Goal: Information Seeking & Learning: Learn about a topic

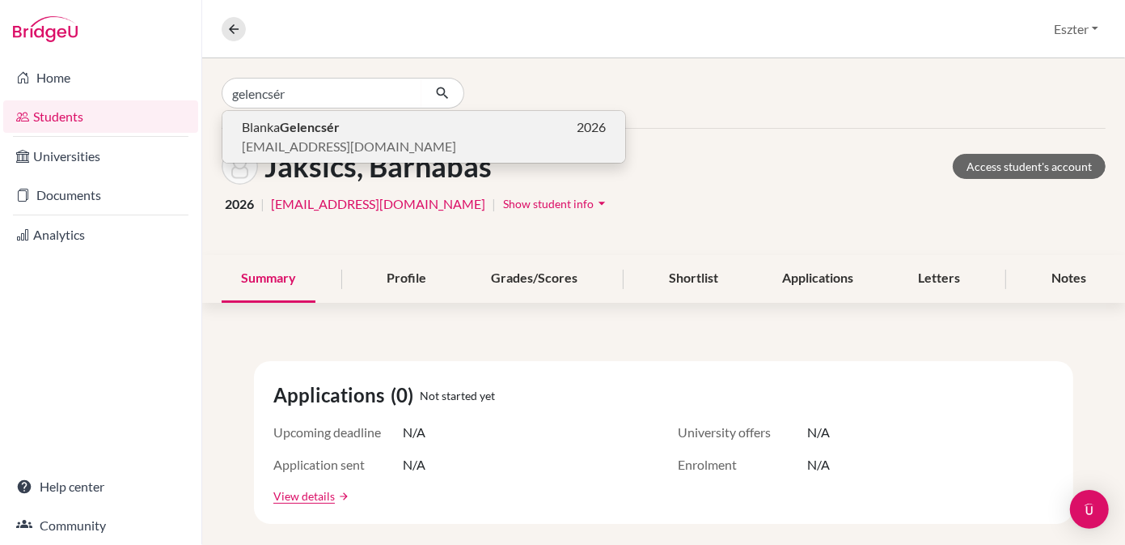
type input "gelencsér"
click at [336, 133] on b "Gelencsér" at bounding box center [310, 126] width 60 height 15
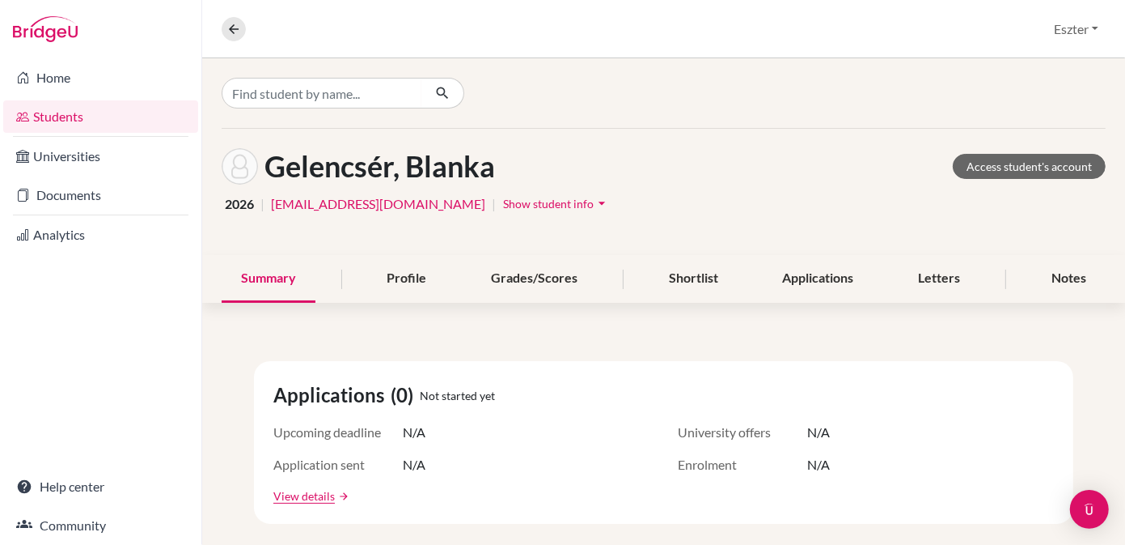
click at [594, 201] on icon "arrow_drop_down" at bounding box center [602, 203] width 16 height 16
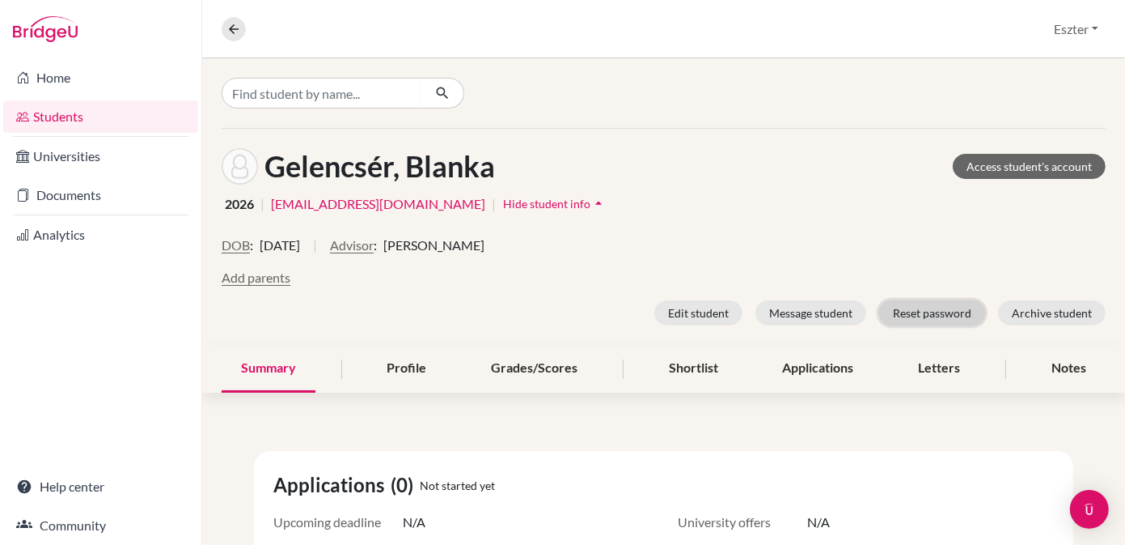
click at [939, 309] on button "Reset password" at bounding box center [933, 312] width 106 height 25
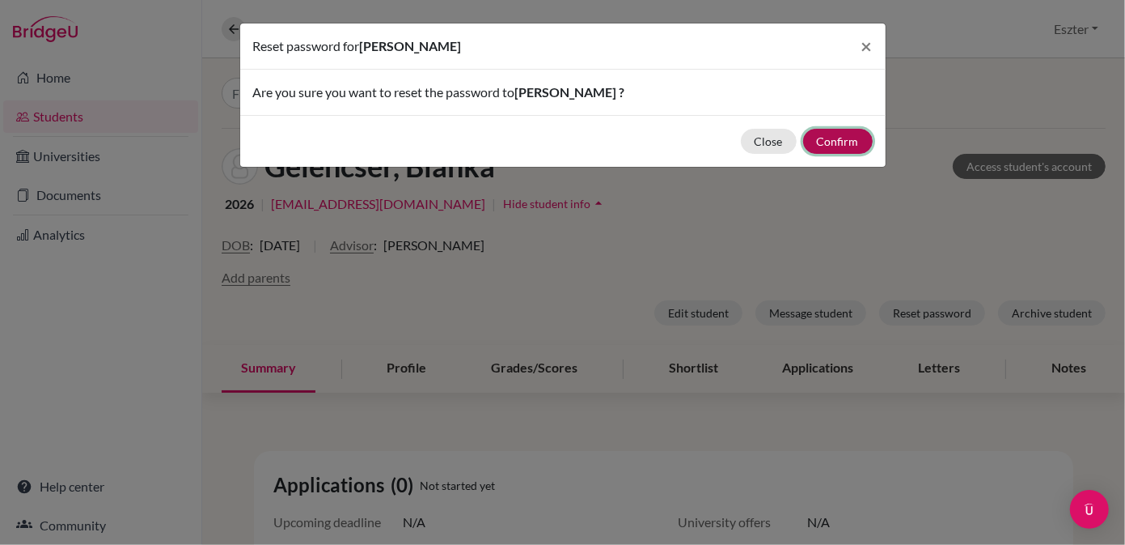
click at [829, 141] on button "Confirm" at bounding box center [838, 141] width 70 height 25
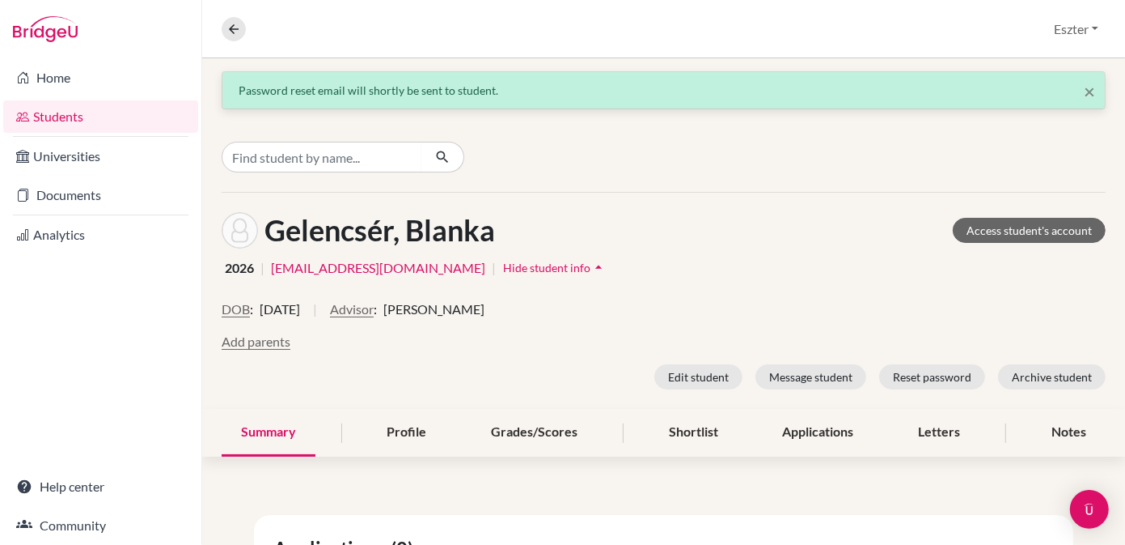
click at [101, 116] on link "Students" at bounding box center [100, 116] width 195 height 32
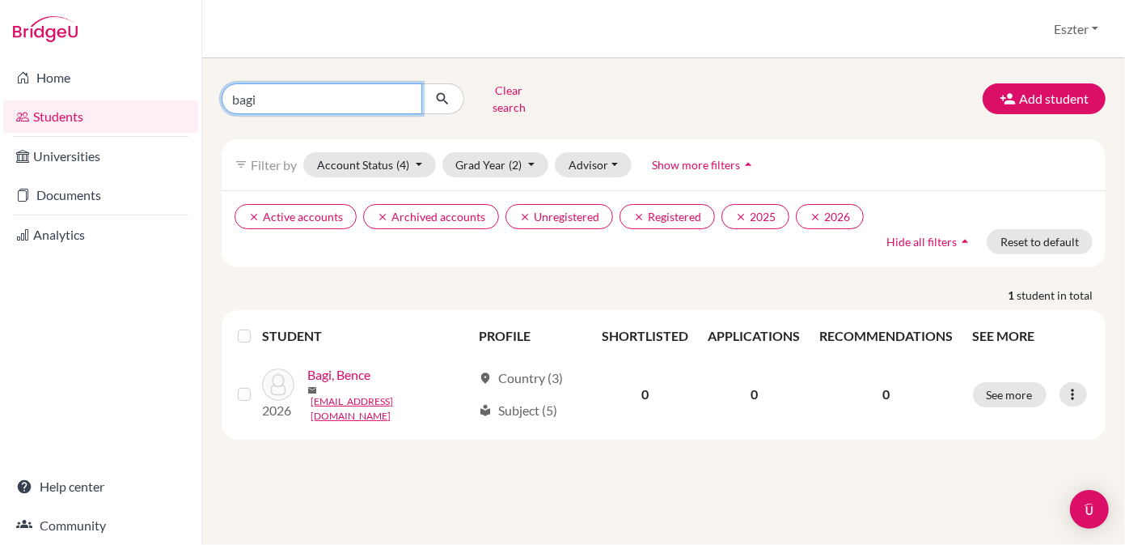
click at [403, 94] on input "bagi" at bounding box center [322, 98] width 201 height 31
type input "quinta"
click at [440, 94] on icon "submit" at bounding box center [442, 99] width 16 height 16
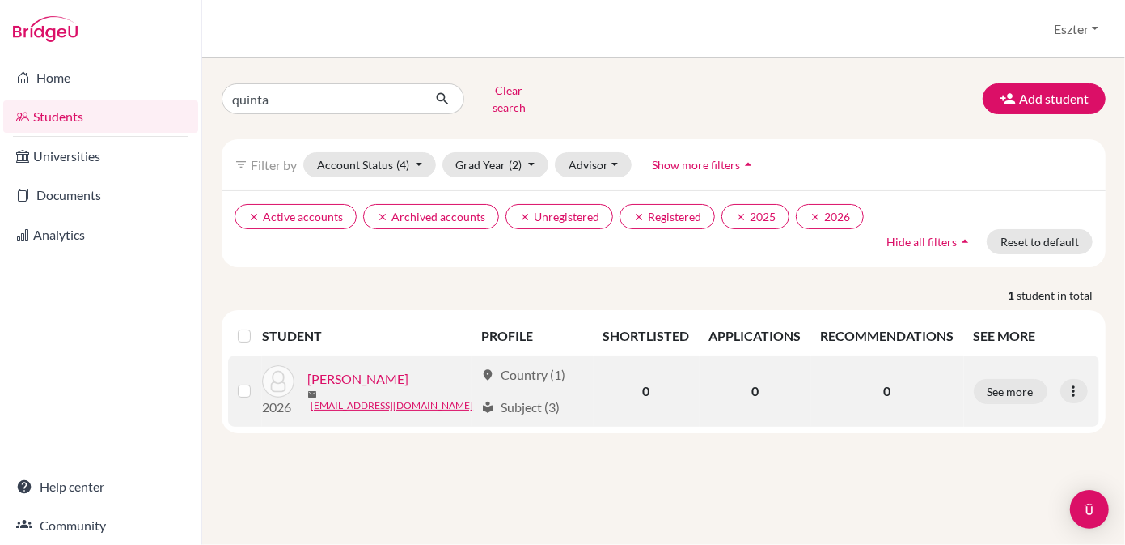
click at [375, 369] on link "[PERSON_NAME]" at bounding box center [357, 378] width 101 height 19
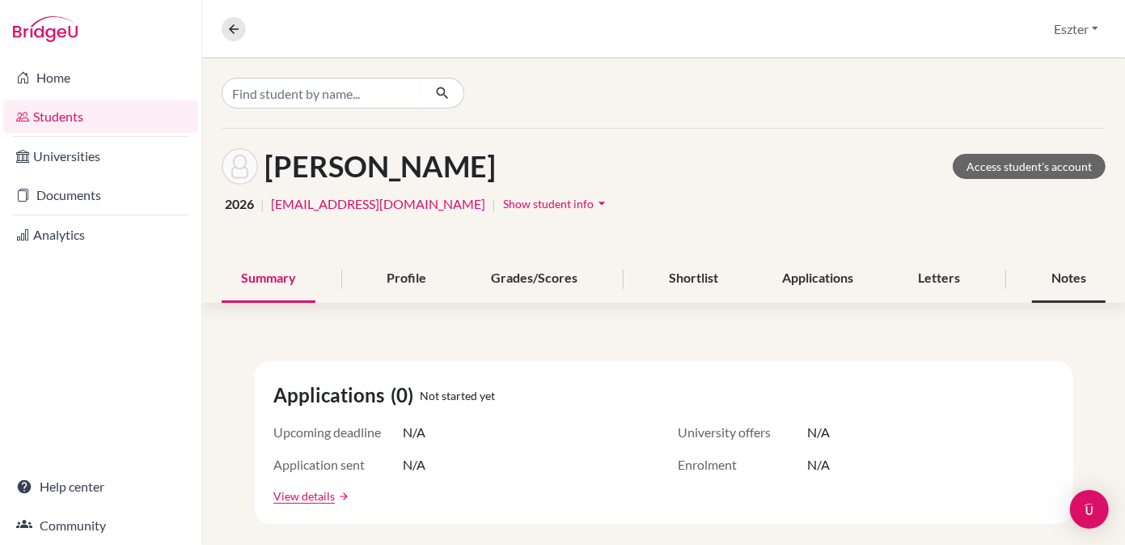
click at [1059, 274] on div "Notes" at bounding box center [1069, 279] width 74 height 48
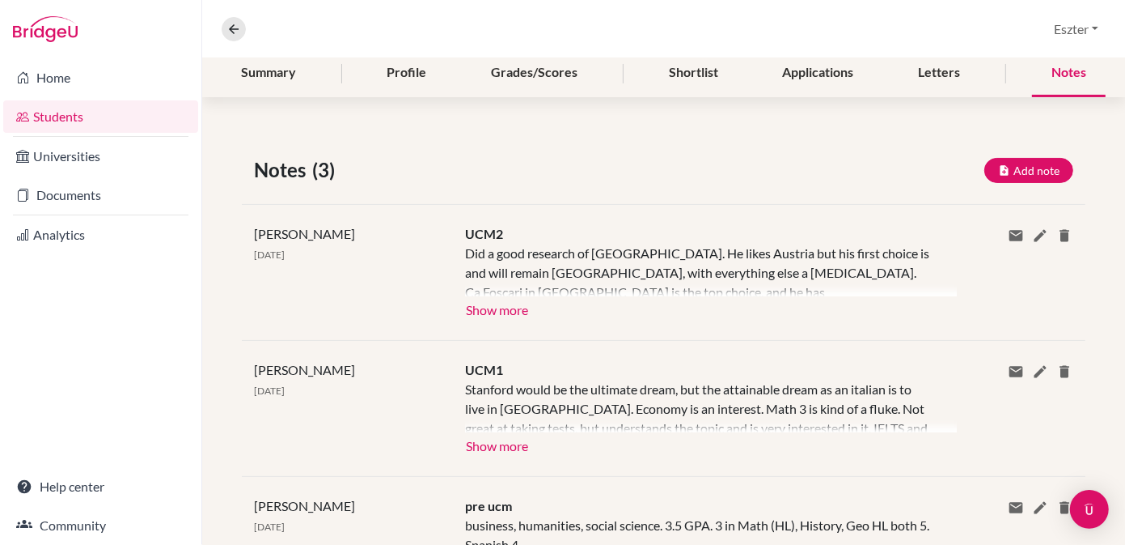
scroll to position [206, 0]
click at [486, 312] on button "Show more" at bounding box center [497, 307] width 64 height 24
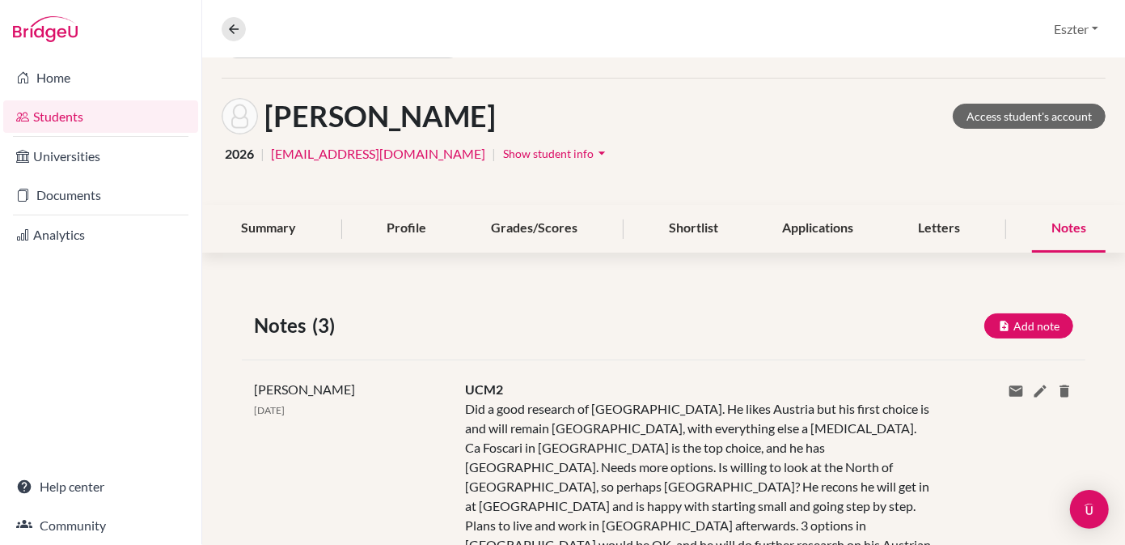
scroll to position [0, 0]
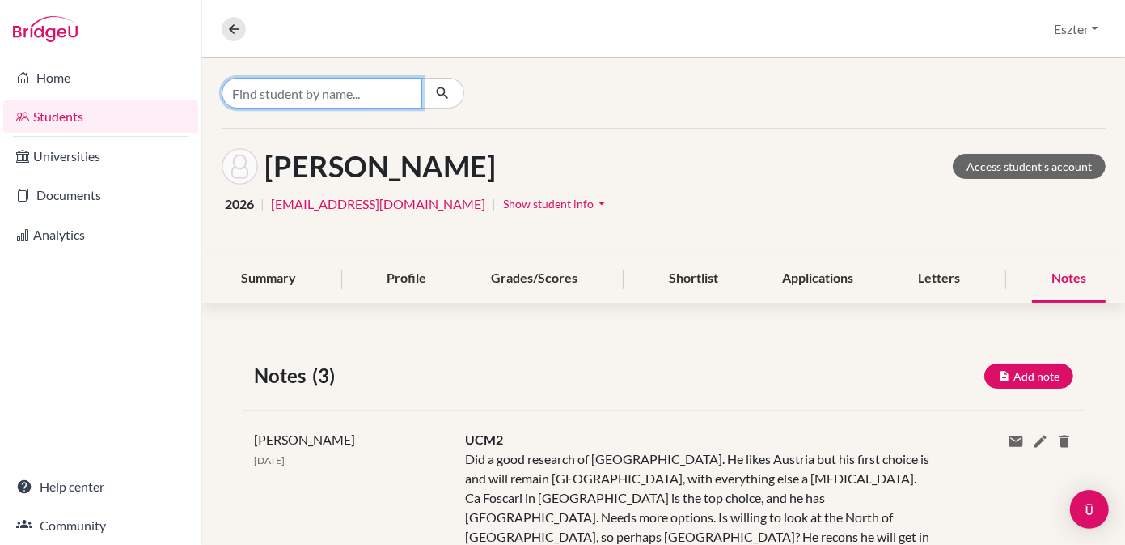
click at [402, 90] on input "Find student by name..." at bounding box center [322, 93] width 201 height 31
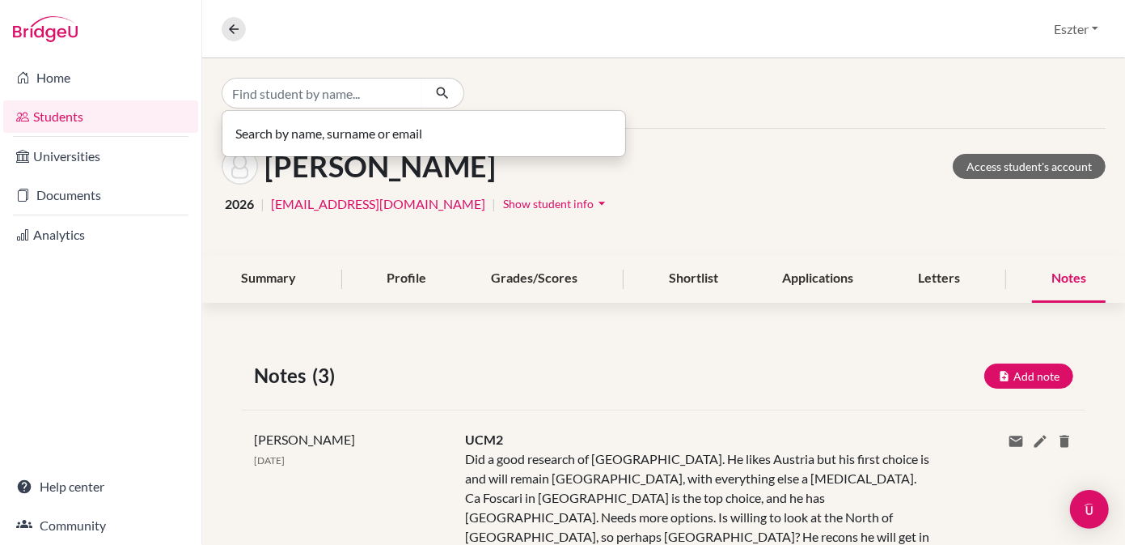
click at [329, 38] on div "Overview Student details Eszter Profile School Settings Log out" at bounding box center [663, 29] width 923 height 58
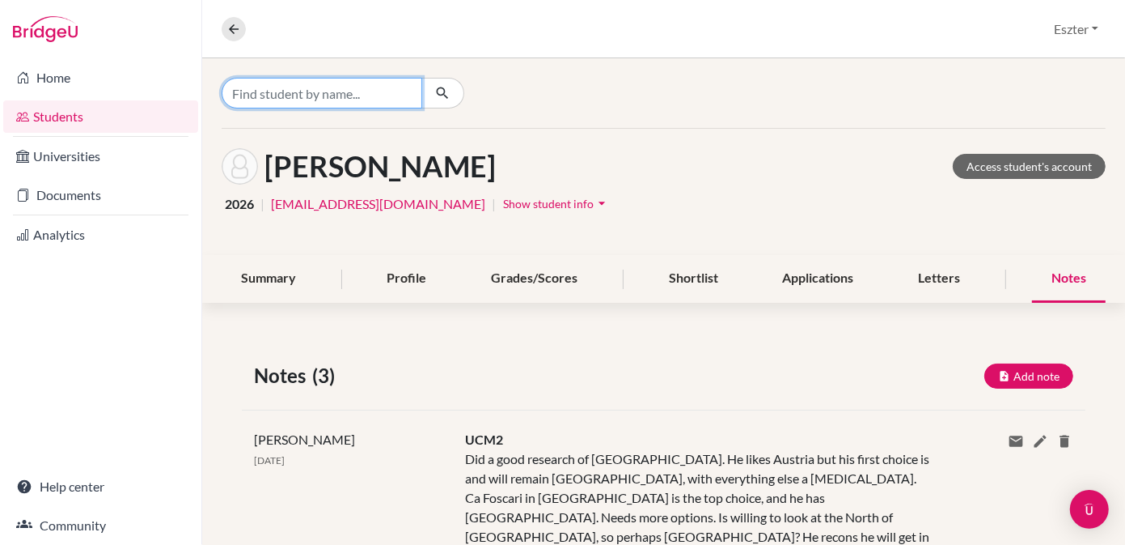
click at [371, 101] on input "Find student by name..." at bounding box center [322, 93] width 201 height 31
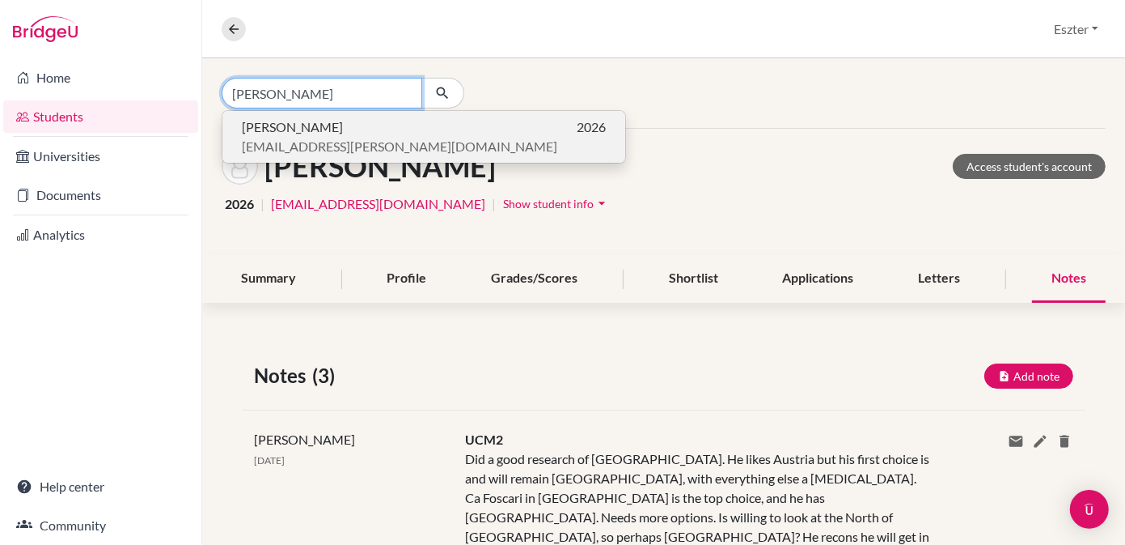
type input "[PERSON_NAME]"
click at [337, 127] on p "[PERSON_NAME] 2026" at bounding box center [424, 126] width 364 height 19
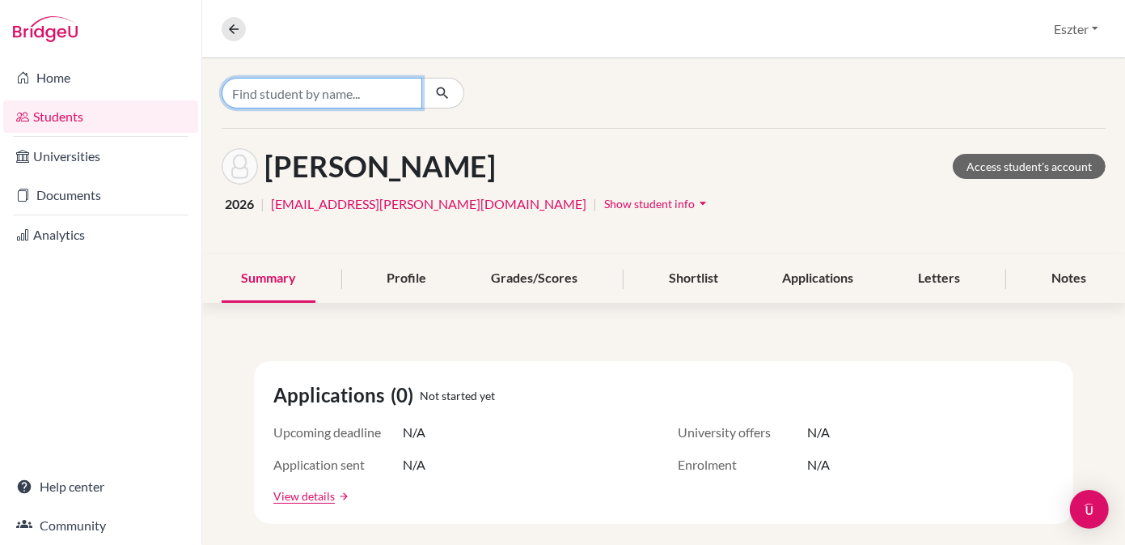
click at [400, 87] on input "Find student by name..." at bounding box center [322, 93] width 201 height 31
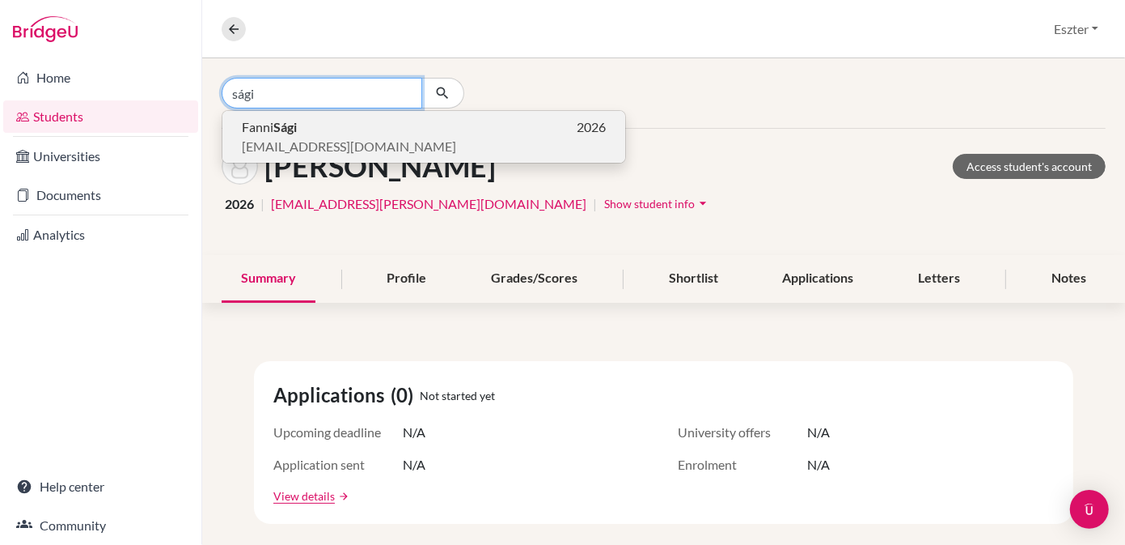
type input "sági"
click at [358, 131] on p "[PERSON_NAME] 2026" at bounding box center [424, 126] width 364 height 19
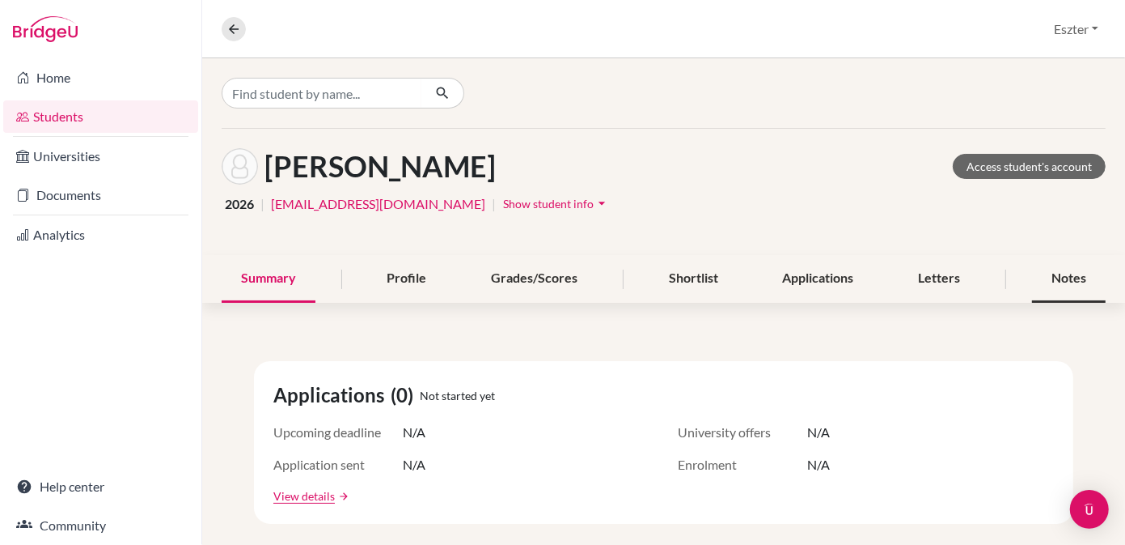
click at [1055, 272] on div "Notes" at bounding box center [1069, 279] width 74 height 48
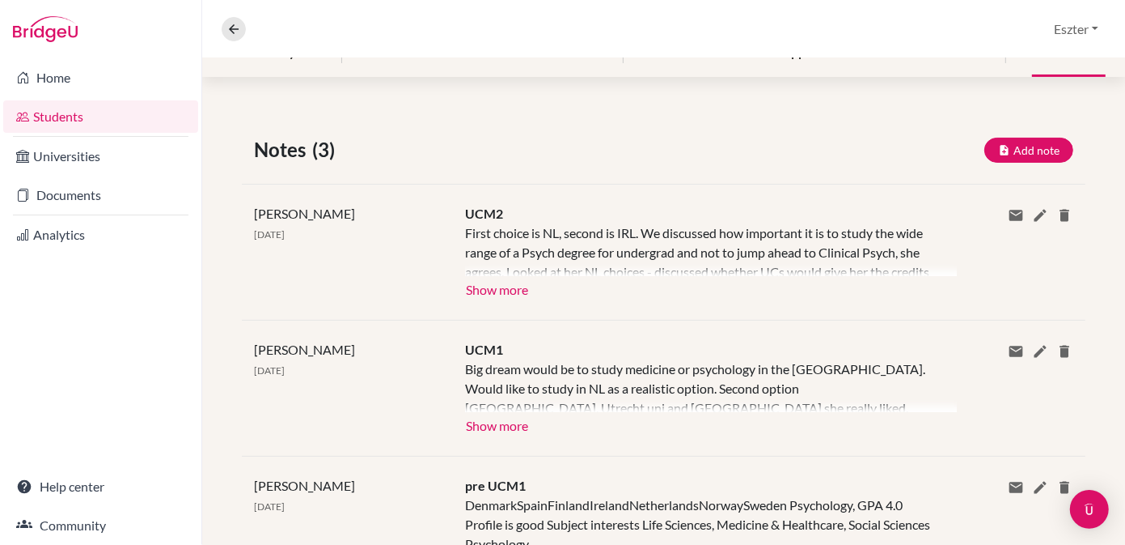
scroll to position [227, 0]
click at [498, 288] on button "Show more" at bounding box center [497, 287] width 64 height 24
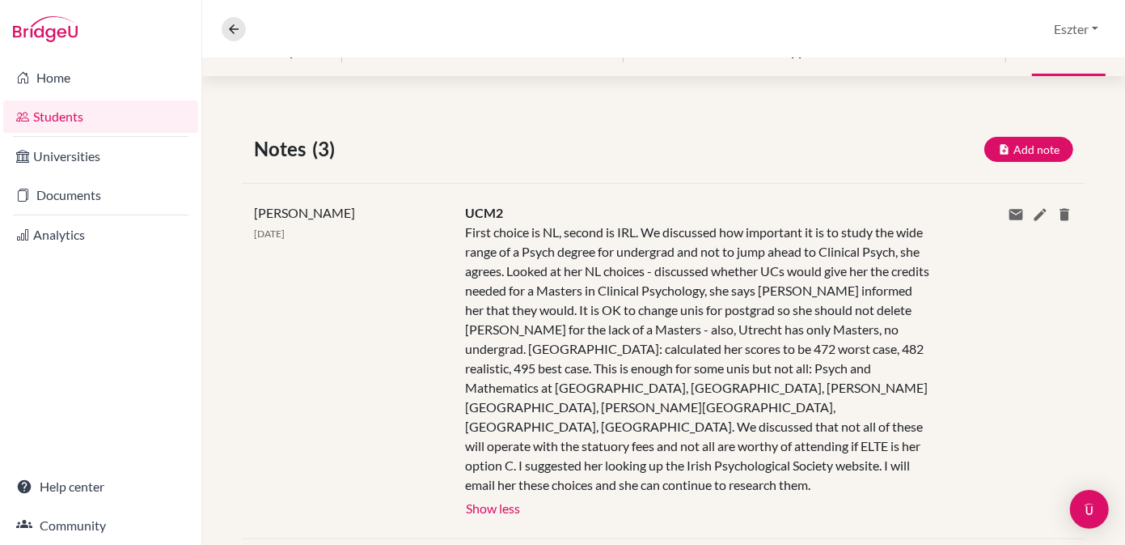
click at [709, 474] on div "UCM2 First choice is NL, second is IRL. We discussed how important it is to stu…" at bounding box center [699, 361] width 492 height 316
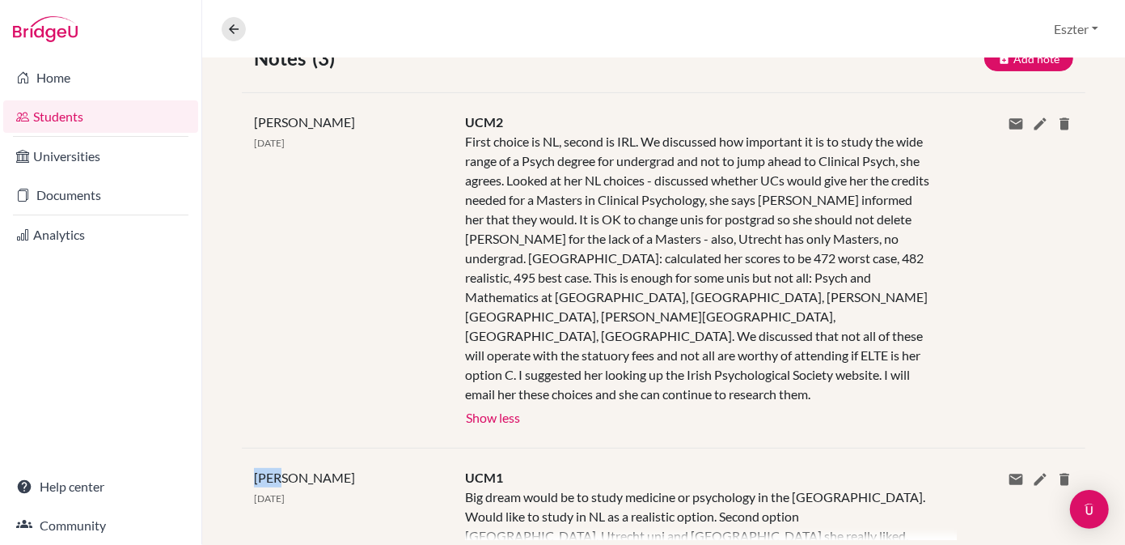
scroll to position [344, 0]
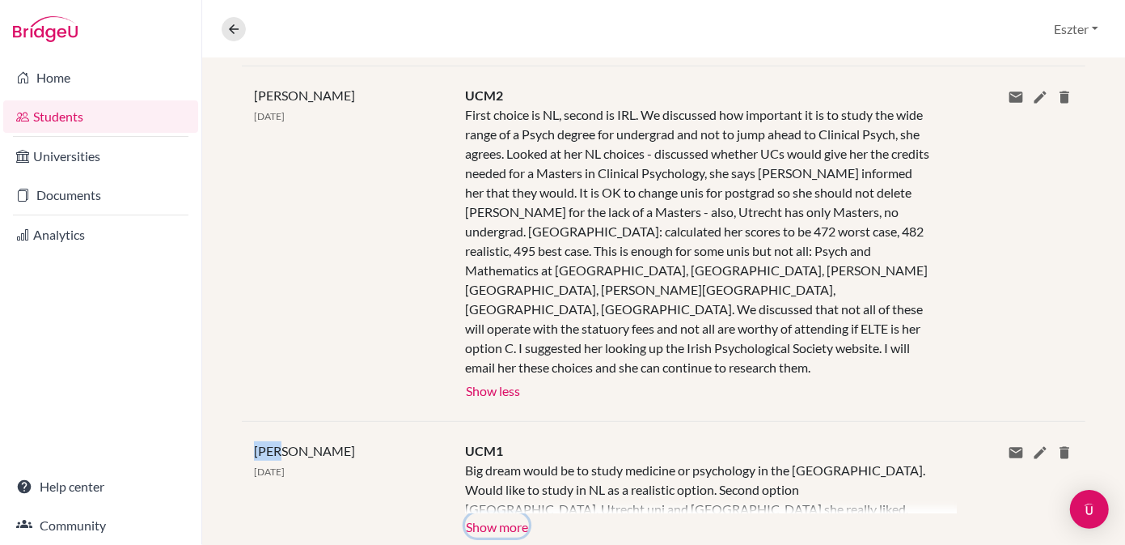
click at [507, 513] on button "Show more" at bounding box center [497, 525] width 64 height 24
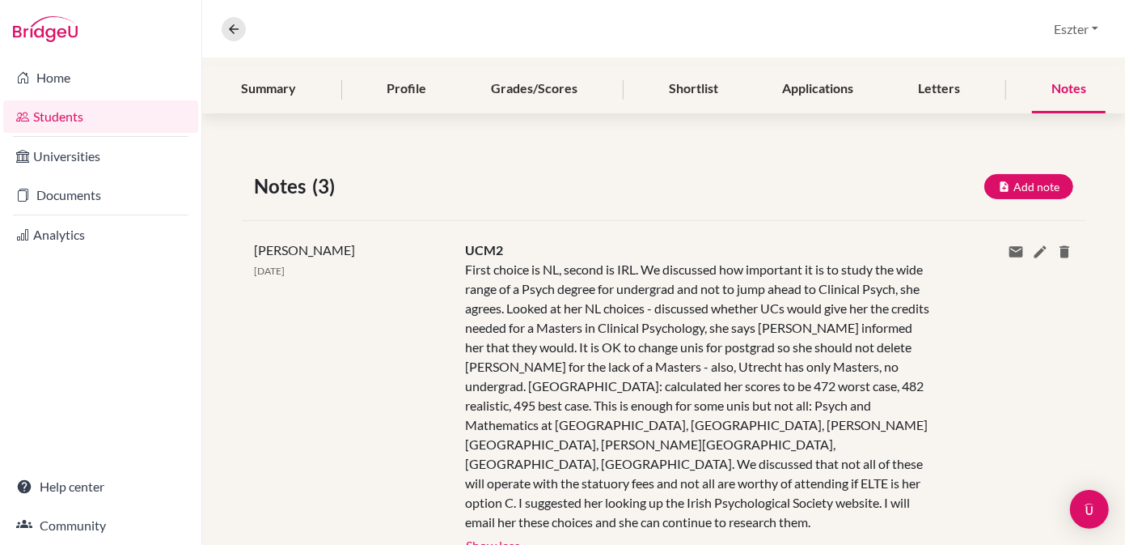
scroll to position [0, 0]
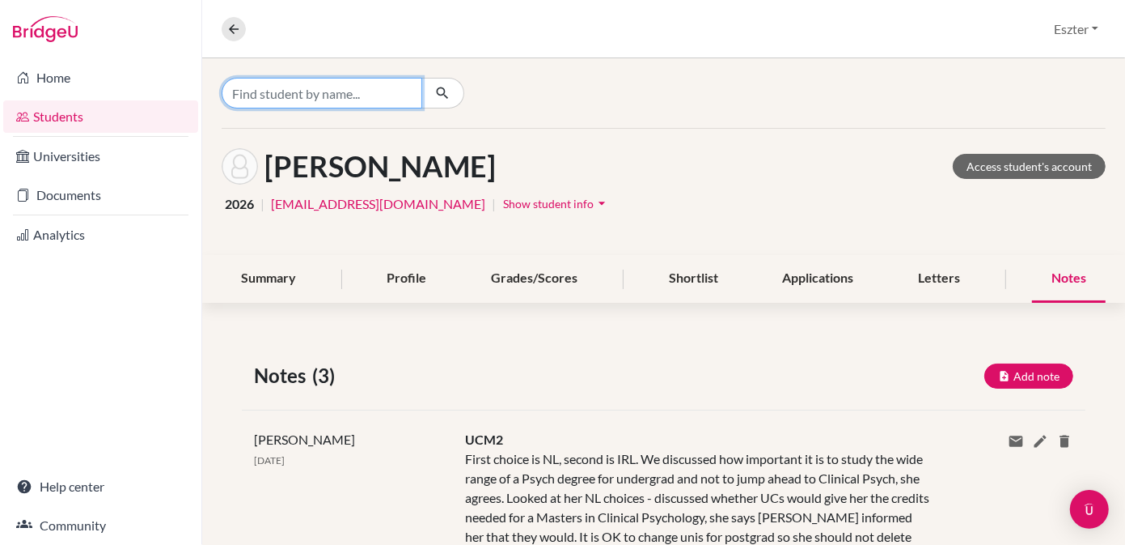
click at [405, 90] on input "Find student by name..." at bounding box center [322, 93] width 201 height 31
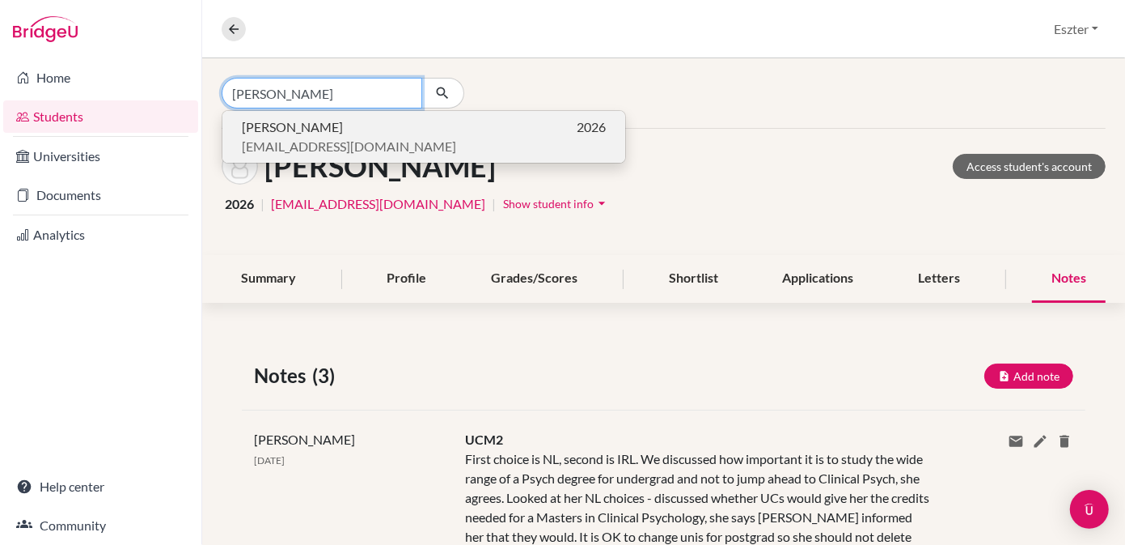
type input "[PERSON_NAME]"
click at [384, 131] on p "Zétény [PERSON_NAME] 2026" at bounding box center [424, 126] width 364 height 19
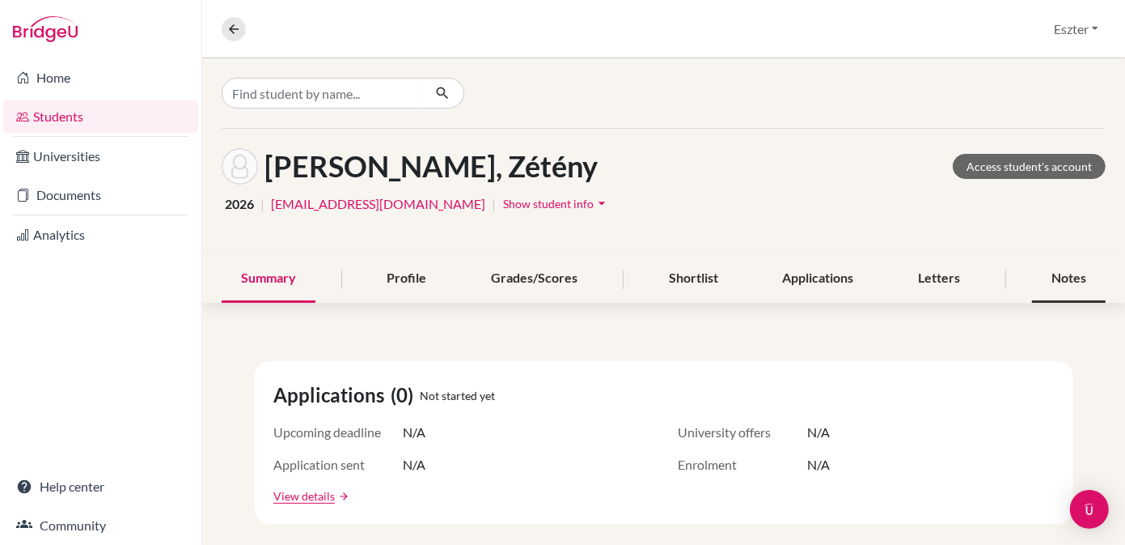
click at [1056, 278] on div "Notes" at bounding box center [1069, 279] width 74 height 48
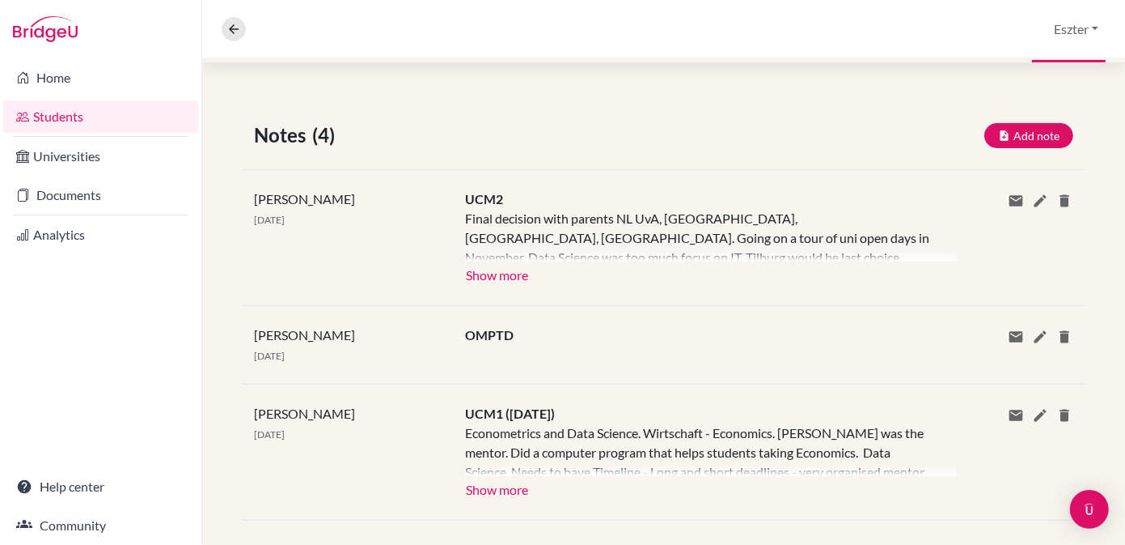
scroll to position [246, 0]
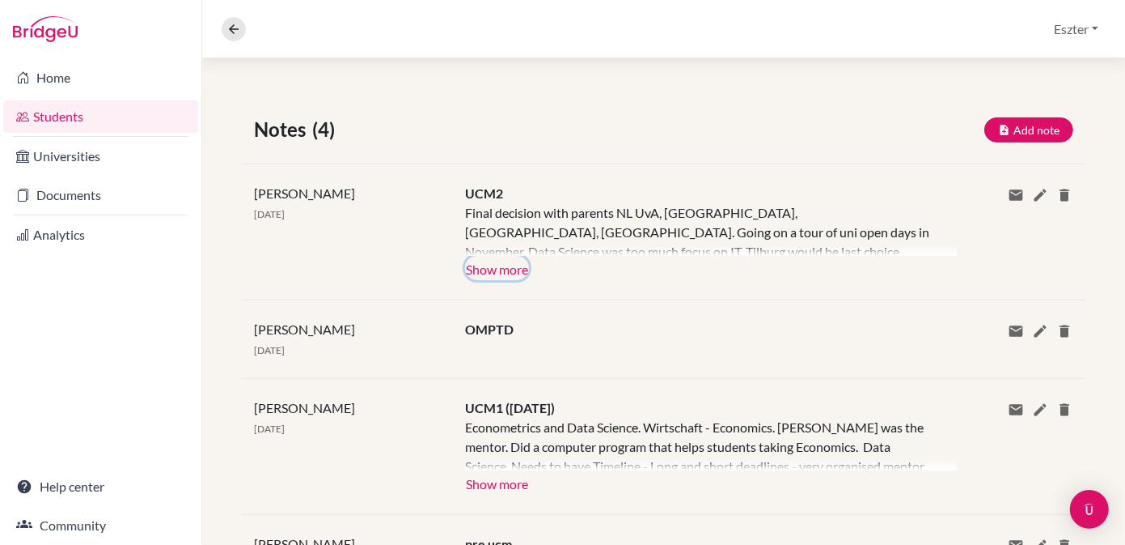
click at [486, 262] on button "Show more" at bounding box center [497, 268] width 64 height 24
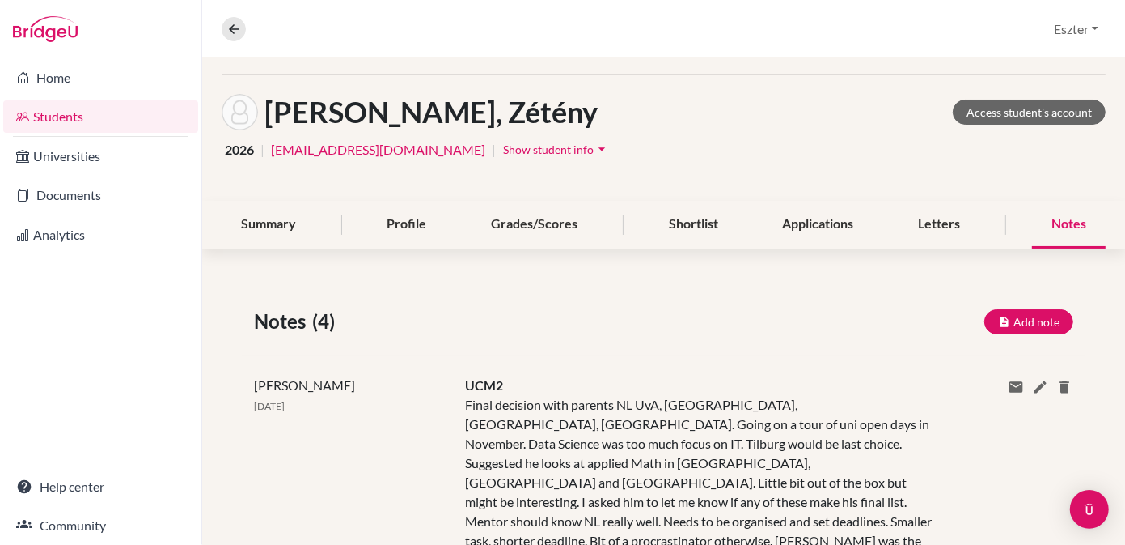
scroll to position [0, 0]
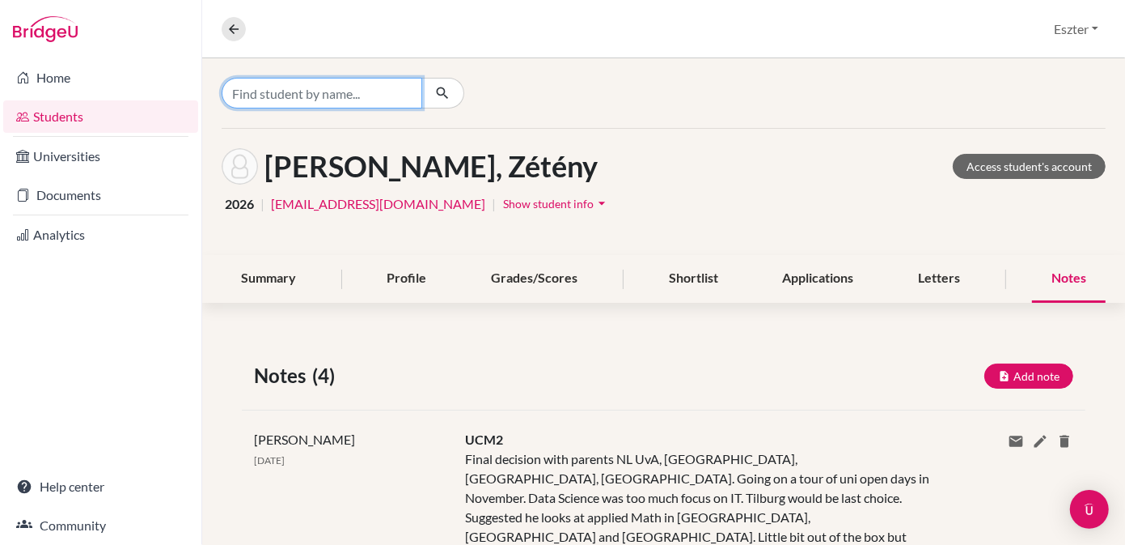
click at [388, 91] on input "Find student by name..." at bounding box center [322, 93] width 201 height 31
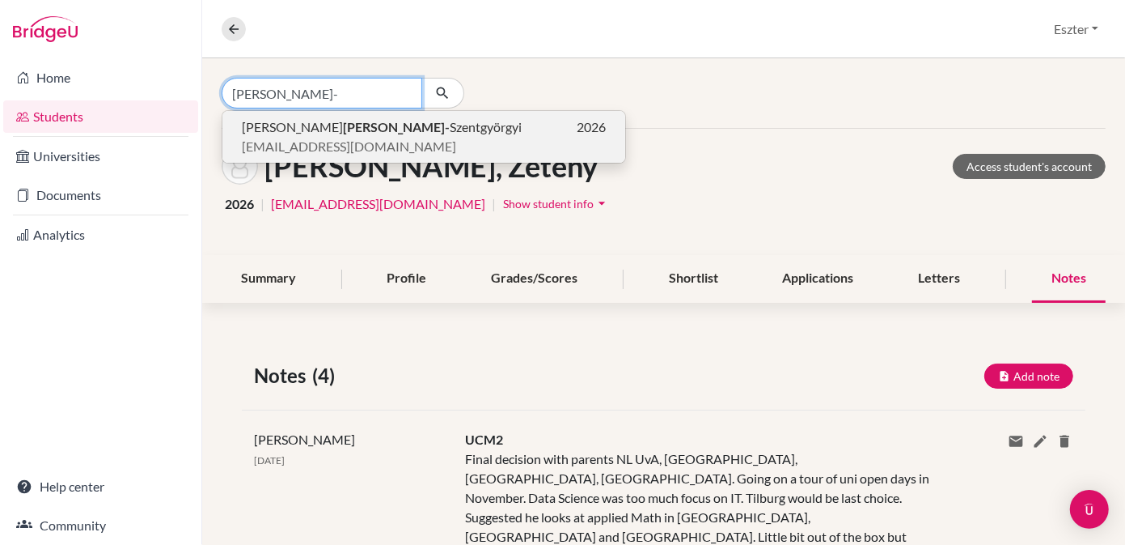
type input "[PERSON_NAME]-"
click at [354, 129] on span "[PERSON_NAME]- Szentgyörgyi" at bounding box center [382, 126] width 280 height 19
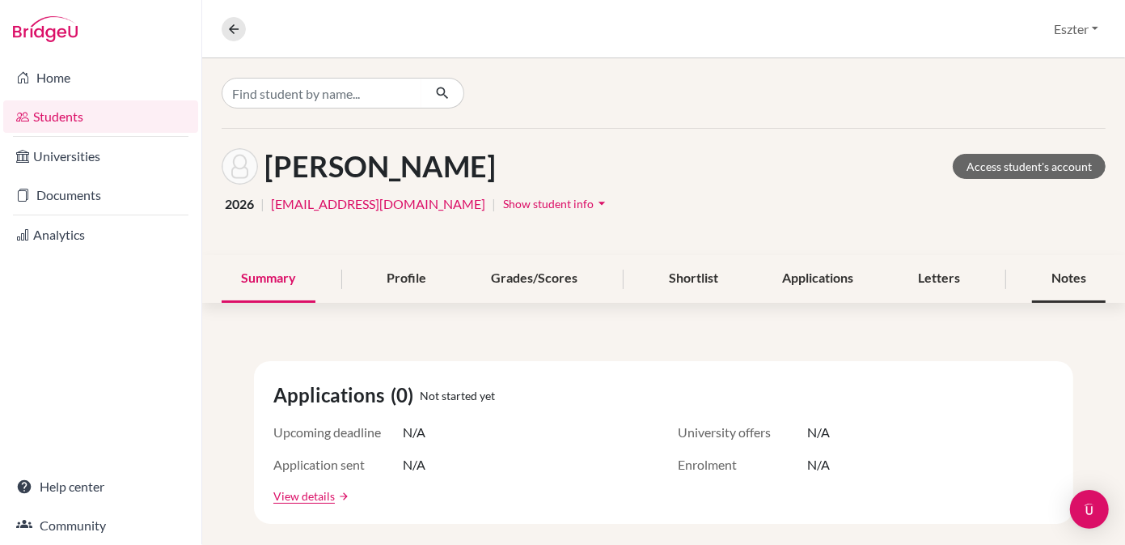
click at [1060, 271] on div "Notes" at bounding box center [1069, 279] width 74 height 48
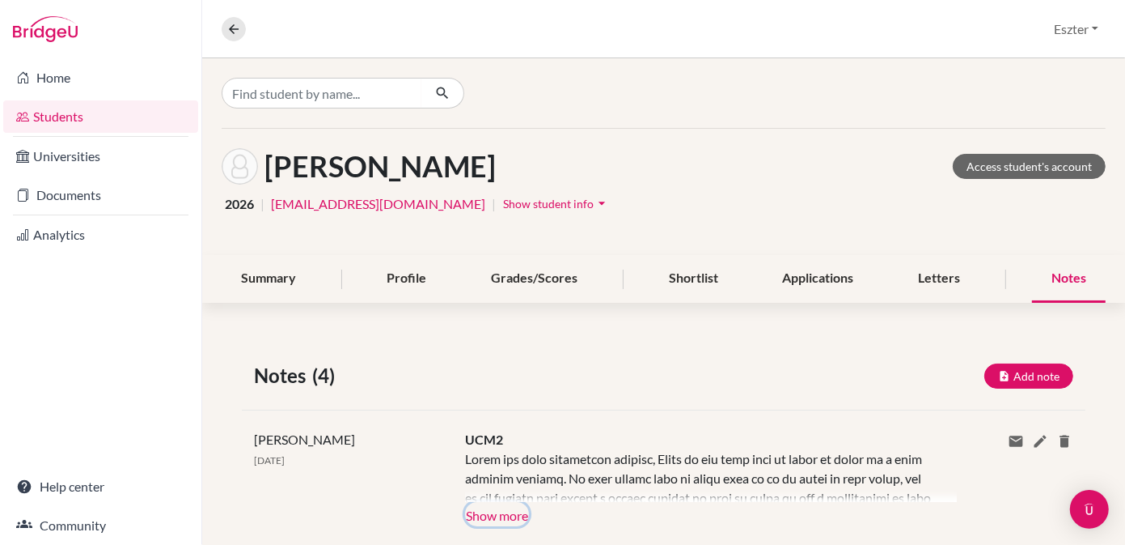
click at [511, 510] on button "Show more" at bounding box center [497, 514] width 64 height 24
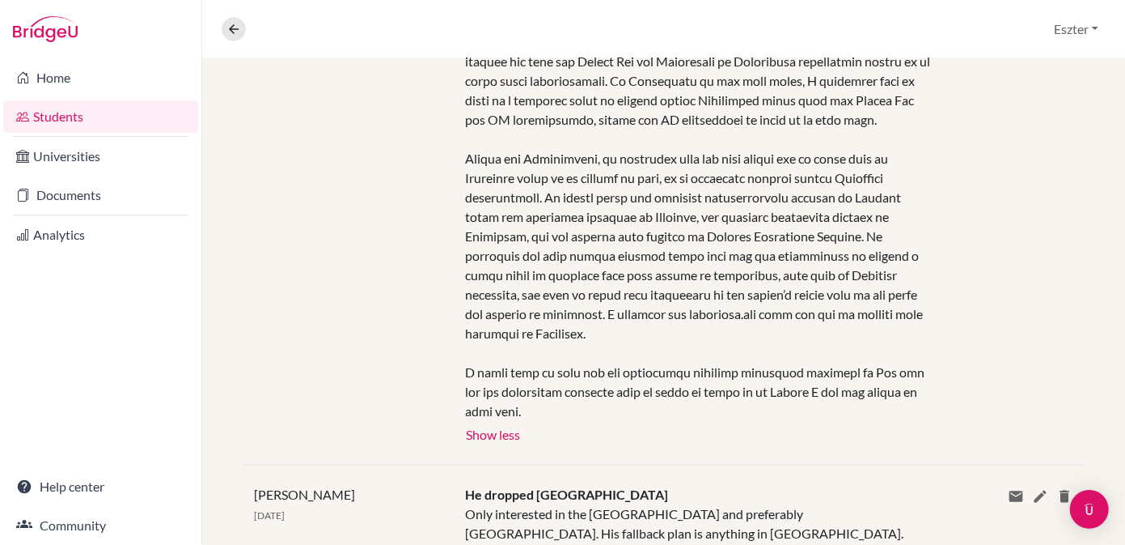
scroll to position [817, 0]
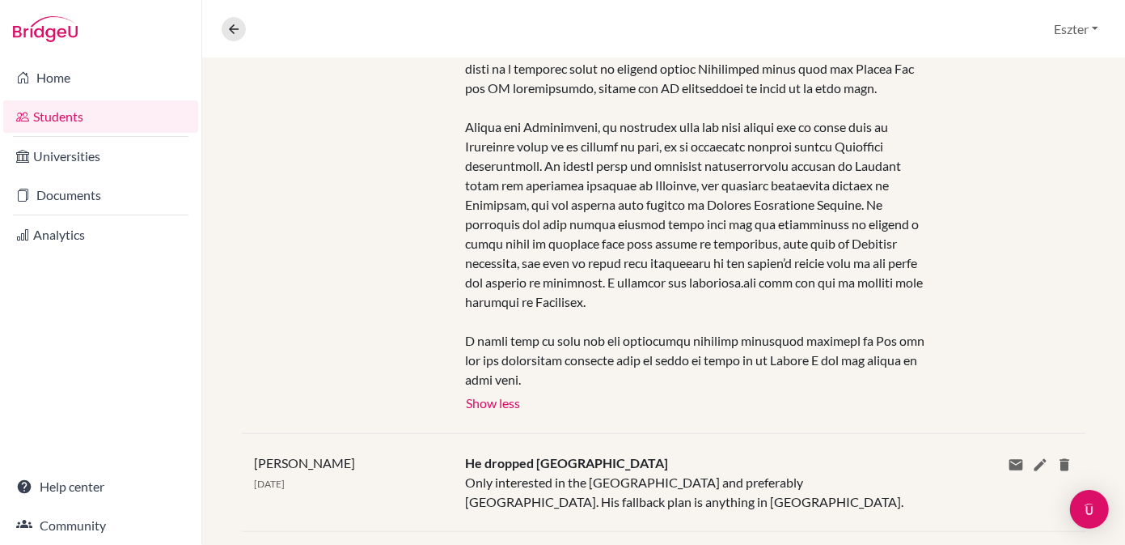
click at [712, 301] on div at bounding box center [699, 10] width 468 height 757
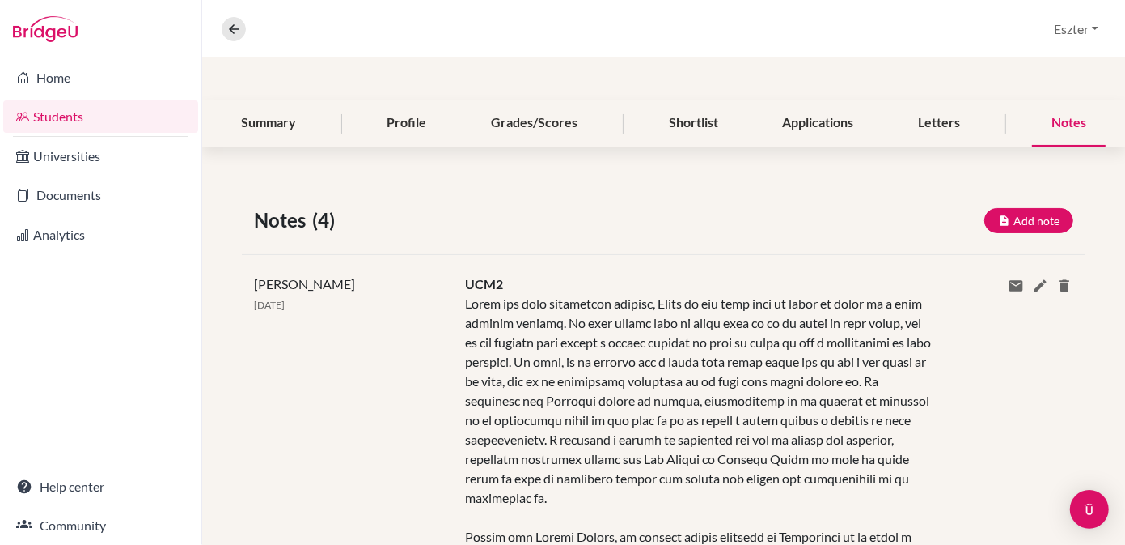
scroll to position [0, 0]
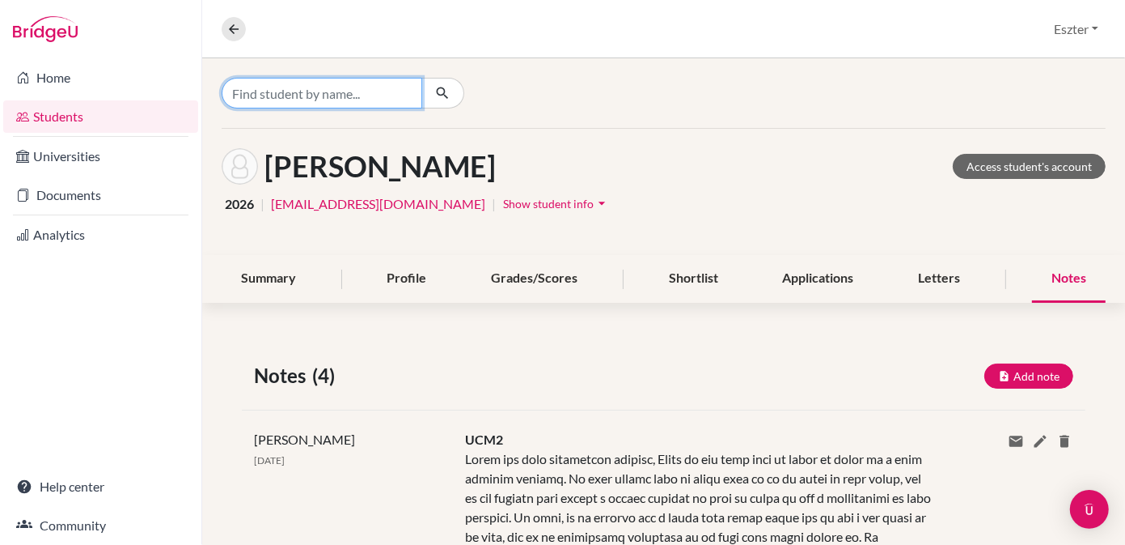
click at [379, 96] on input "Find student by name..." at bounding box center [322, 93] width 201 height 31
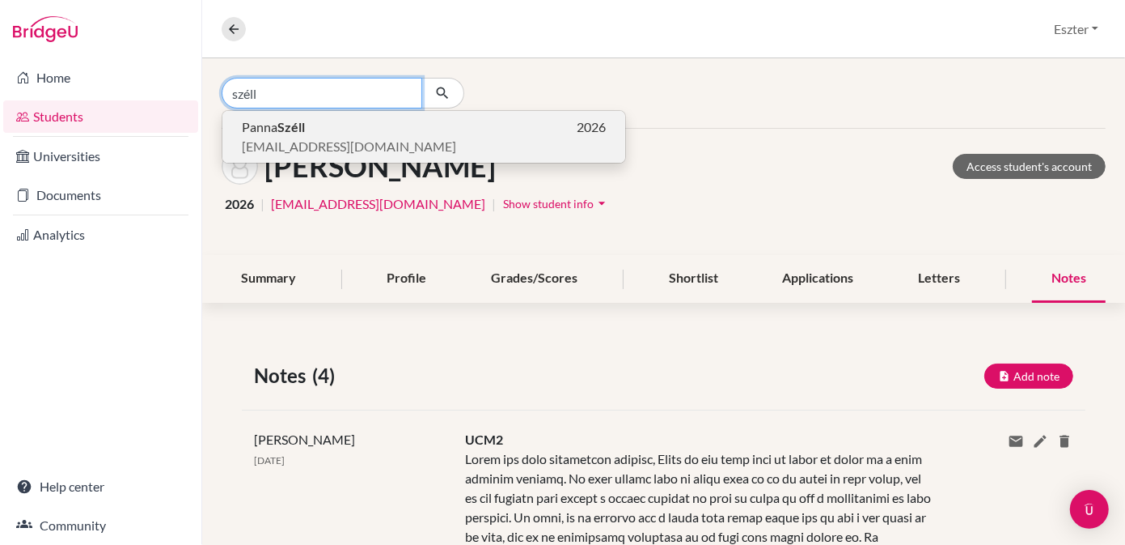
type input "széll"
click at [354, 150] on span "[EMAIL_ADDRESS][DOMAIN_NAME]" at bounding box center [349, 146] width 214 height 19
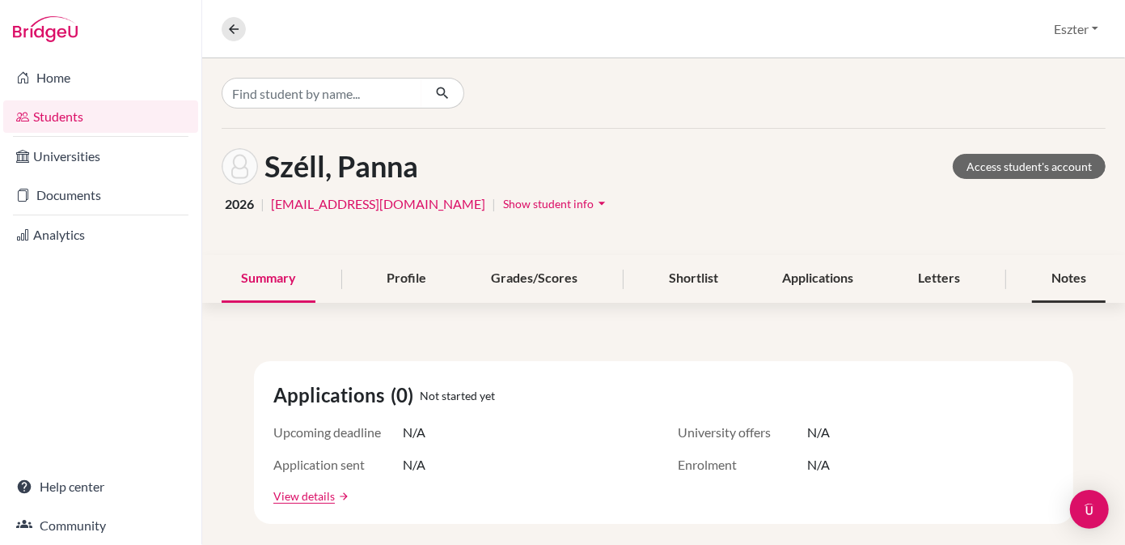
click at [1058, 272] on div "Notes" at bounding box center [1069, 279] width 74 height 48
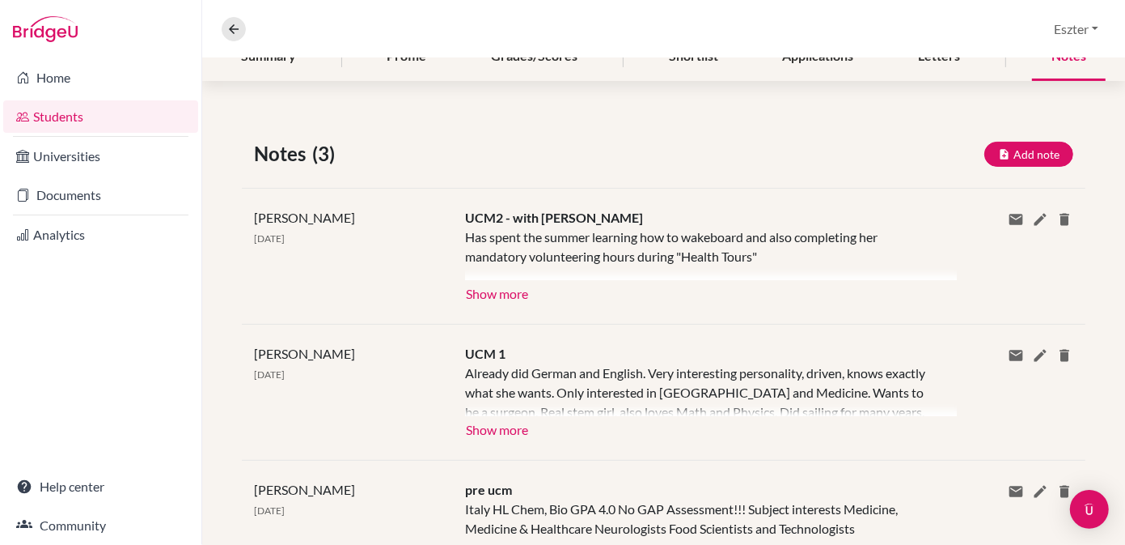
scroll to position [228, 0]
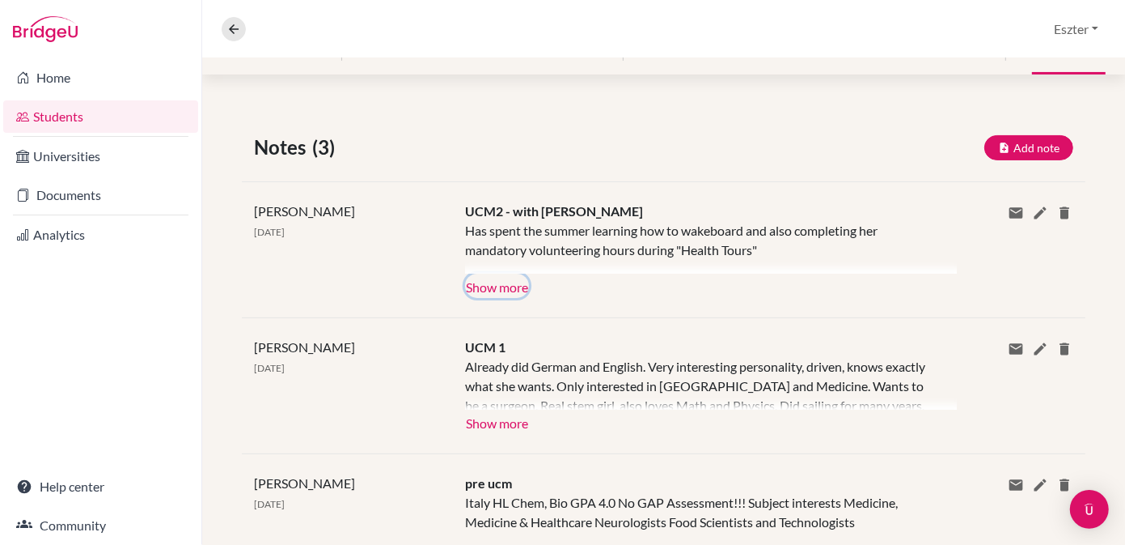
click at [515, 294] on button "Show more" at bounding box center [497, 285] width 64 height 24
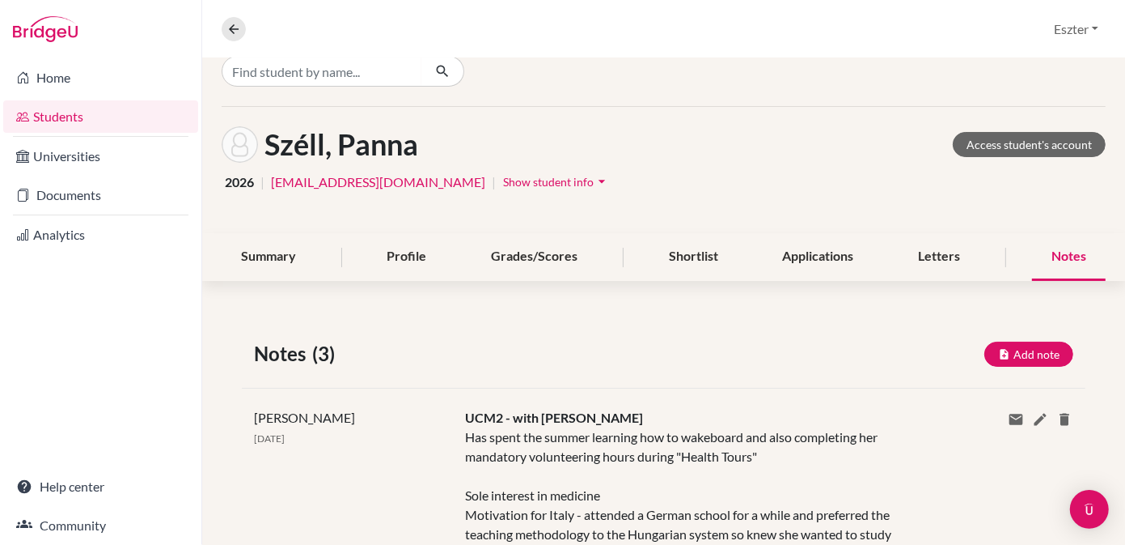
scroll to position [21, 0]
click at [379, 65] on input "Find student by name..." at bounding box center [322, 72] width 201 height 31
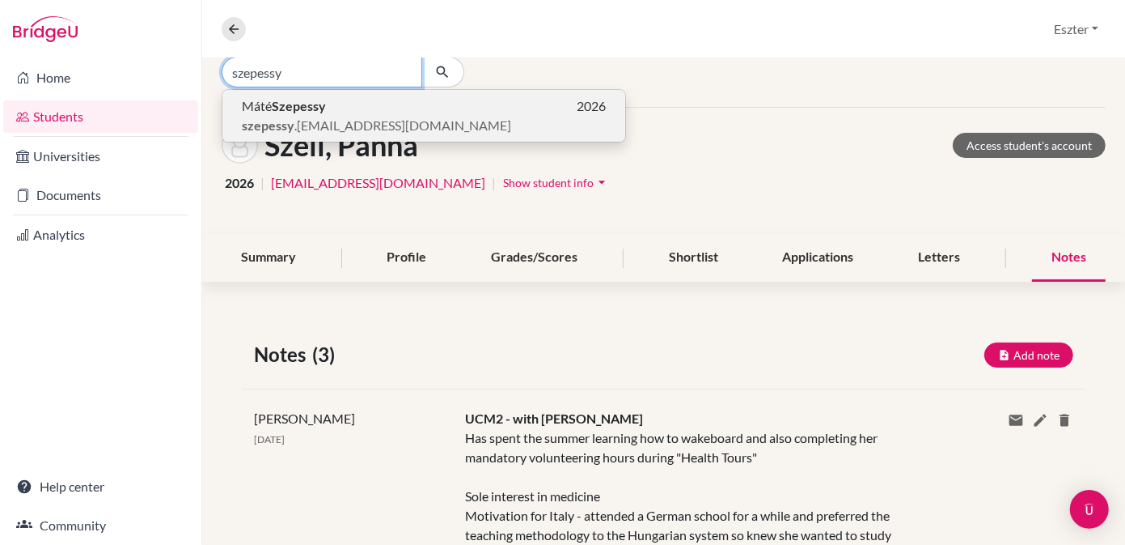
type input "szepessy"
click at [354, 112] on p "Máté Szepessy 2026" at bounding box center [424, 105] width 364 height 19
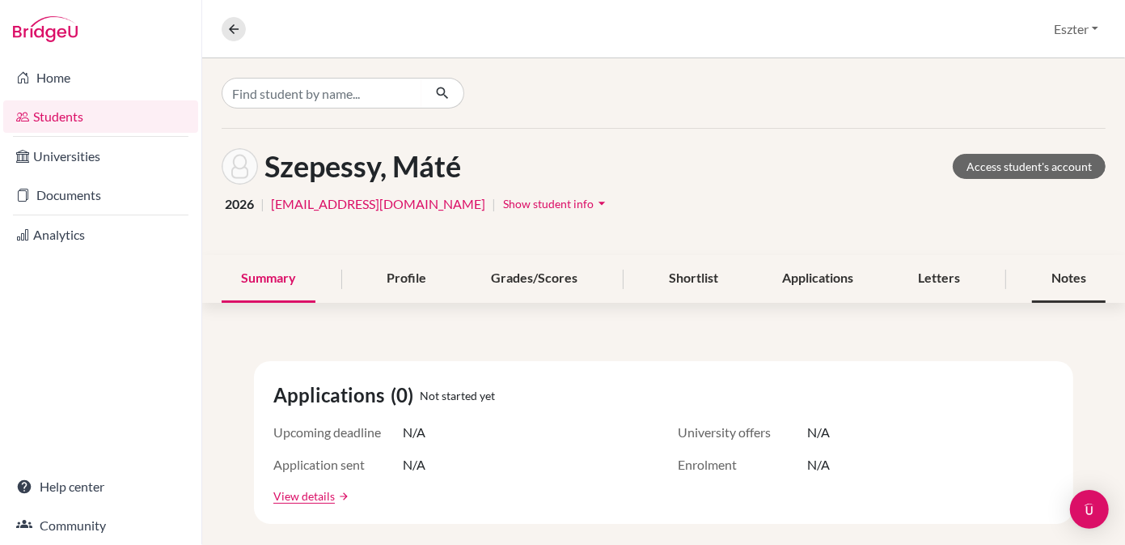
click at [1069, 275] on div "Notes" at bounding box center [1069, 279] width 74 height 48
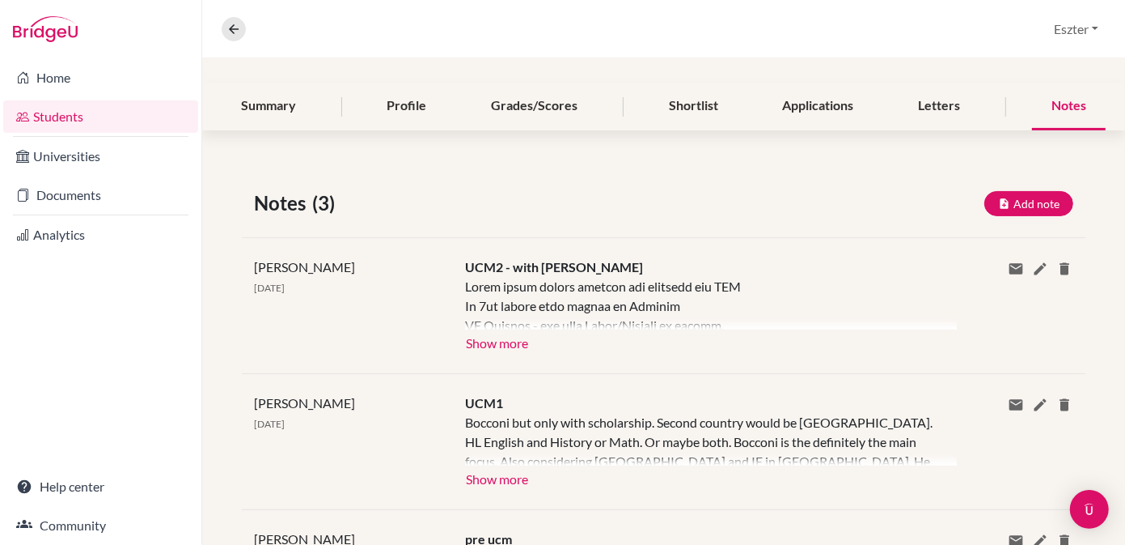
scroll to position [180, 0]
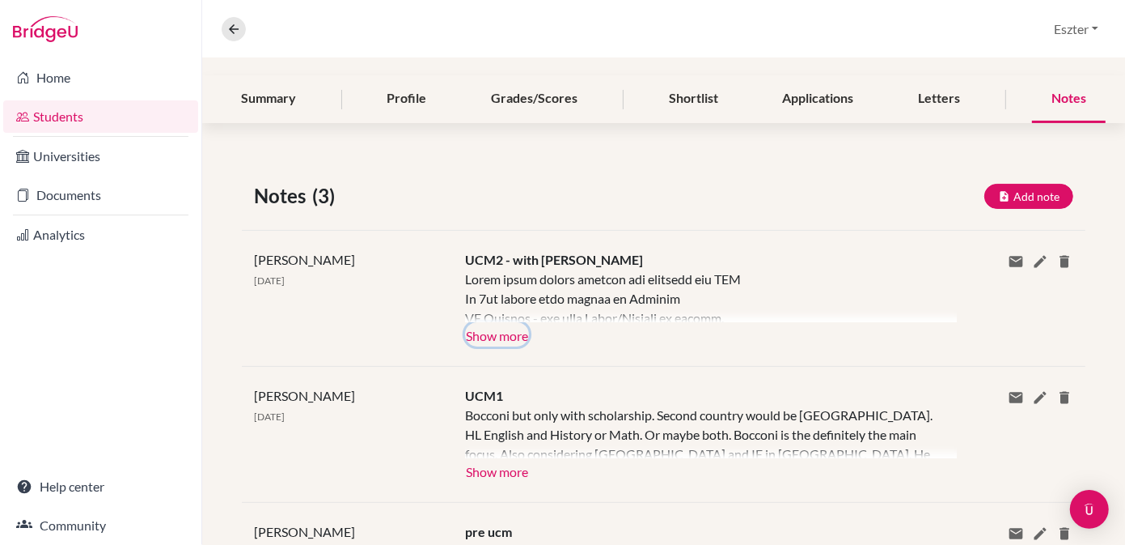
click at [517, 329] on button "Show more" at bounding box center [497, 334] width 64 height 24
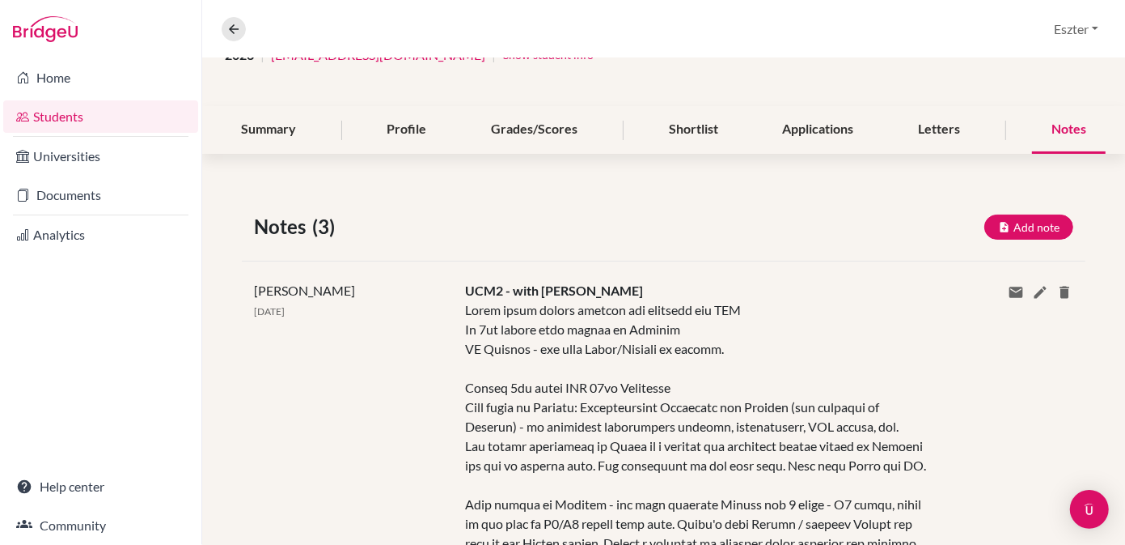
scroll to position [0, 0]
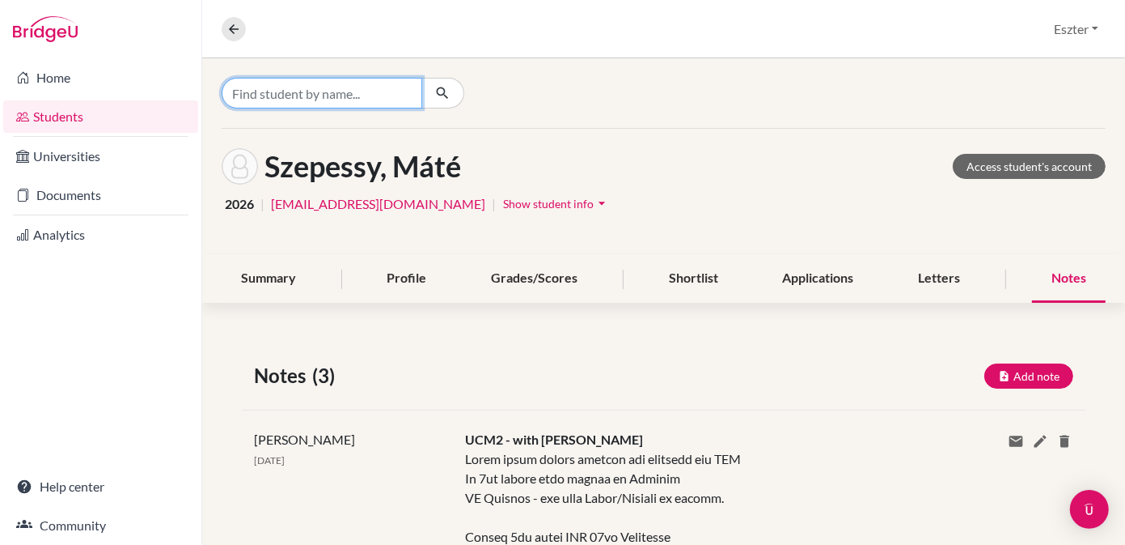
click at [392, 90] on input "Find student by name..." at bounding box center [322, 93] width 201 height 31
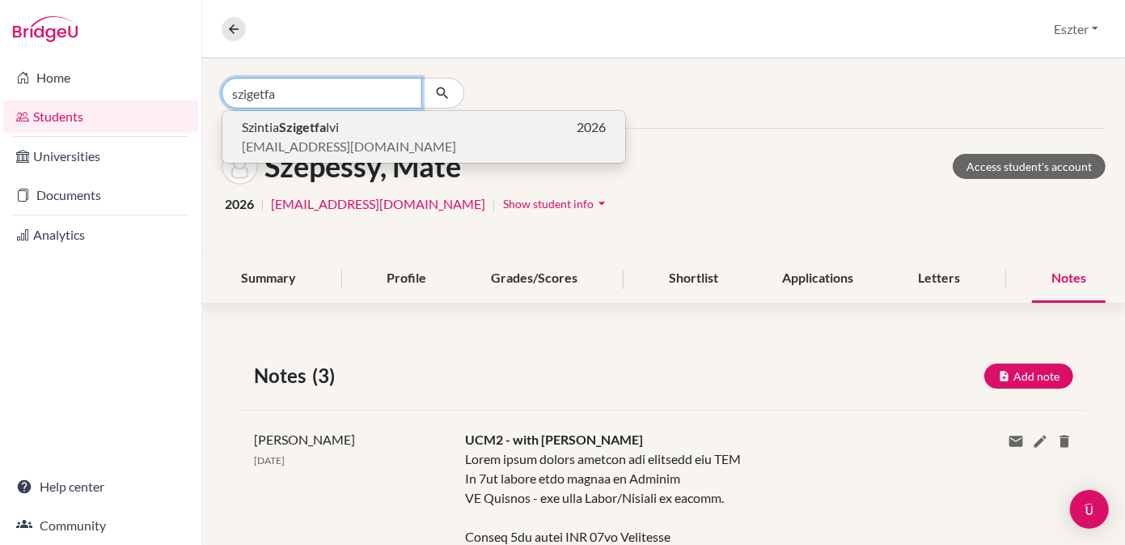
type input "szigetfa"
click at [382, 129] on p "Szintia Szigetfa lvi 2026" at bounding box center [424, 126] width 364 height 19
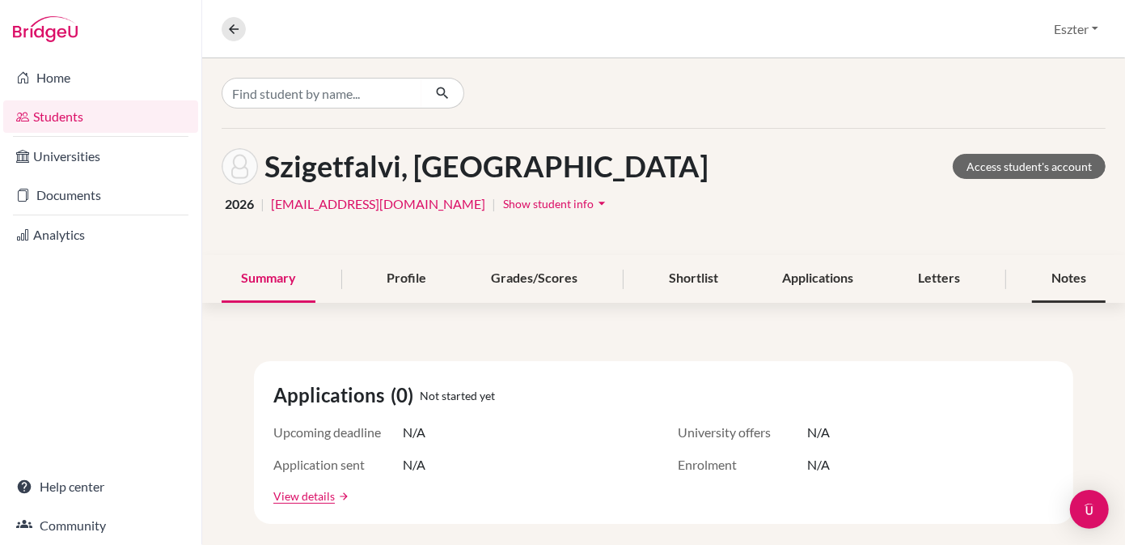
click at [1049, 285] on div "Notes" at bounding box center [1069, 279] width 74 height 48
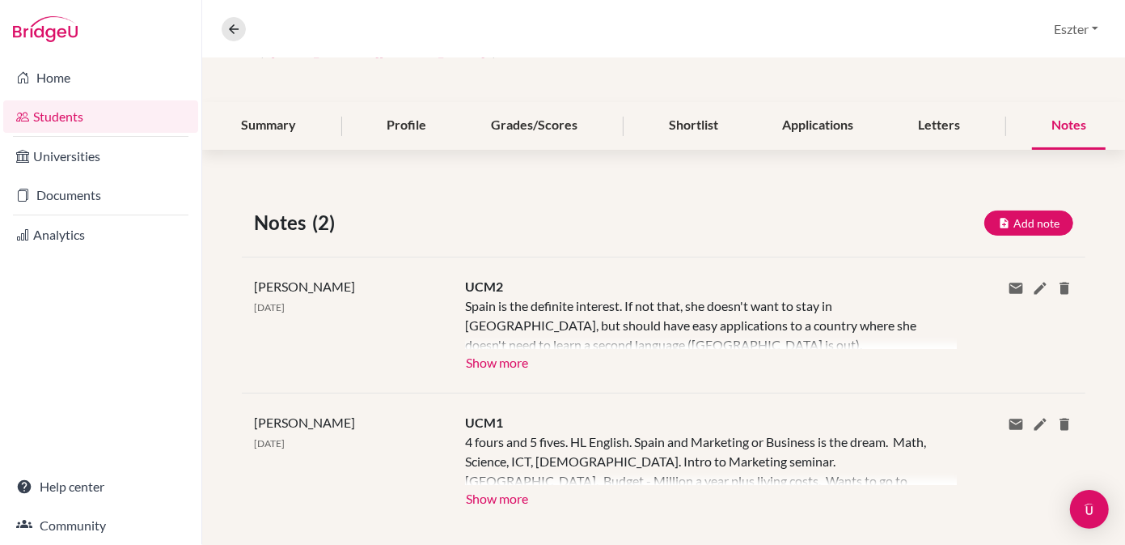
scroll to position [173, 0]
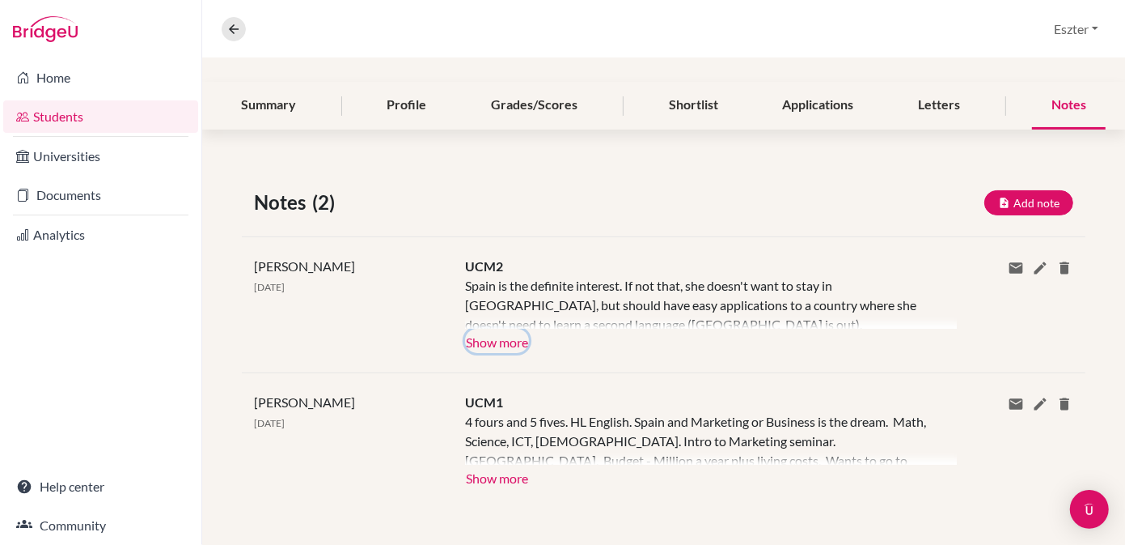
click at [487, 336] on button "Show more" at bounding box center [497, 341] width 64 height 24
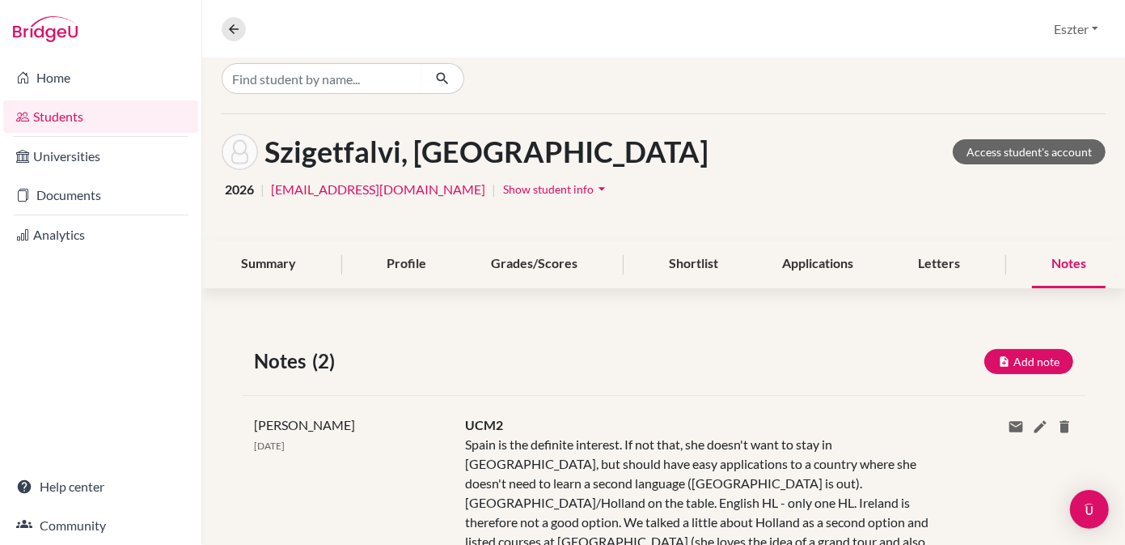
scroll to position [0, 0]
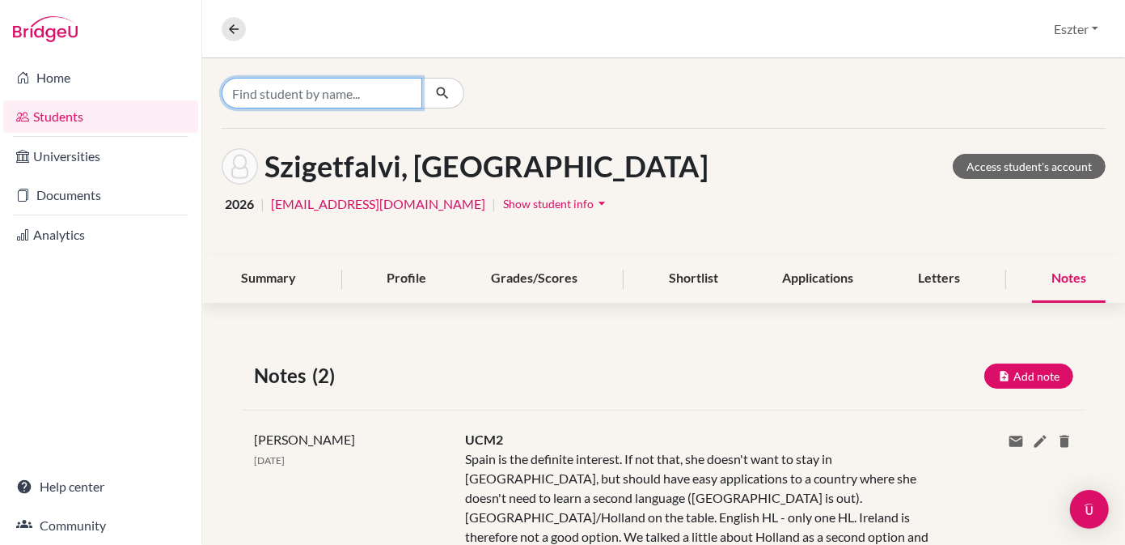
click at [399, 91] on input "Find student by name..." at bounding box center [322, 93] width 201 height 31
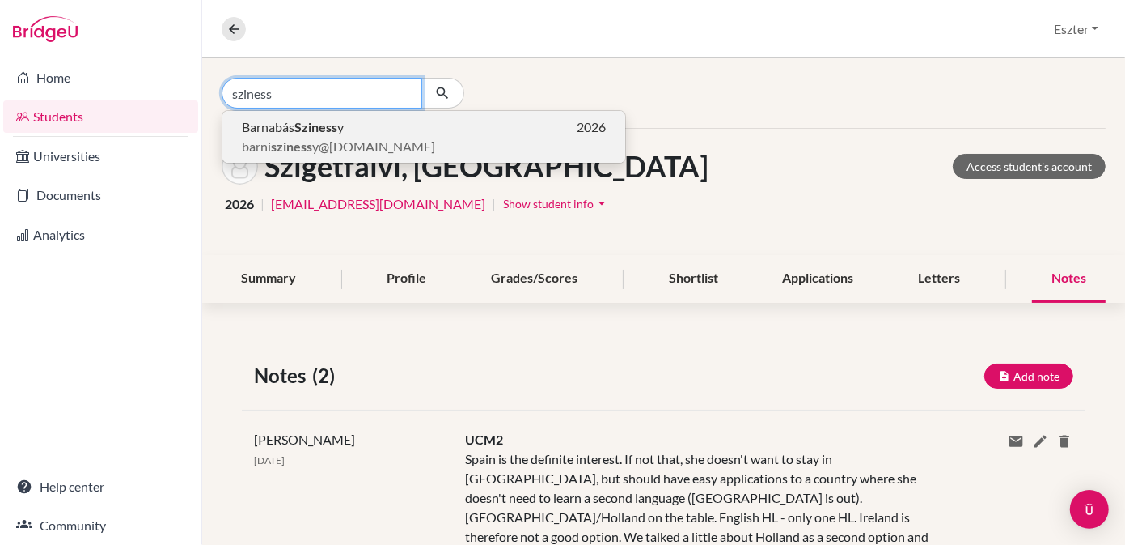
type input "sziness"
click at [350, 127] on p "Barnabás Sziness y 2026" at bounding box center [424, 126] width 364 height 19
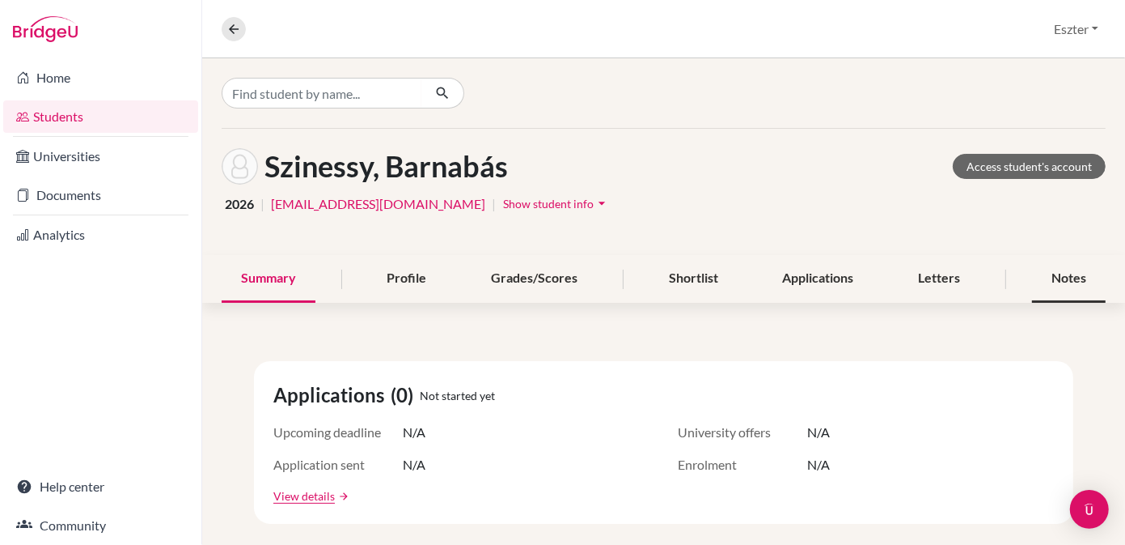
click at [1064, 270] on div "Notes" at bounding box center [1069, 279] width 74 height 48
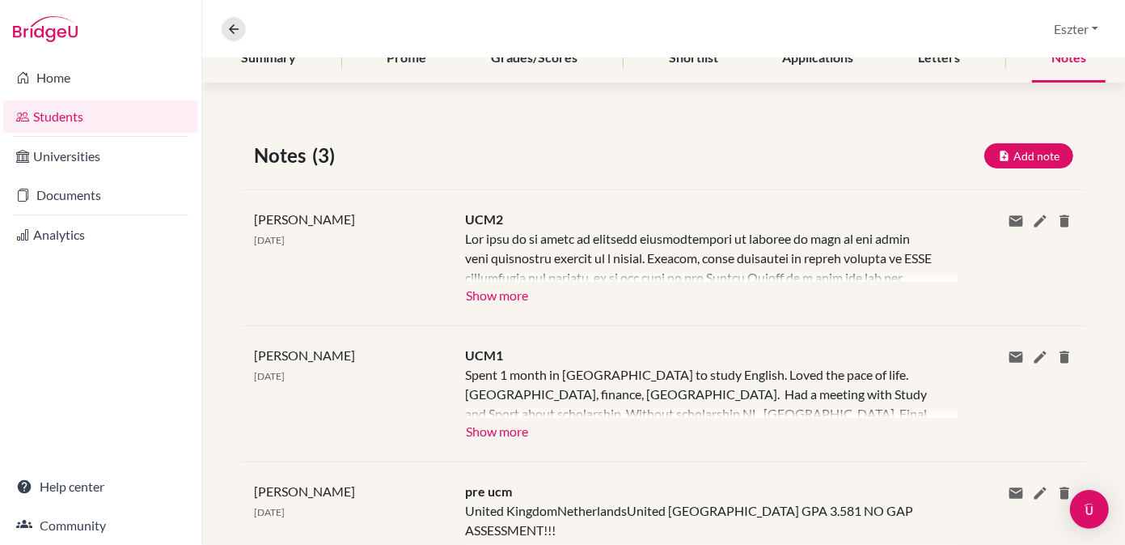
scroll to position [227, 0]
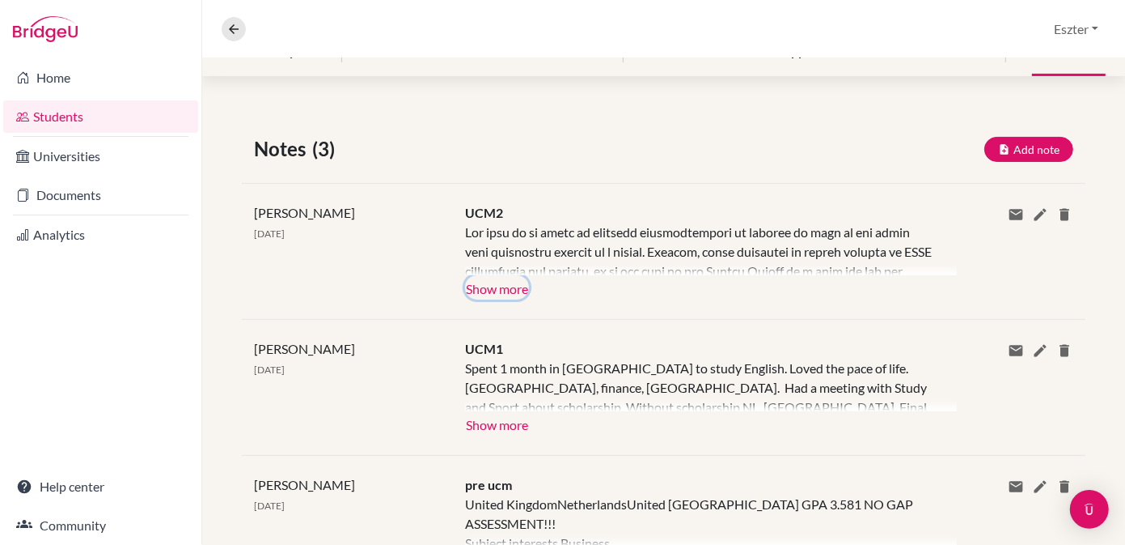
click at [487, 290] on button "Show more" at bounding box center [497, 287] width 64 height 24
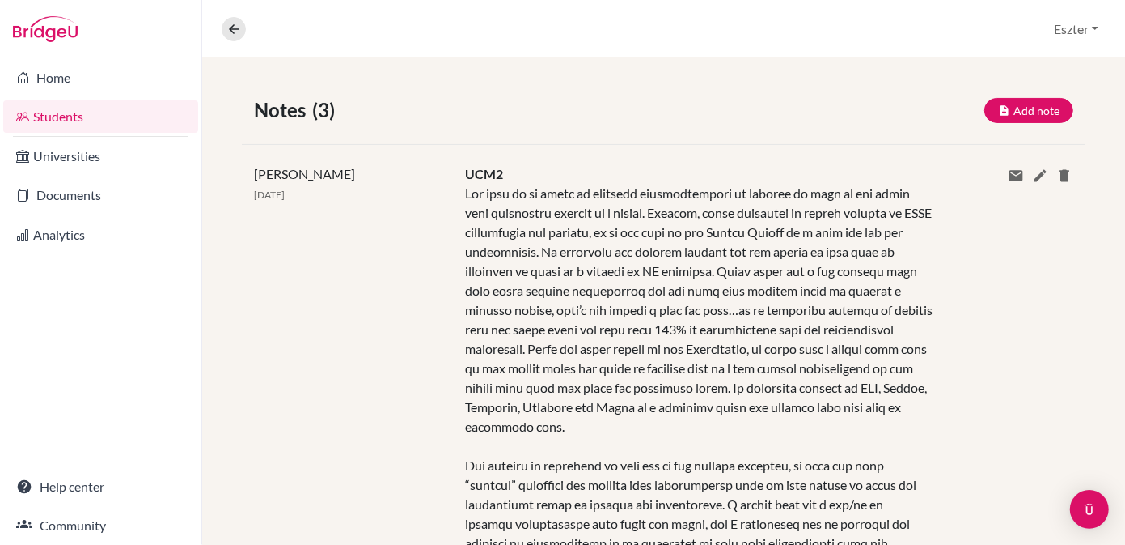
scroll to position [0, 0]
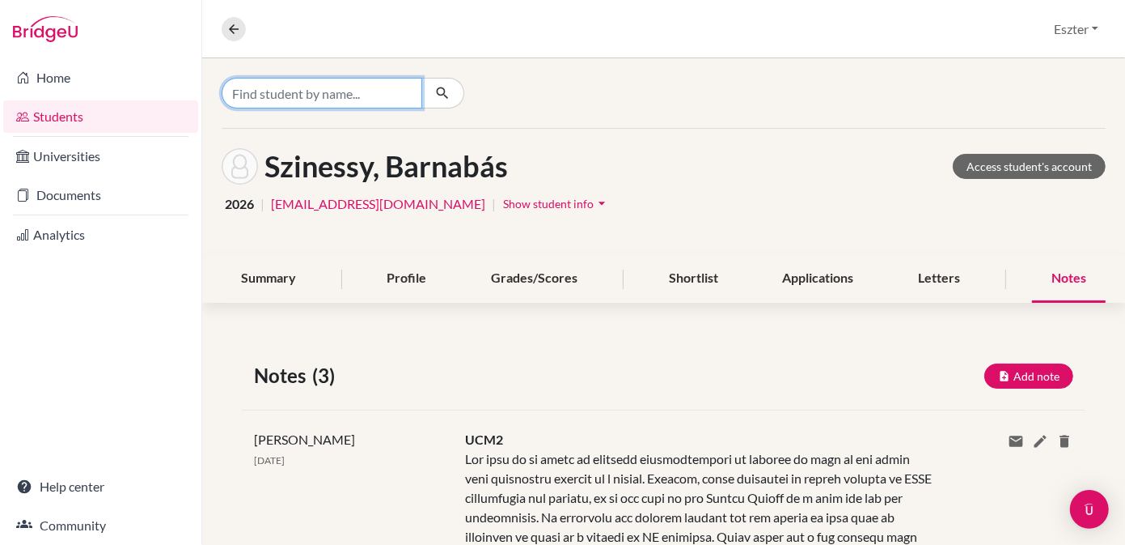
click at [363, 96] on input "Find student by name..." at bounding box center [322, 93] width 201 height 31
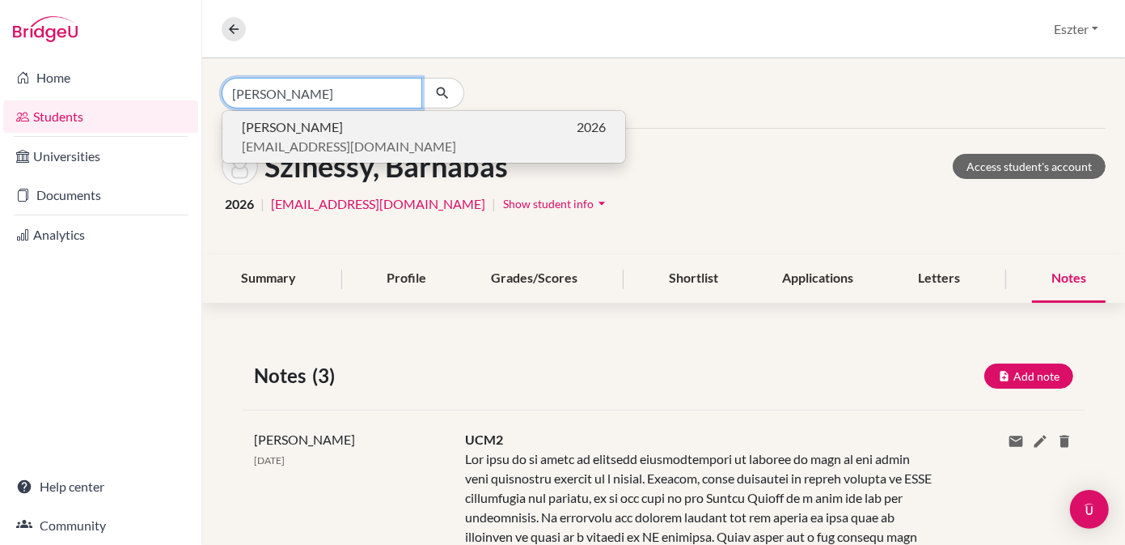
type input "[PERSON_NAME]"
click at [343, 124] on span "[PERSON_NAME]" at bounding box center [292, 126] width 101 height 19
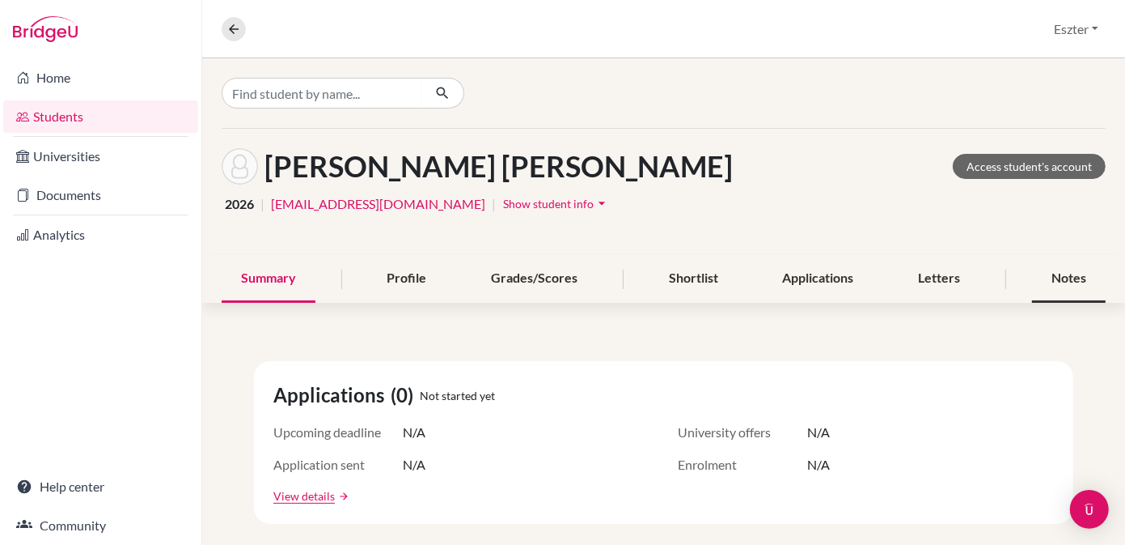
click at [1063, 277] on div "Notes" at bounding box center [1069, 279] width 74 height 48
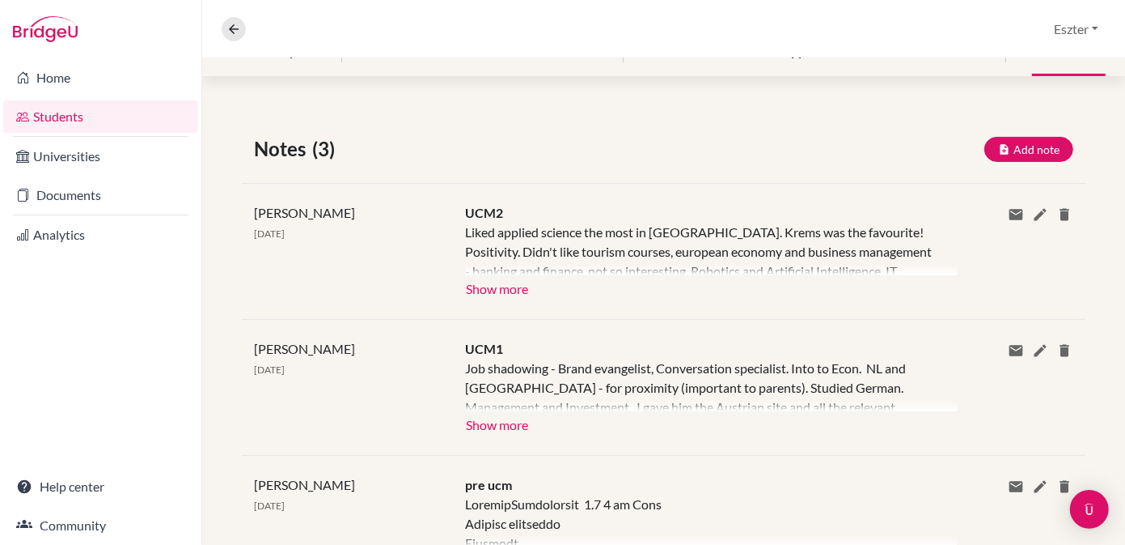
scroll to position [235, 0]
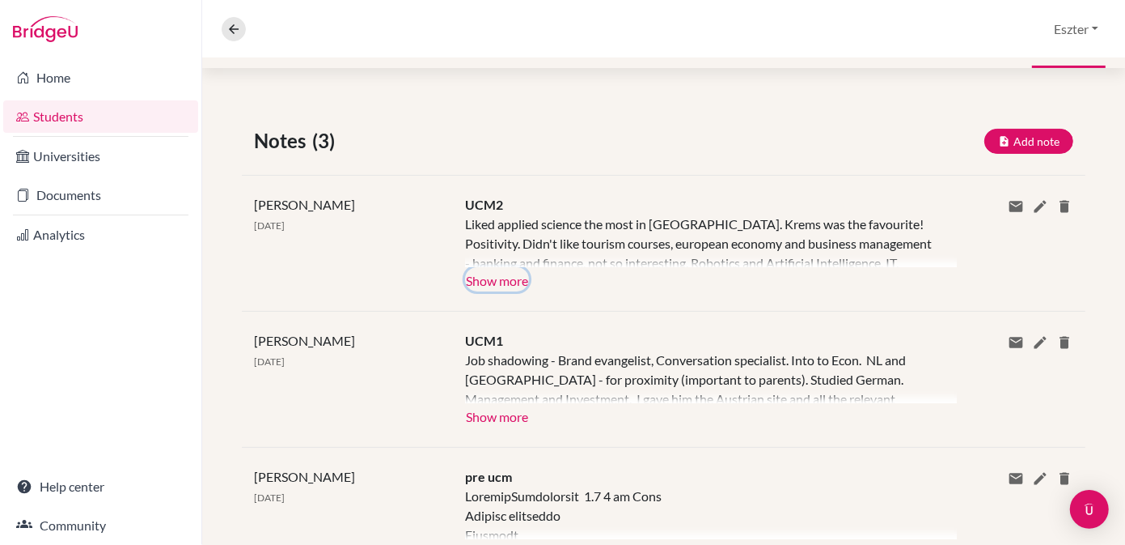
click at [494, 275] on button "Show more" at bounding box center [497, 279] width 64 height 24
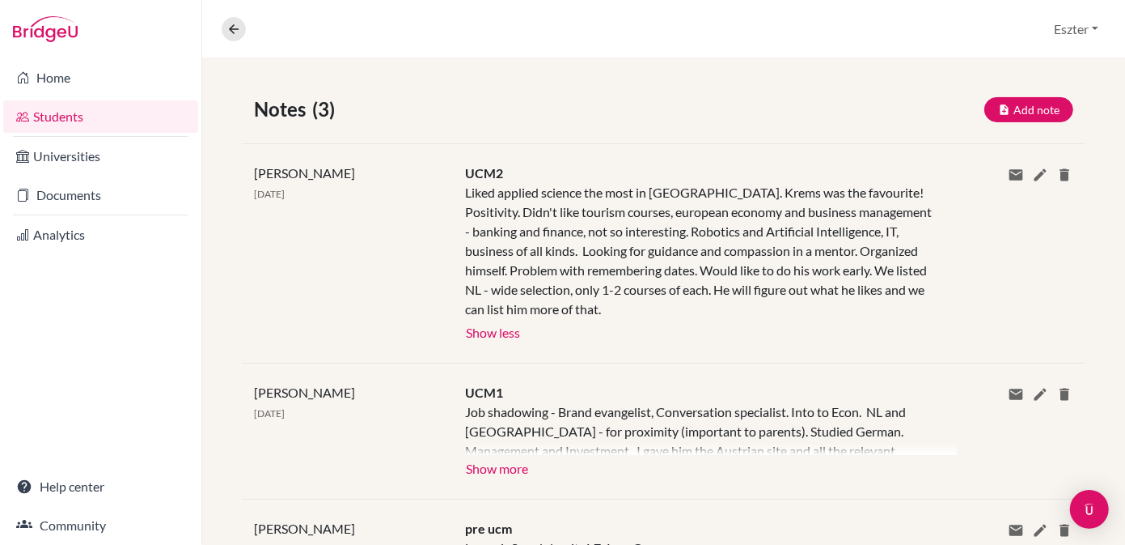
scroll to position [392, 0]
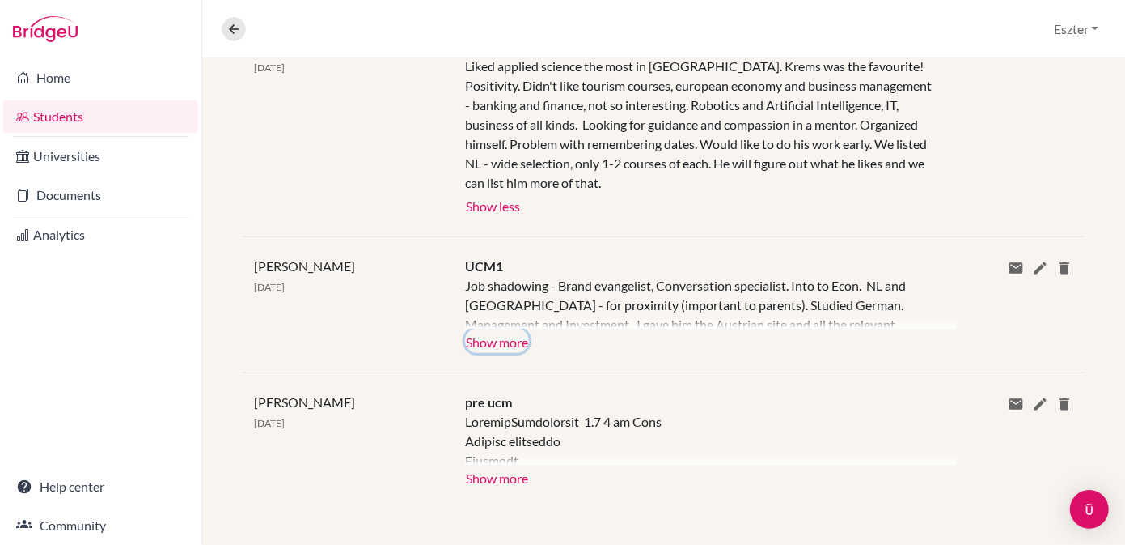
click at [498, 336] on button "Show more" at bounding box center [497, 341] width 64 height 24
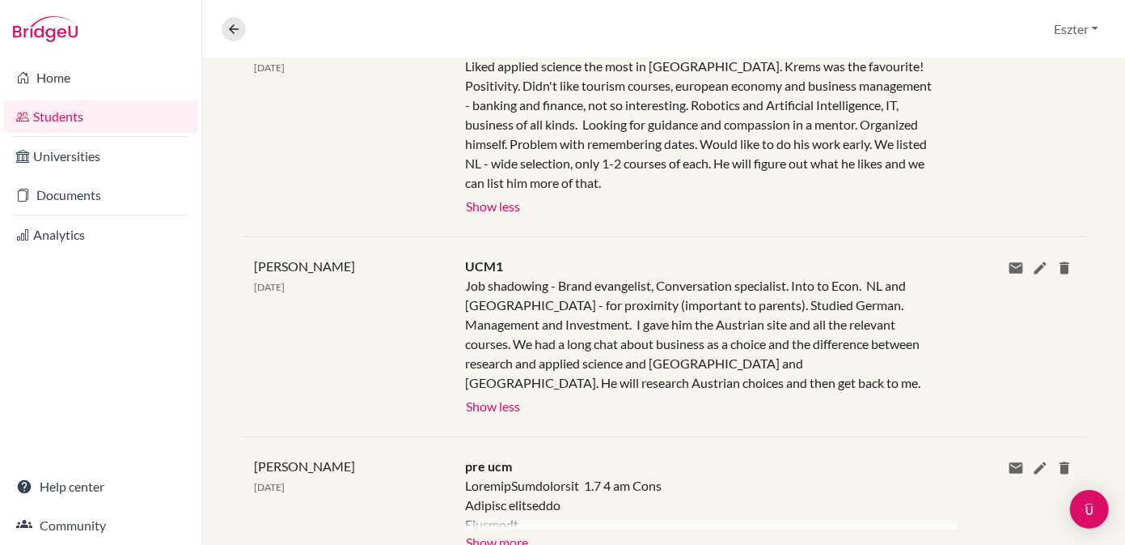
scroll to position [456, 0]
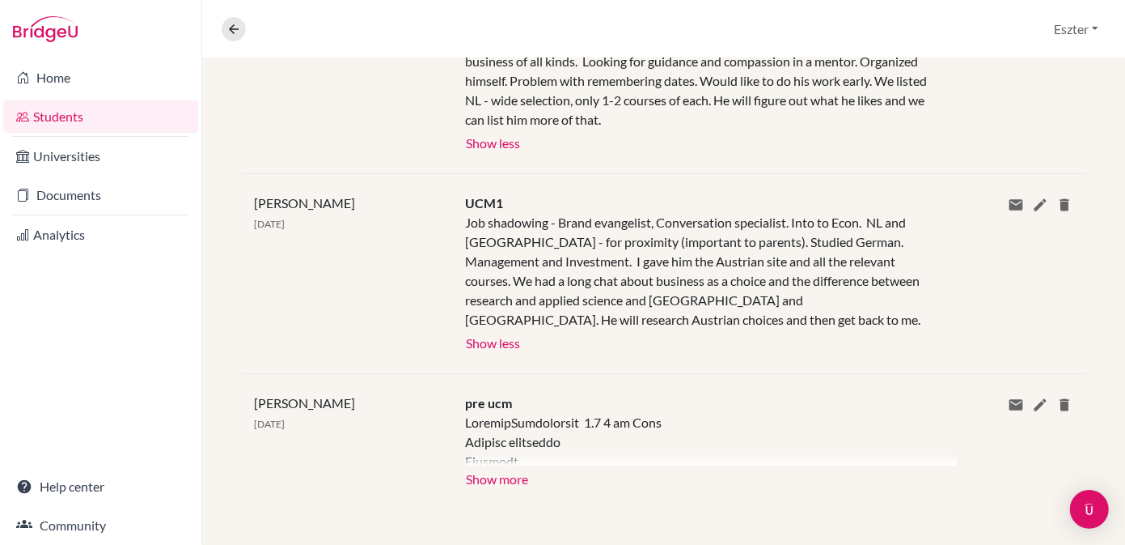
click at [740, 359] on div "[PERSON_NAME] [DATE] UCM1 Job shadowing - Brand evangelist, Conversation specia…" at bounding box center [664, 273] width 844 height 200
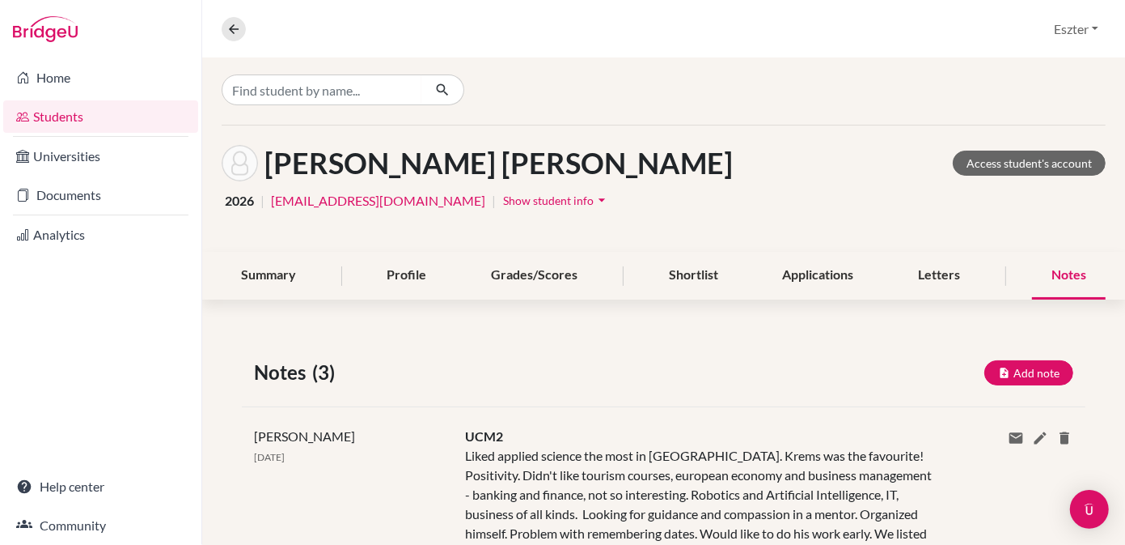
scroll to position [0, 0]
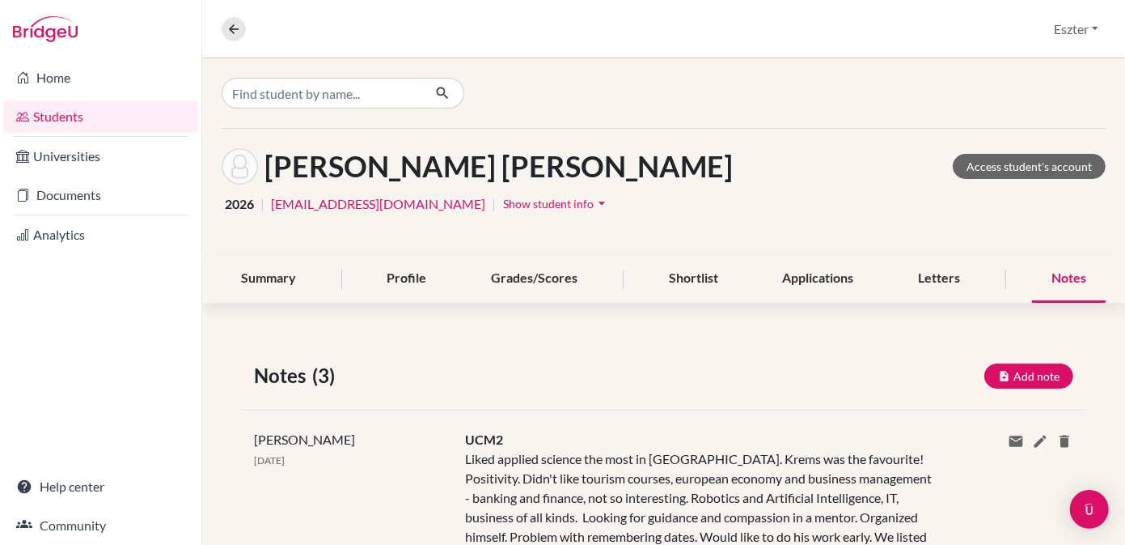
click at [350, 71] on div at bounding box center [663, 93] width 923 height 70
click at [338, 94] on input "Find student by name..." at bounding box center [322, 93] width 201 height 31
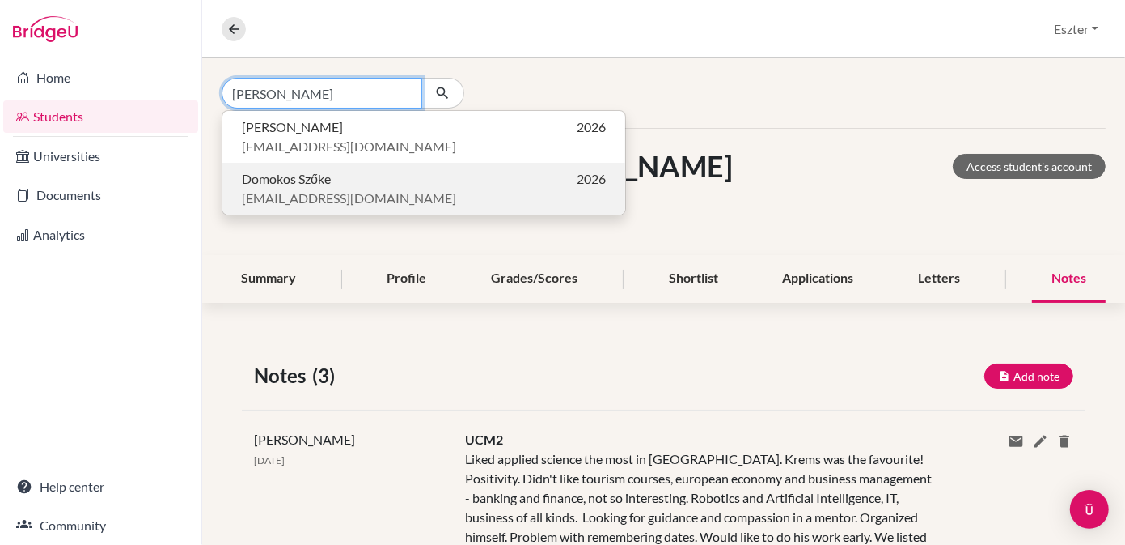
type input "[PERSON_NAME]"
click at [319, 183] on span "Domokos Szőke" at bounding box center [286, 178] width 89 height 19
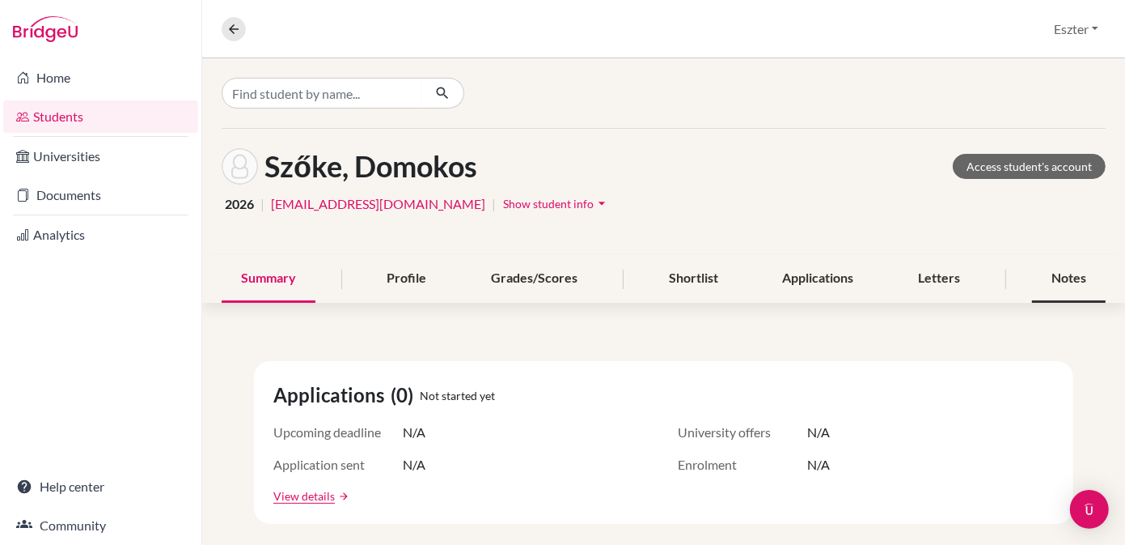
click at [1067, 277] on div "Notes" at bounding box center [1069, 279] width 74 height 48
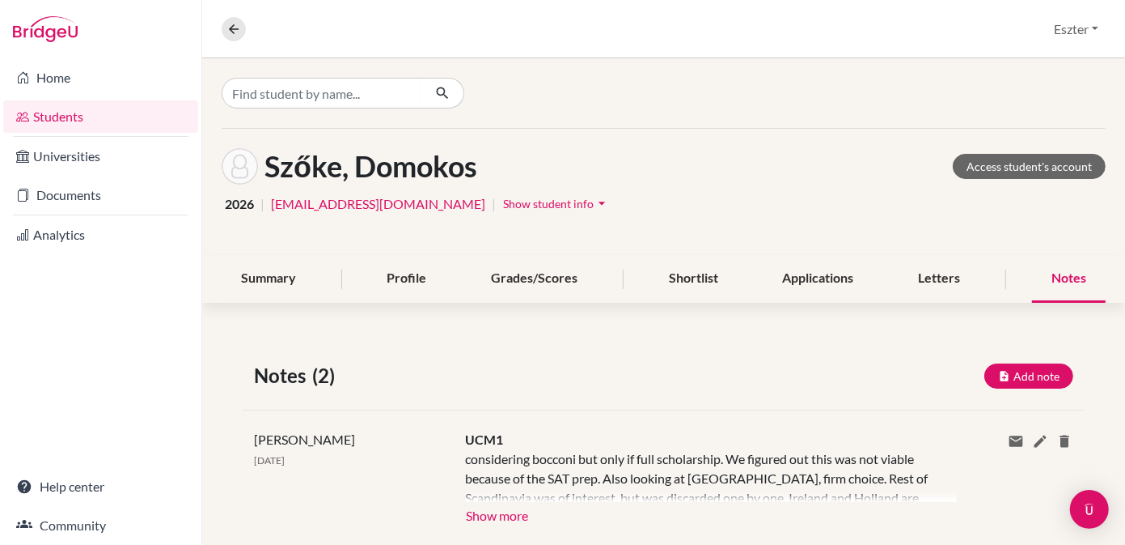
scroll to position [173, 0]
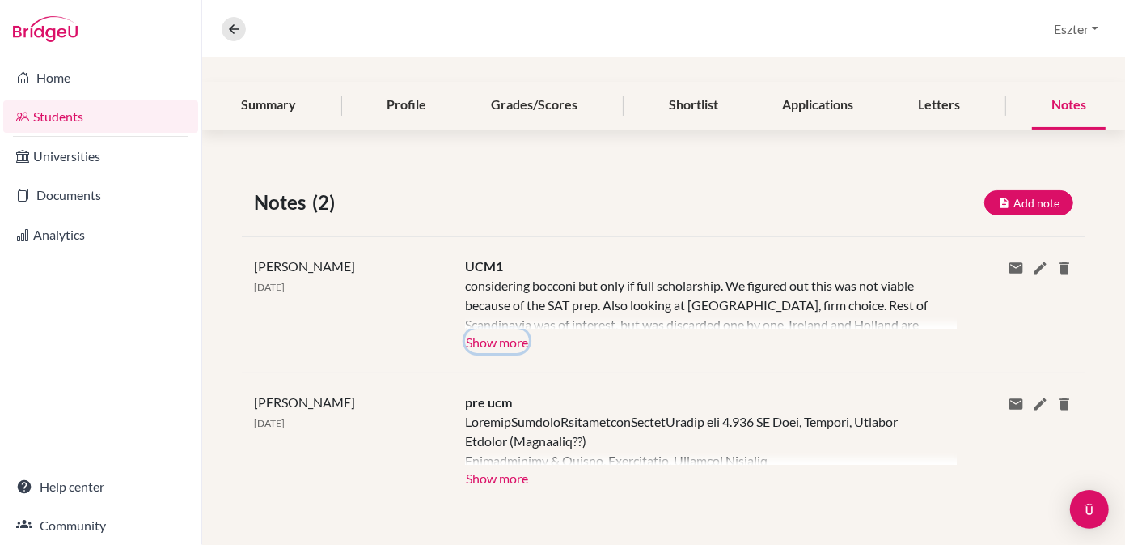
click at [494, 340] on button "Show more" at bounding box center [497, 341] width 64 height 24
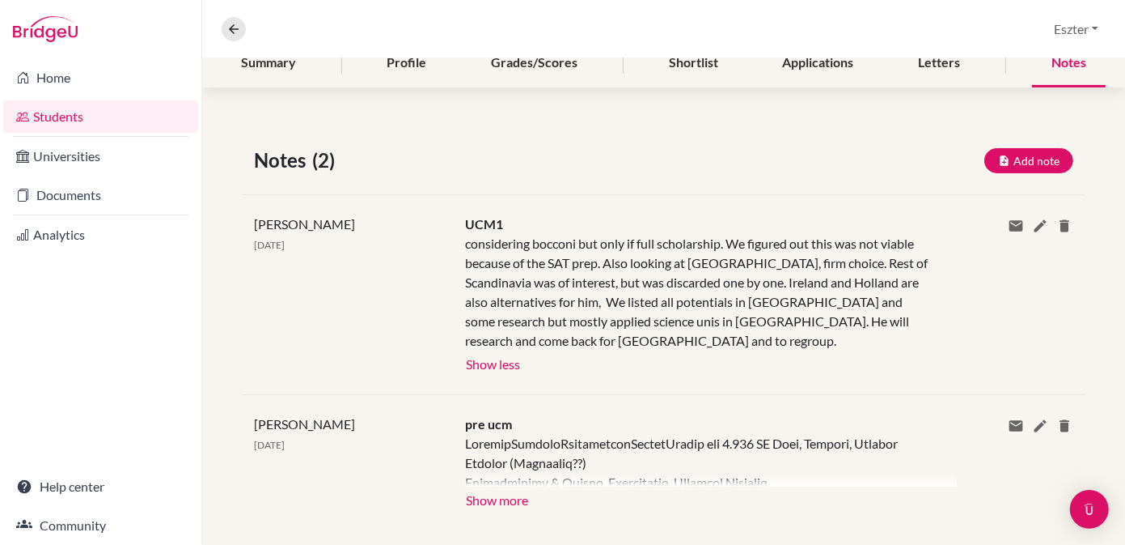
scroll to position [0, 0]
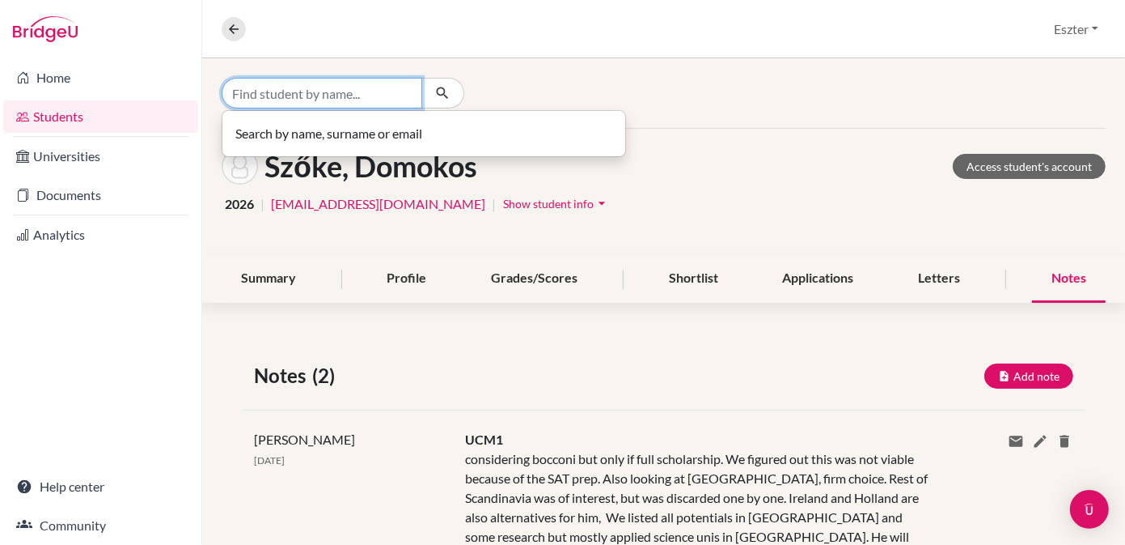
click at [390, 91] on input "Find student by name..." at bounding box center [322, 93] width 201 height 31
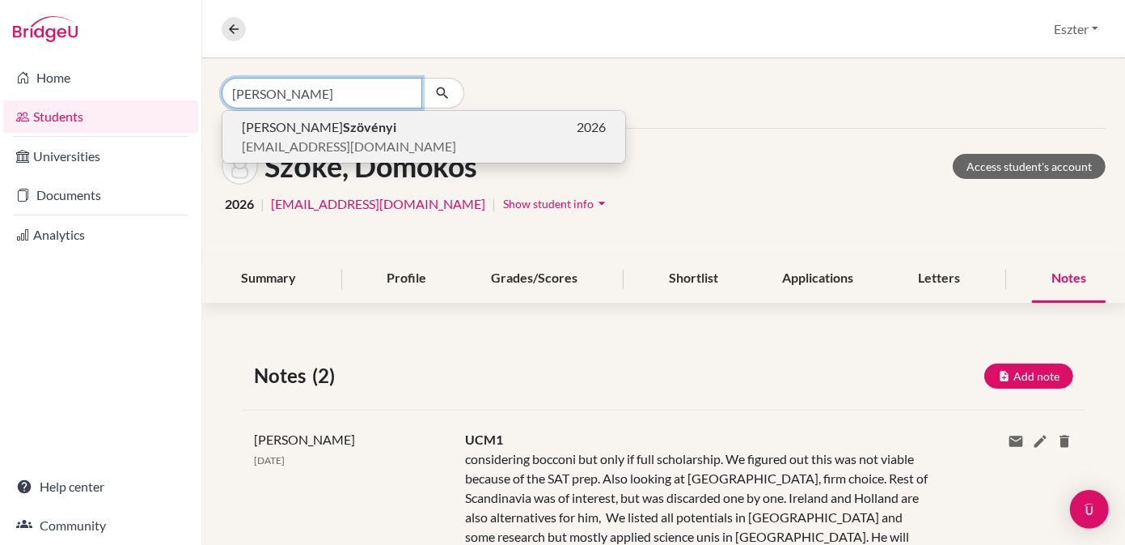
type input "[PERSON_NAME]"
click at [353, 138] on span "[EMAIL_ADDRESS][DOMAIN_NAME]" at bounding box center [349, 146] width 214 height 19
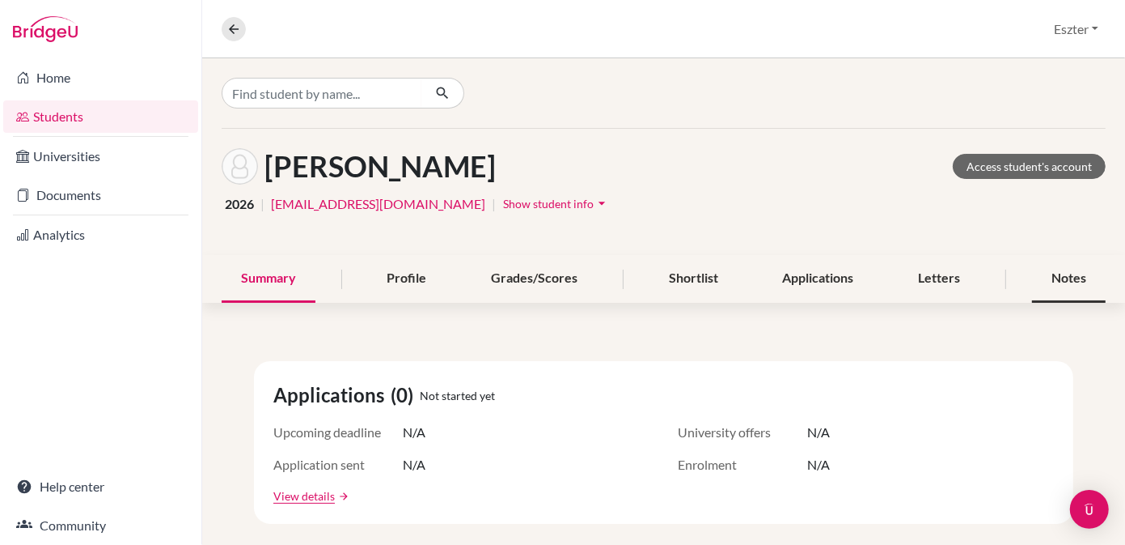
click at [1051, 278] on div "Notes" at bounding box center [1069, 279] width 74 height 48
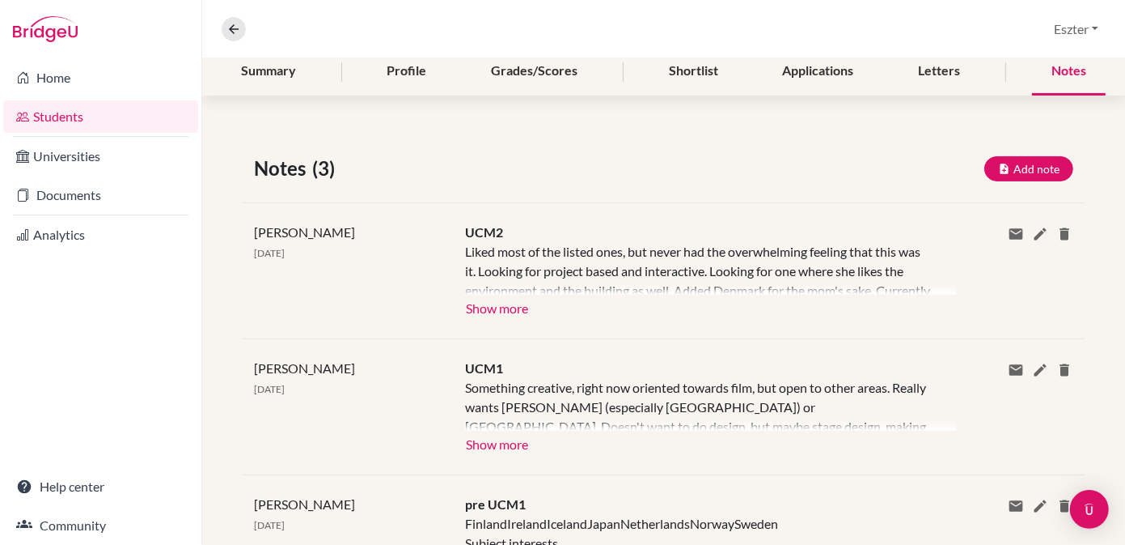
scroll to position [211, 0]
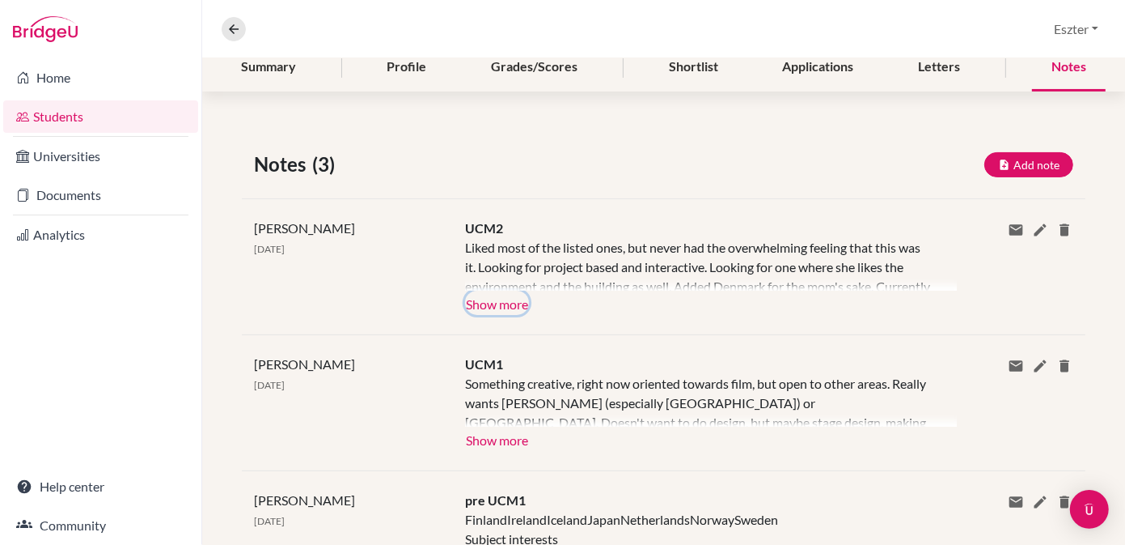
click at [511, 300] on button "Show more" at bounding box center [497, 302] width 64 height 24
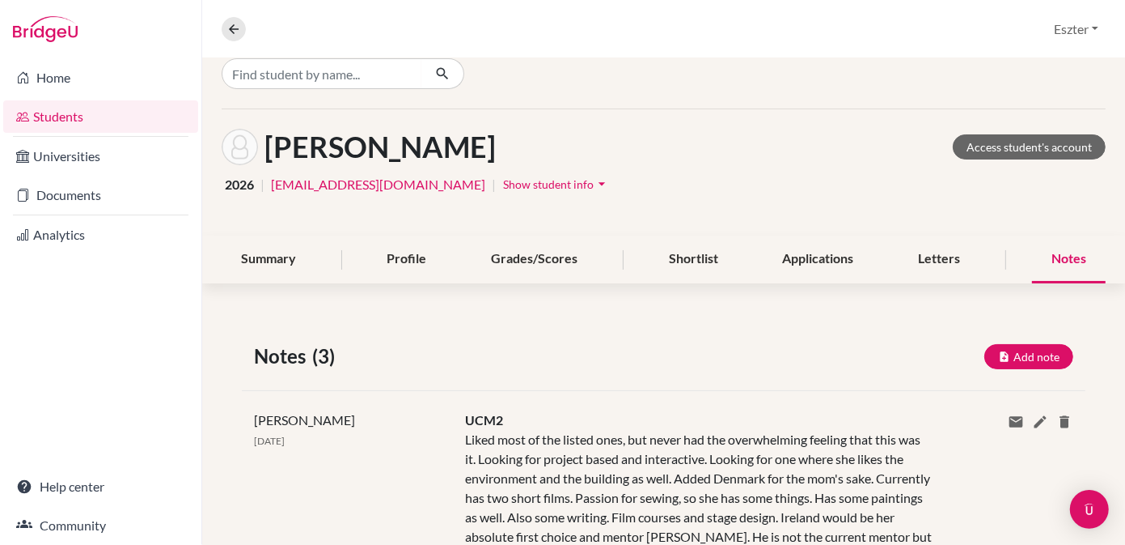
scroll to position [0, 0]
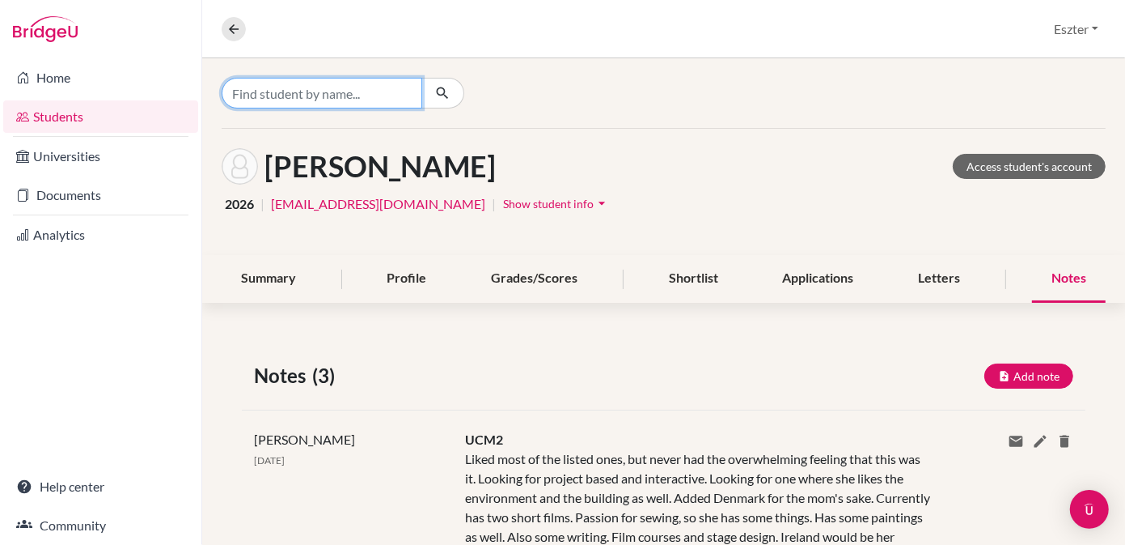
click at [403, 90] on input "Find student by name..." at bounding box center [322, 93] width 201 height 31
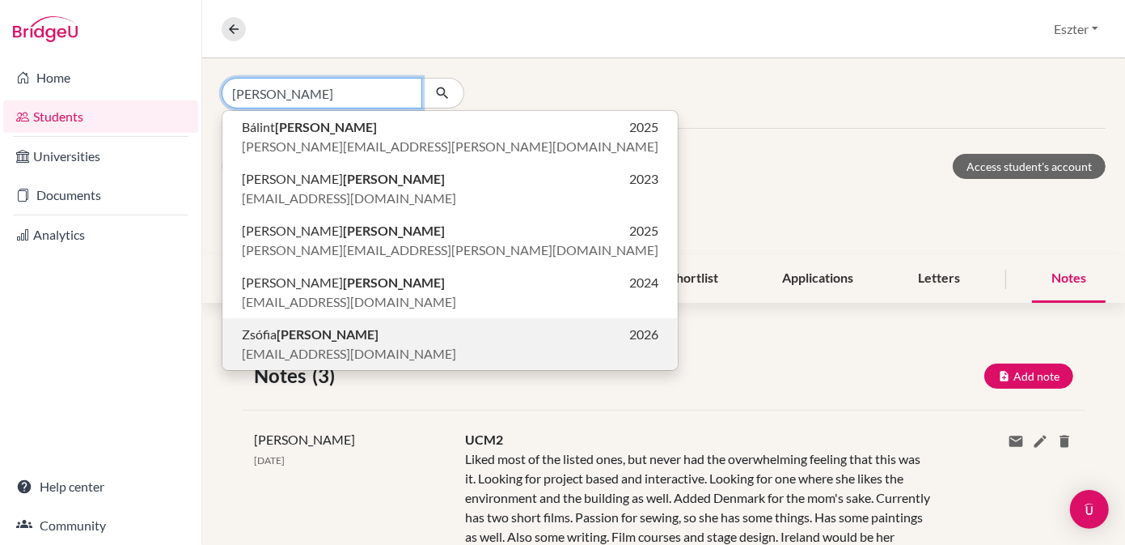
type input "[PERSON_NAME]"
click at [343, 337] on p "[PERSON_NAME] 2026" at bounding box center [450, 333] width 417 height 19
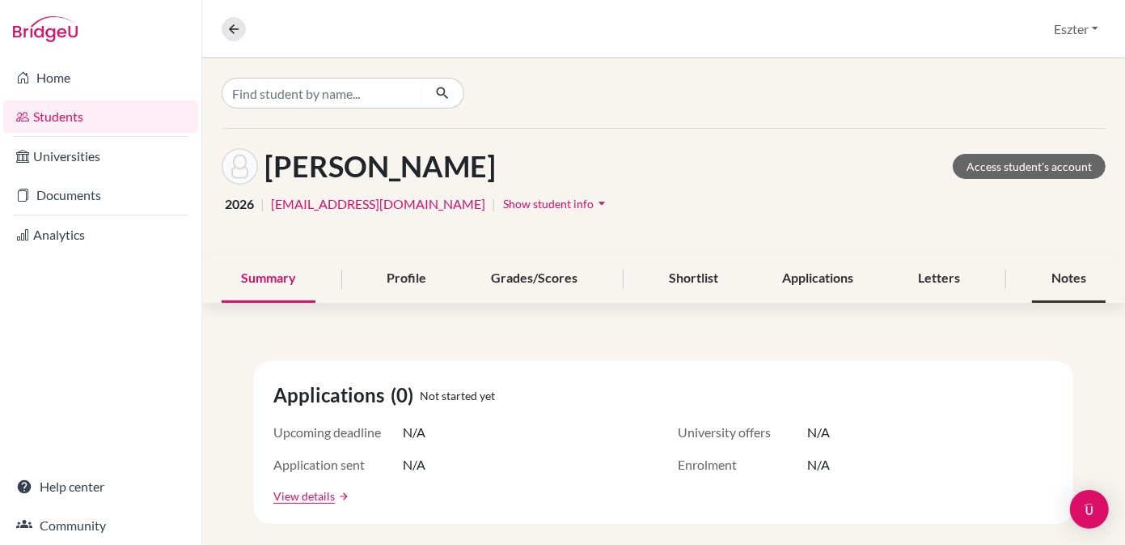
click at [1058, 282] on div "Notes" at bounding box center [1069, 279] width 74 height 48
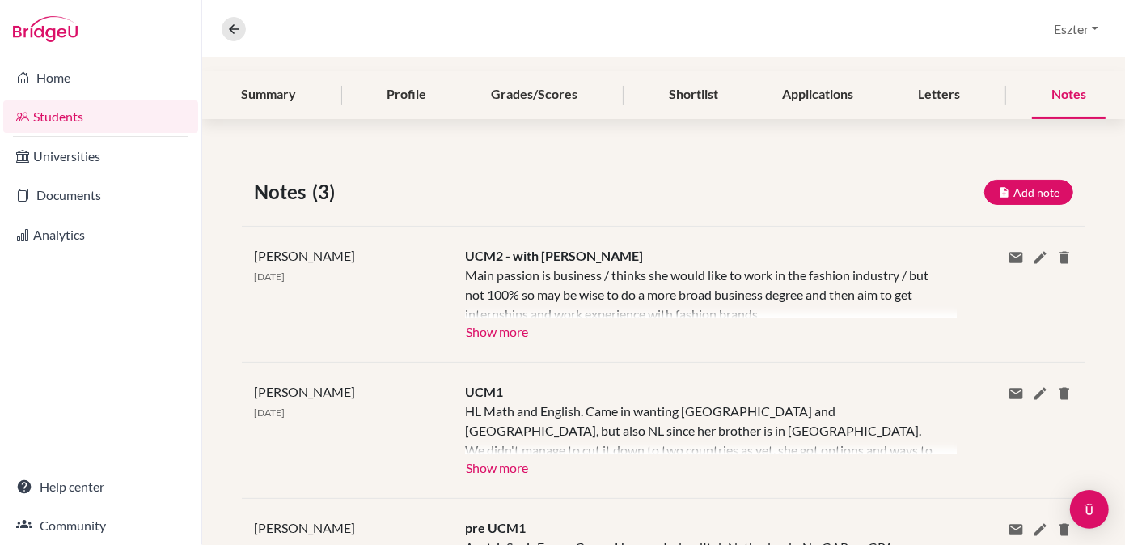
scroll to position [201, 0]
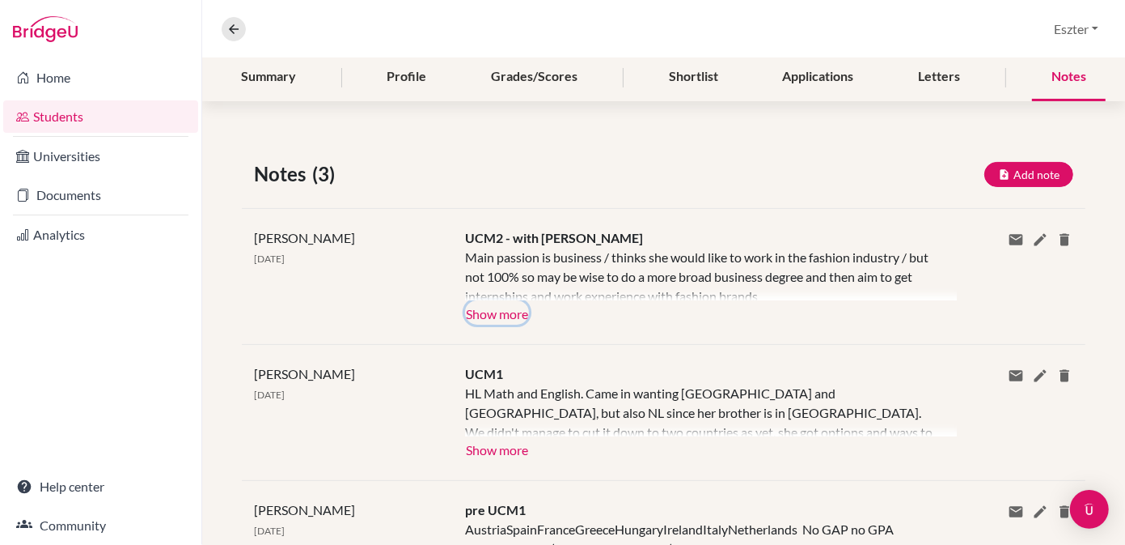
click at [502, 314] on button "Show more" at bounding box center [497, 312] width 64 height 24
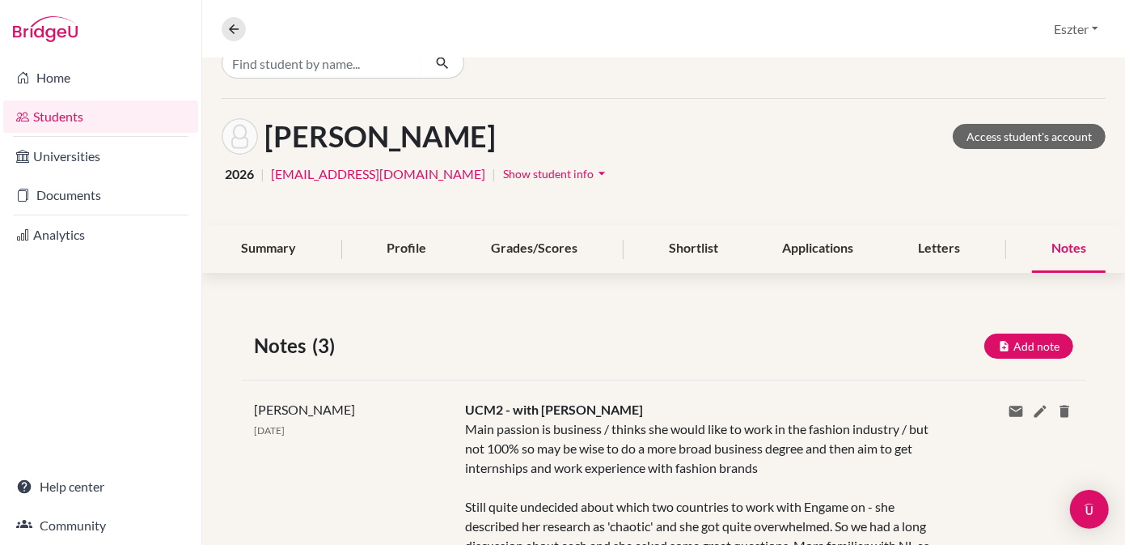
scroll to position [0, 0]
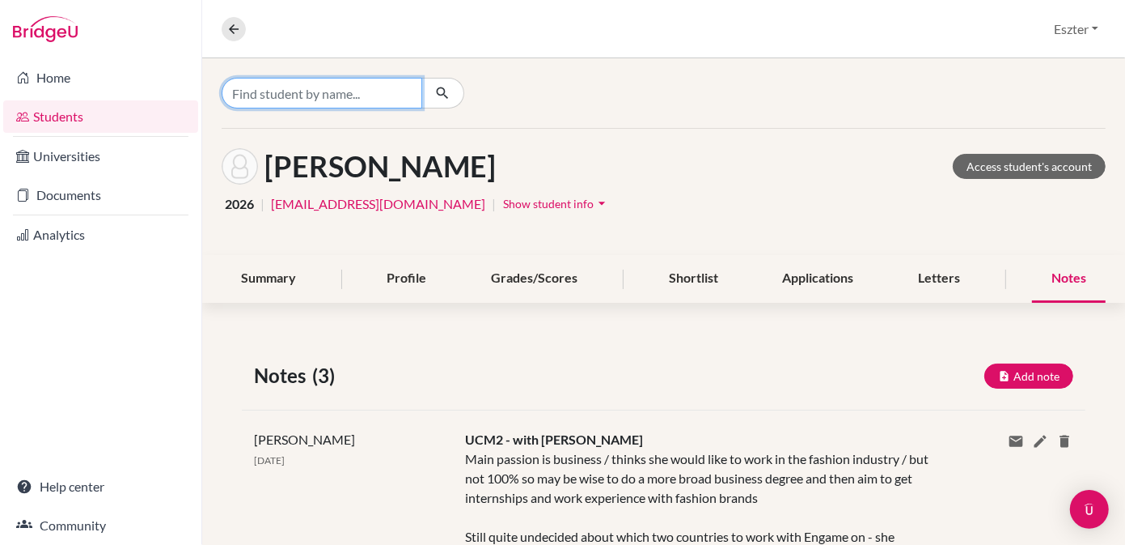
click at [392, 94] on input "Find student by name..." at bounding box center [322, 93] width 201 height 31
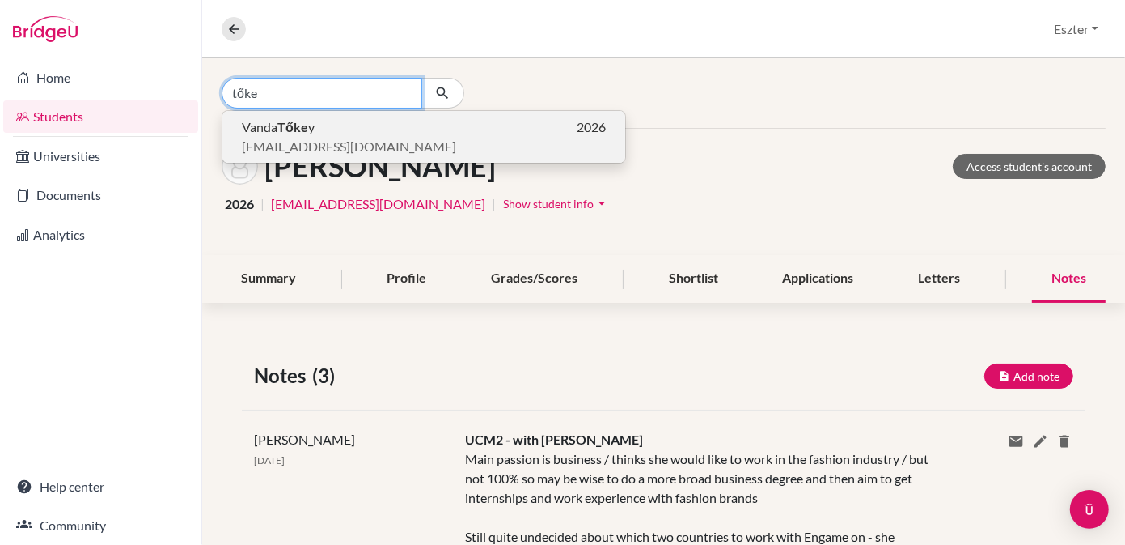
type input "tőke"
click at [373, 119] on p "[PERSON_NAME] y 2026" at bounding box center [424, 126] width 364 height 19
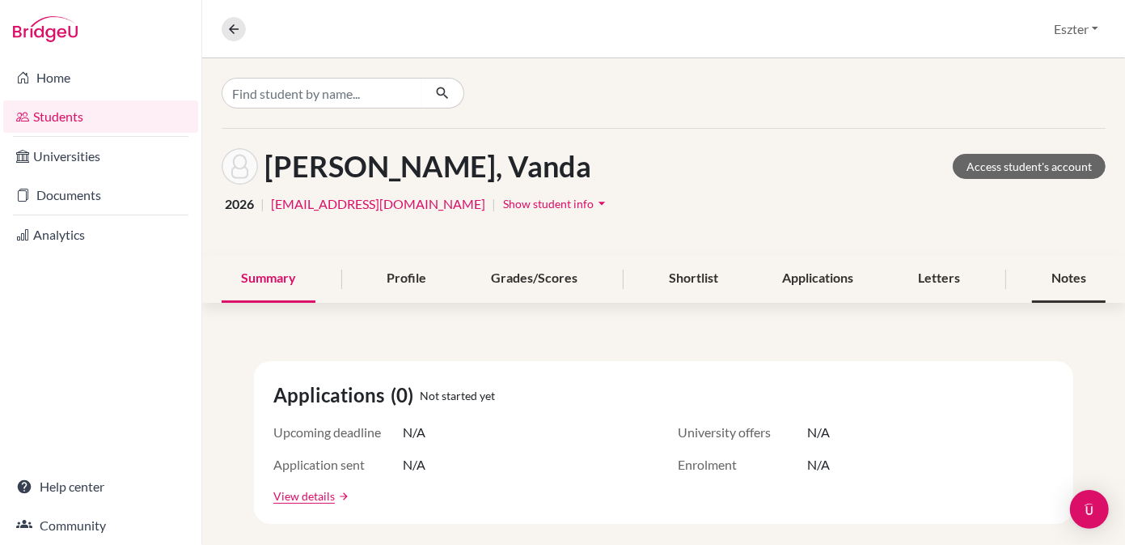
click at [1057, 280] on div "Notes" at bounding box center [1069, 279] width 74 height 48
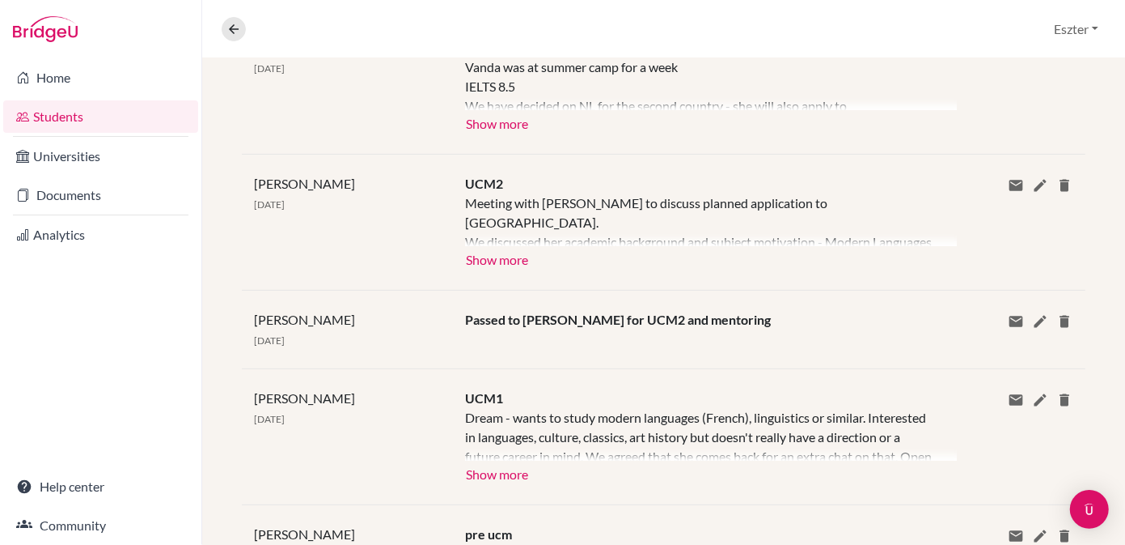
scroll to position [396, 0]
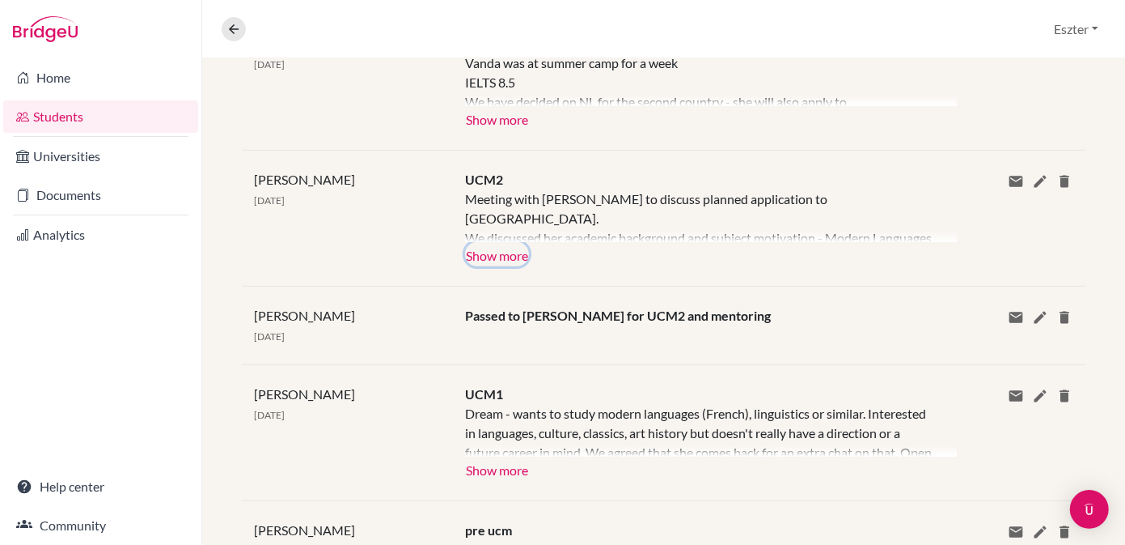
click at [510, 256] on button "Show more" at bounding box center [497, 254] width 64 height 24
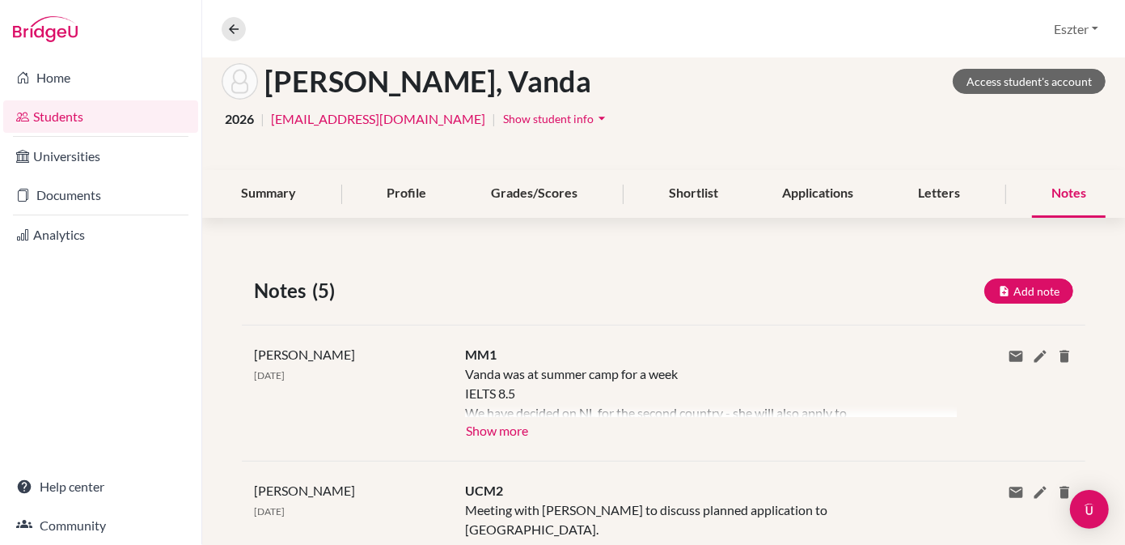
scroll to position [0, 0]
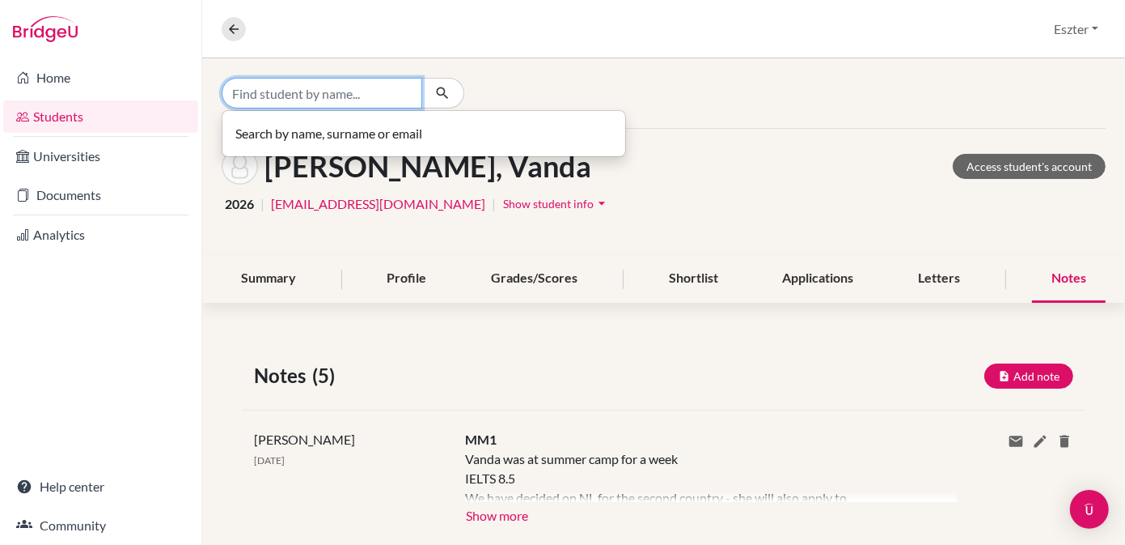
click at [358, 95] on input "Find student by name..." at bounding box center [322, 93] width 201 height 31
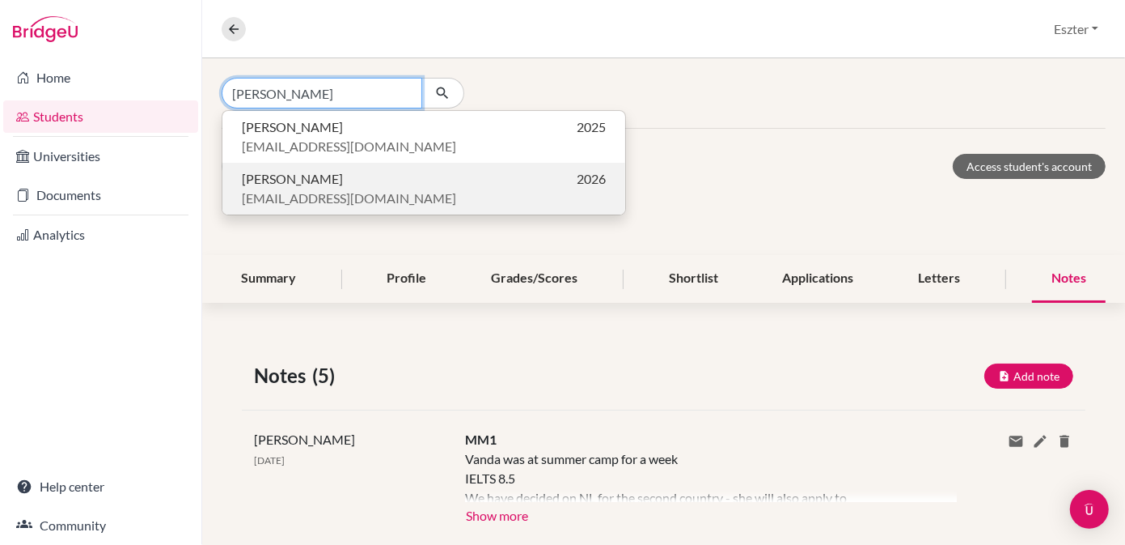
type input "[PERSON_NAME]"
click at [362, 198] on span "[EMAIL_ADDRESS][DOMAIN_NAME]" at bounding box center [349, 198] width 214 height 19
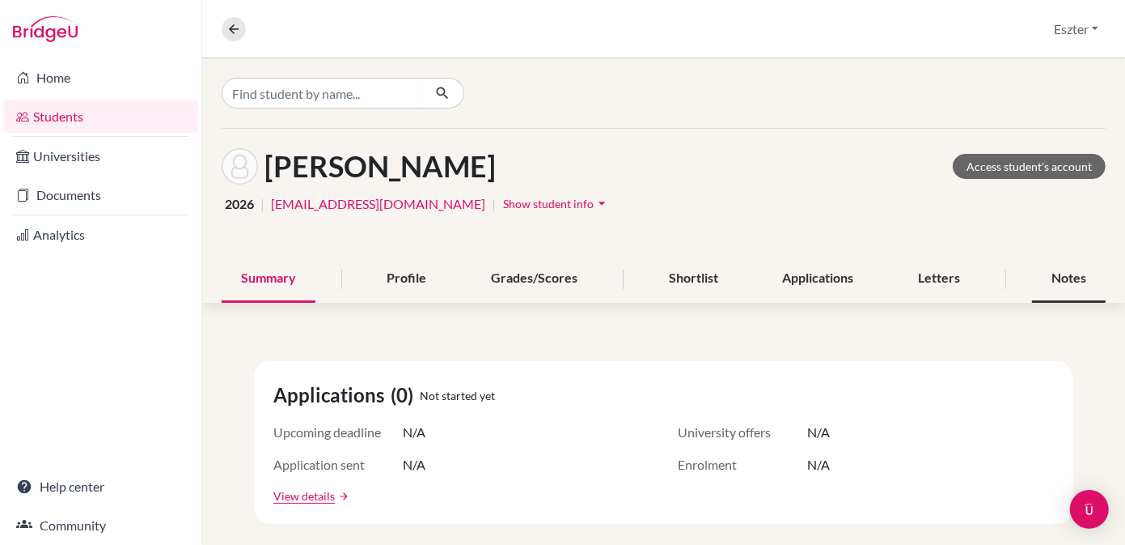
click at [1058, 282] on div "Notes" at bounding box center [1069, 279] width 74 height 48
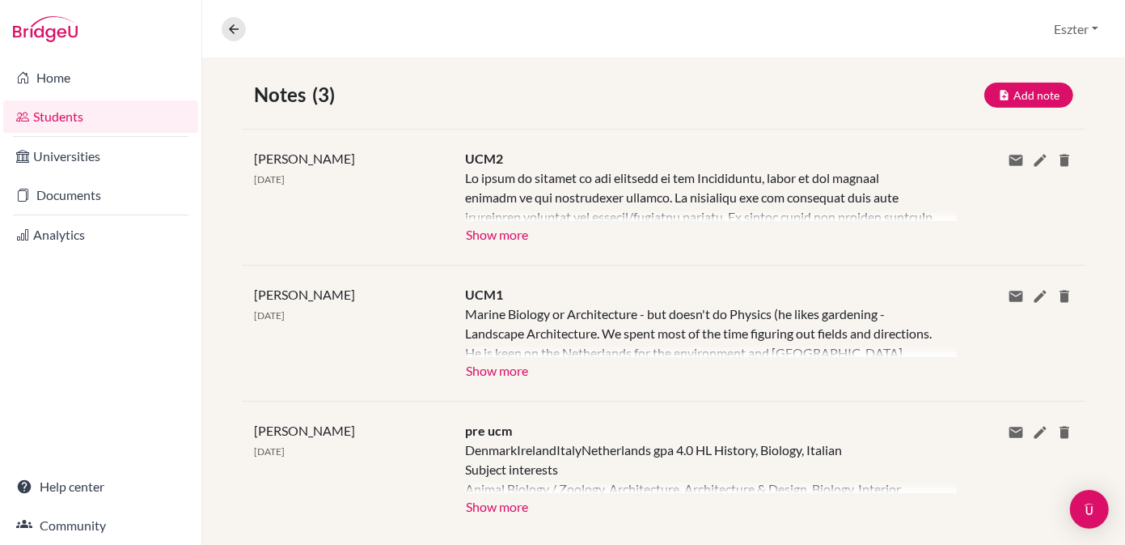
scroll to position [282, 0]
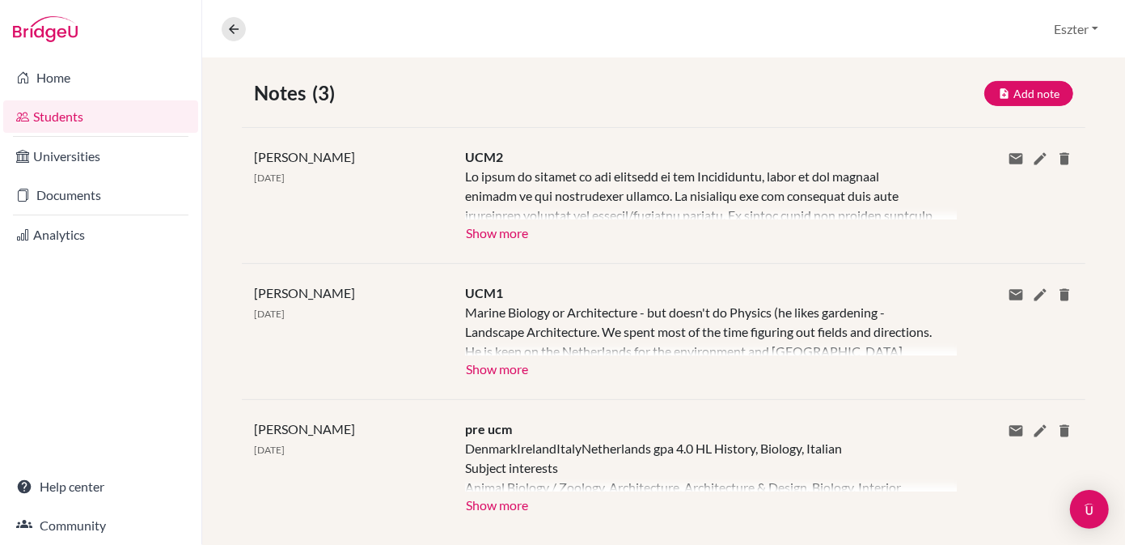
click at [476, 242] on div "[PERSON_NAME] [DATE] UCM2 Show more Show less Share via email Email address Sen…" at bounding box center [664, 195] width 844 height 136
click at [481, 231] on button "Show more" at bounding box center [497, 231] width 64 height 24
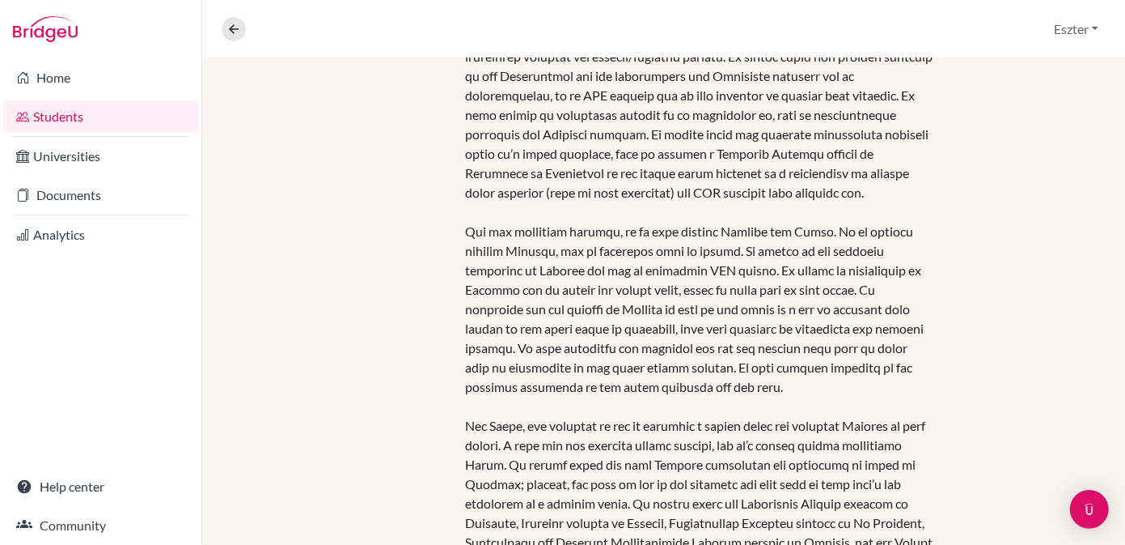
scroll to position [447, 0]
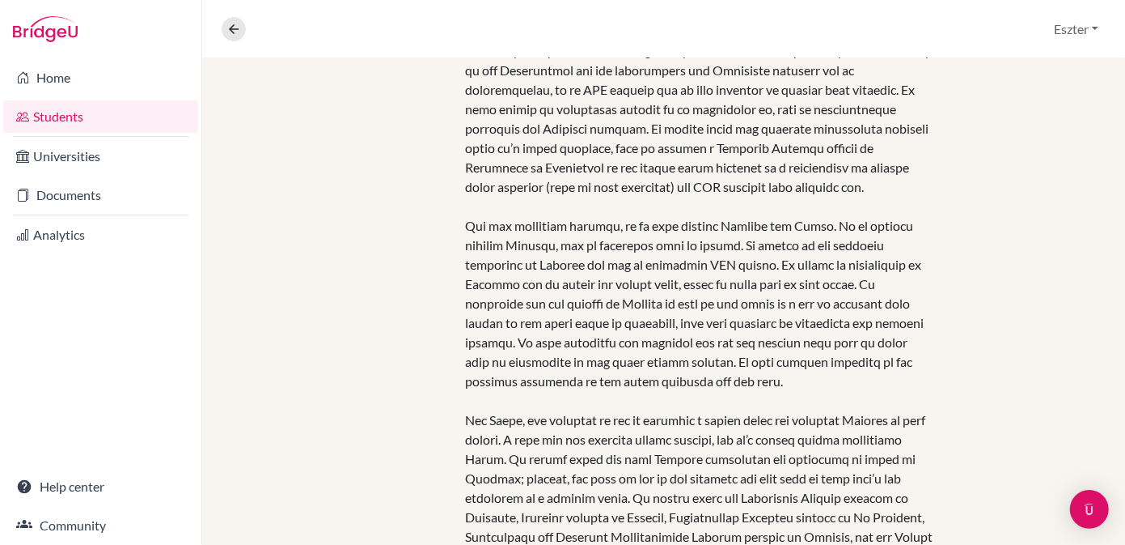
click at [685, 286] on div at bounding box center [699, 361] width 468 height 718
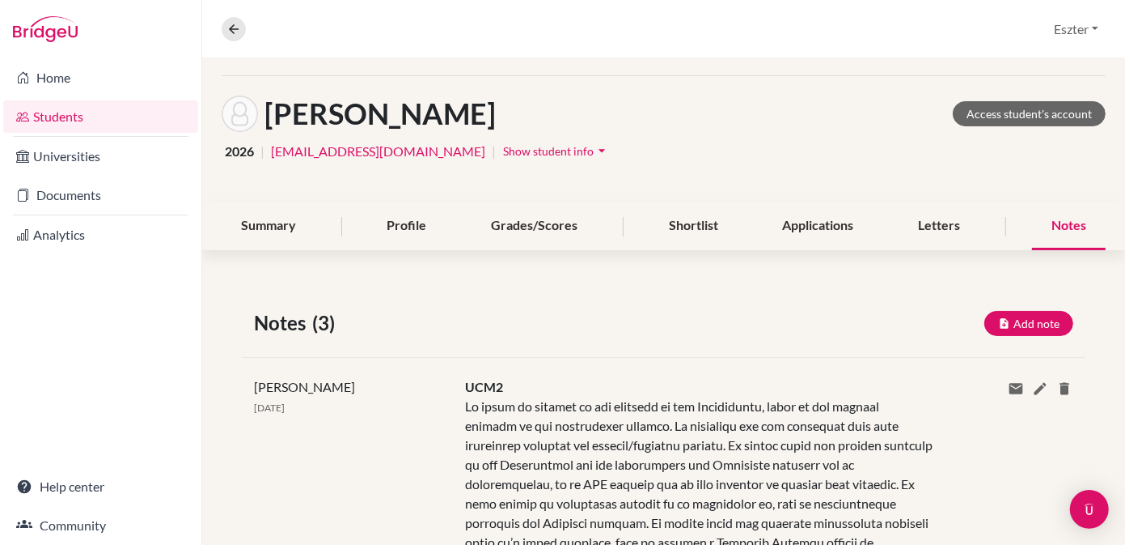
scroll to position [0, 0]
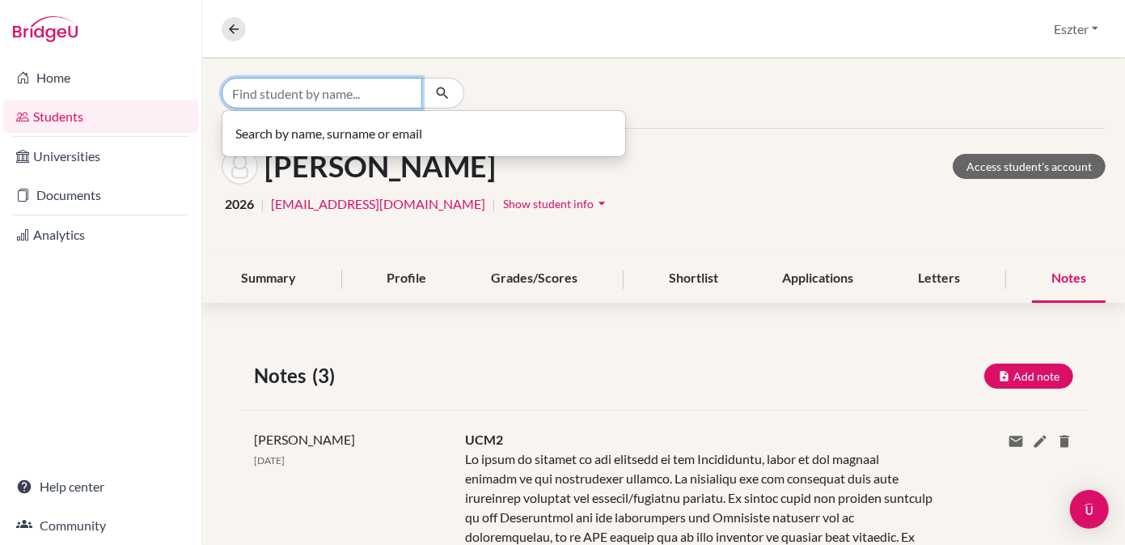
click at [369, 102] on input "Find student by name..." at bounding box center [322, 93] width 201 height 31
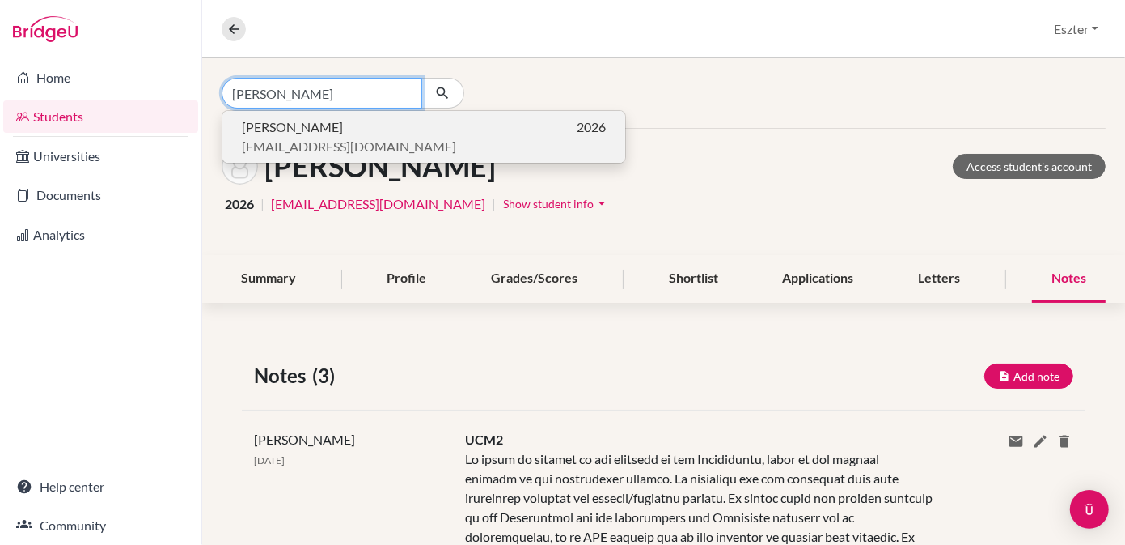
type input "[PERSON_NAME]"
click at [354, 119] on p "[PERSON_NAME] 2026" at bounding box center [424, 126] width 364 height 19
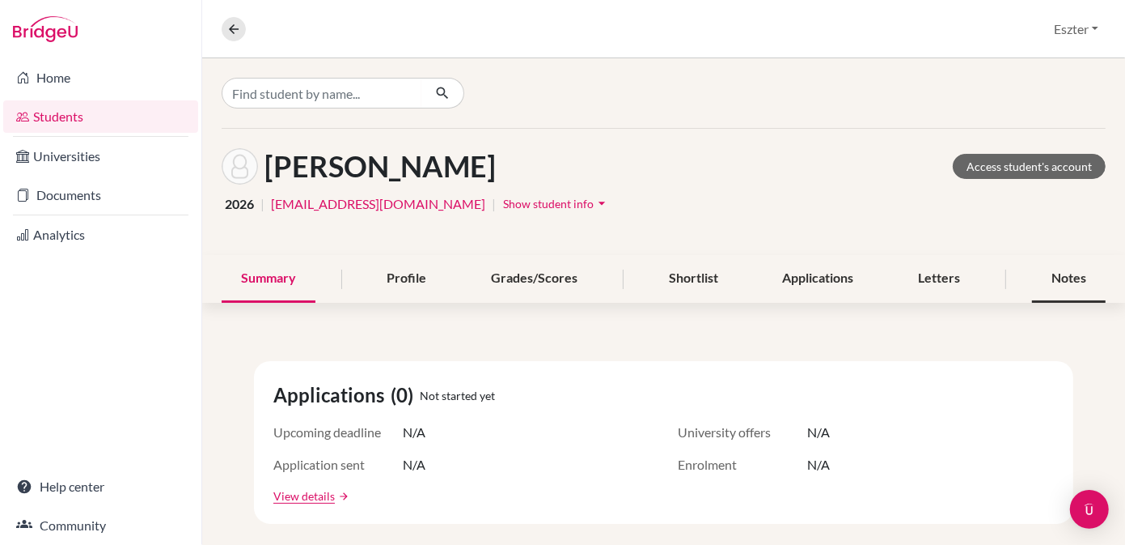
click at [1052, 282] on div "Notes" at bounding box center [1069, 279] width 74 height 48
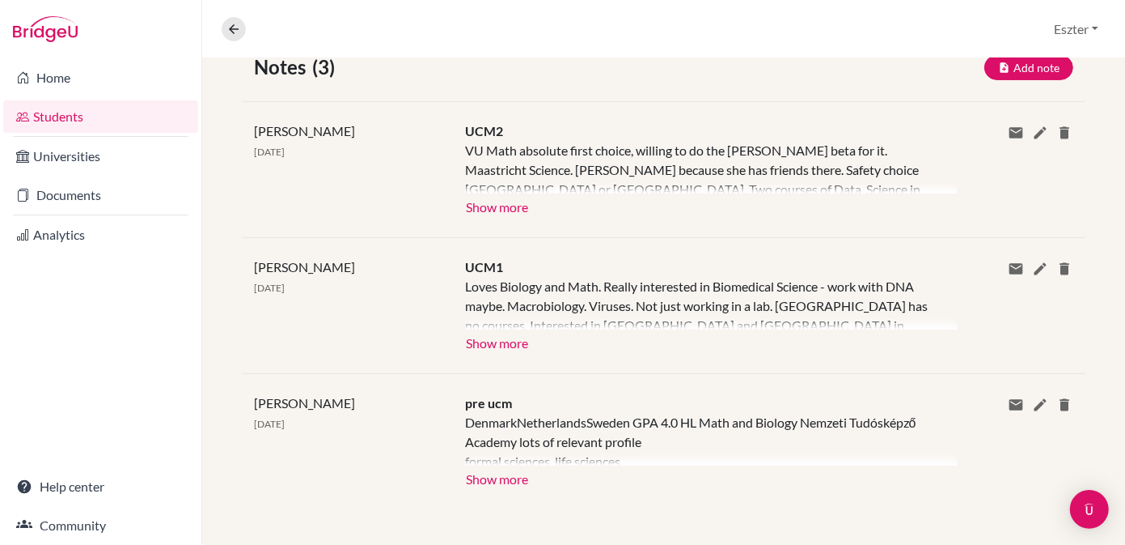
scroll to position [308, 0]
click at [493, 206] on button "Show more" at bounding box center [497, 205] width 64 height 24
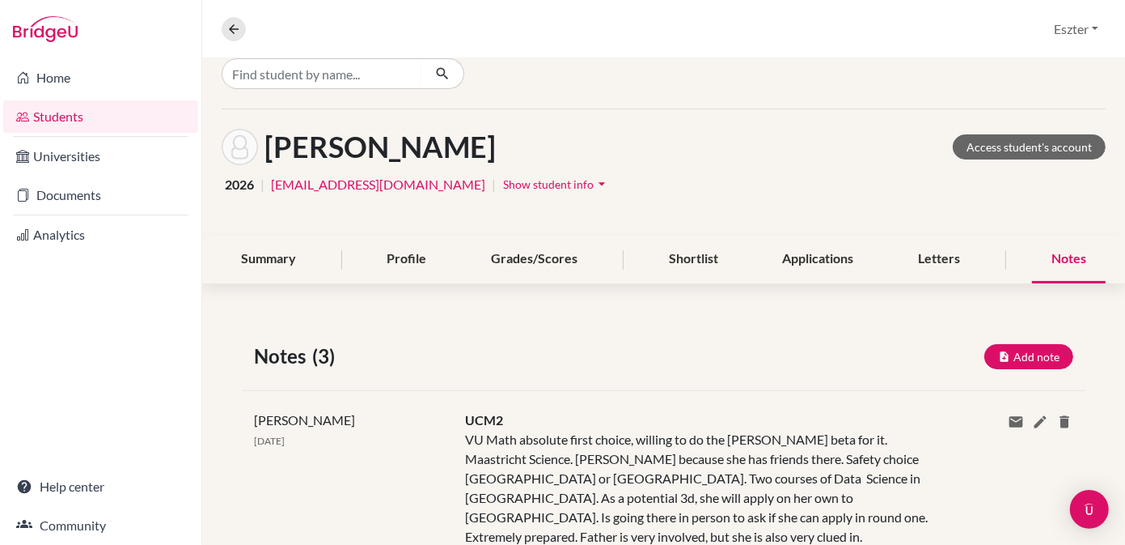
scroll to position [18, 0]
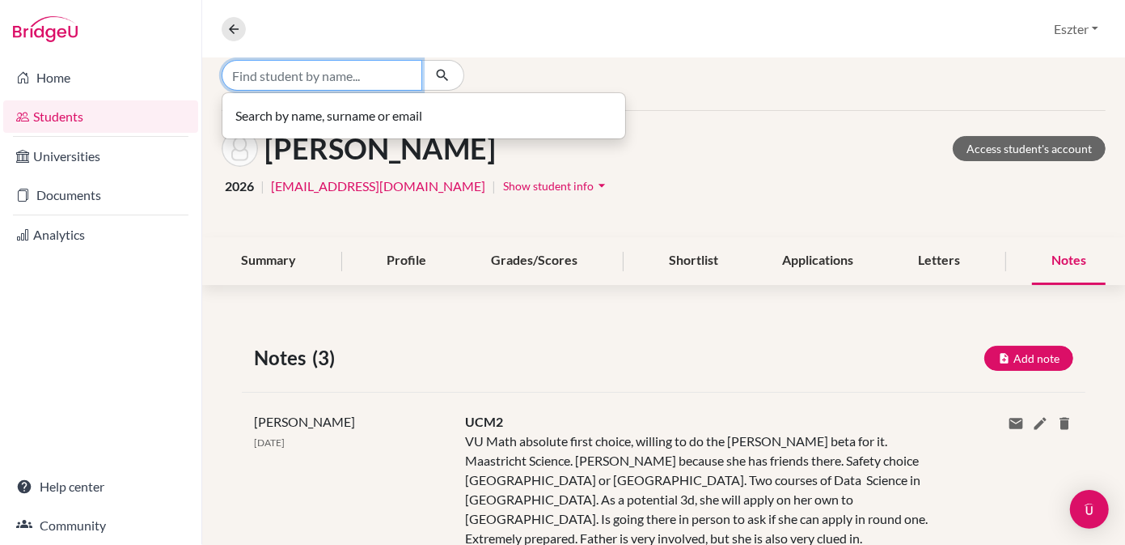
click at [397, 80] on input "Find student by name..." at bounding box center [322, 75] width 201 height 31
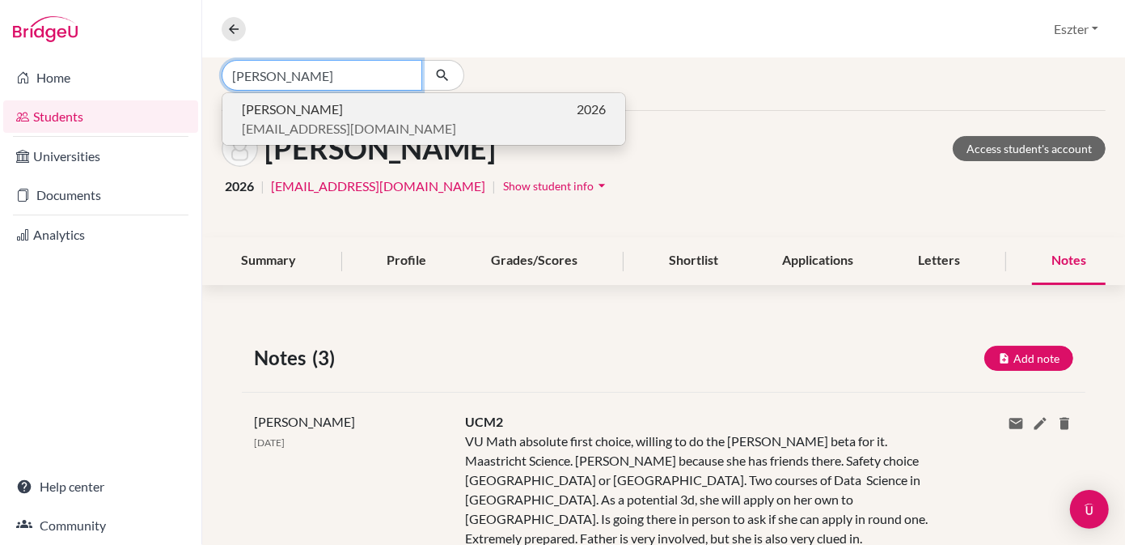
type input "[PERSON_NAME]"
click at [369, 110] on p "[PERSON_NAME] 2026" at bounding box center [424, 109] width 364 height 19
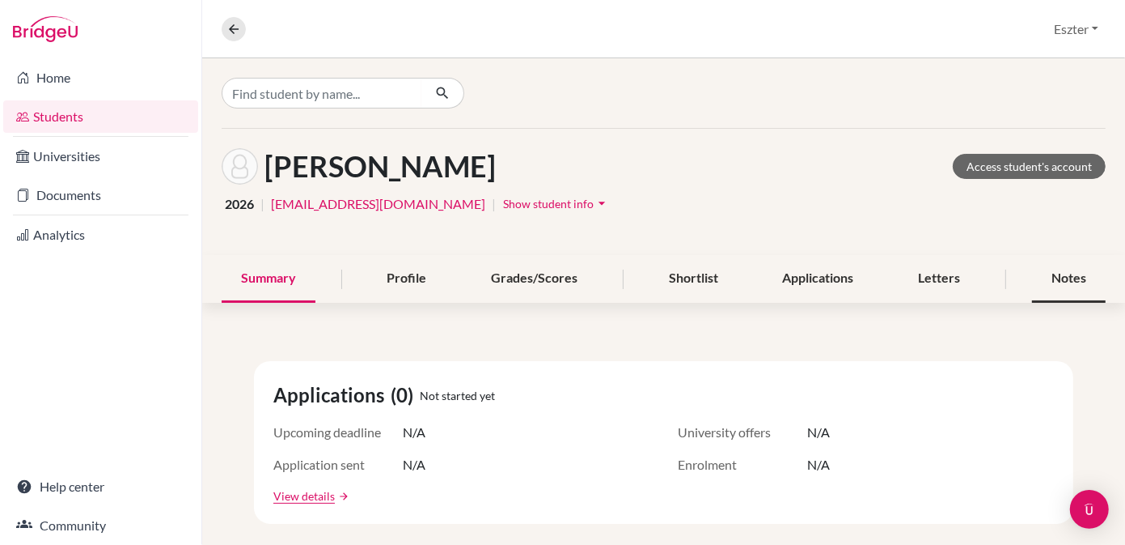
click at [1049, 284] on div "Notes" at bounding box center [1069, 279] width 74 height 48
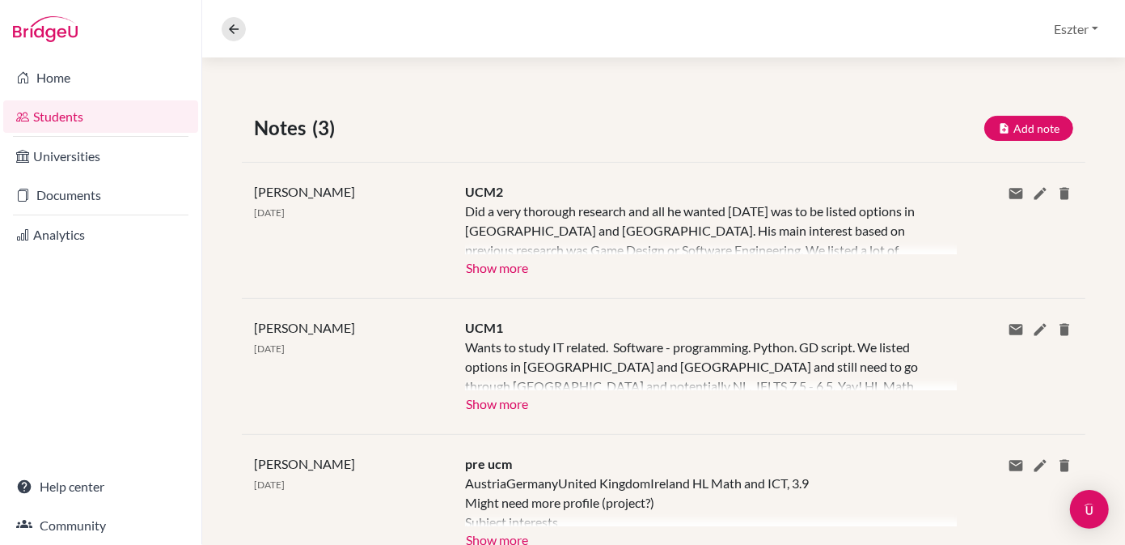
scroll to position [258, 0]
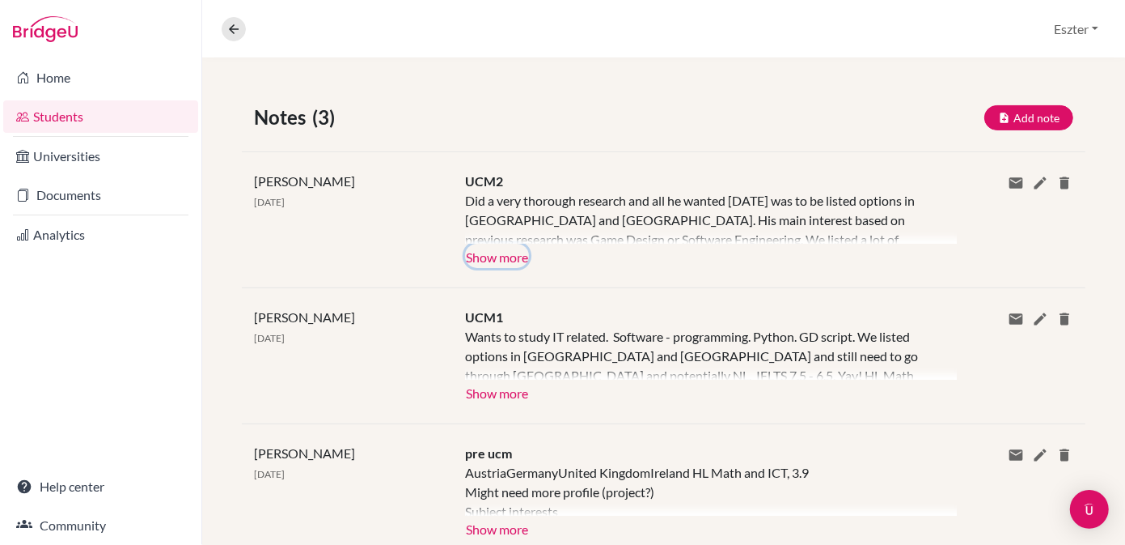
click at [497, 256] on button "Show more" at bounding box center [497, 256] width 64 height 24
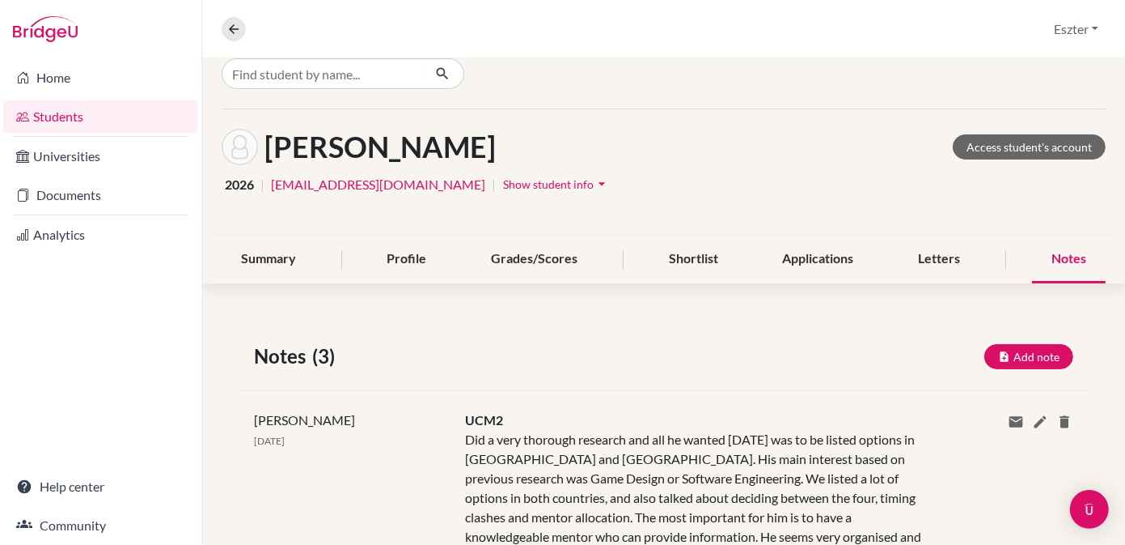
scroll to position [0, 0]
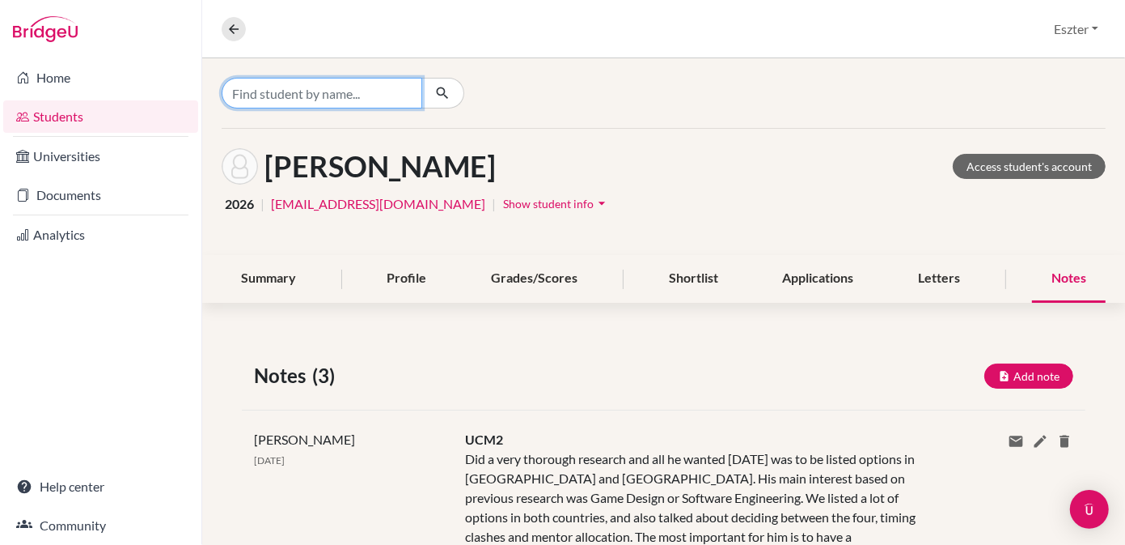
click at [385, 92] on input "Find student by name..." at bounding box center [322, 93] width 201 height 31
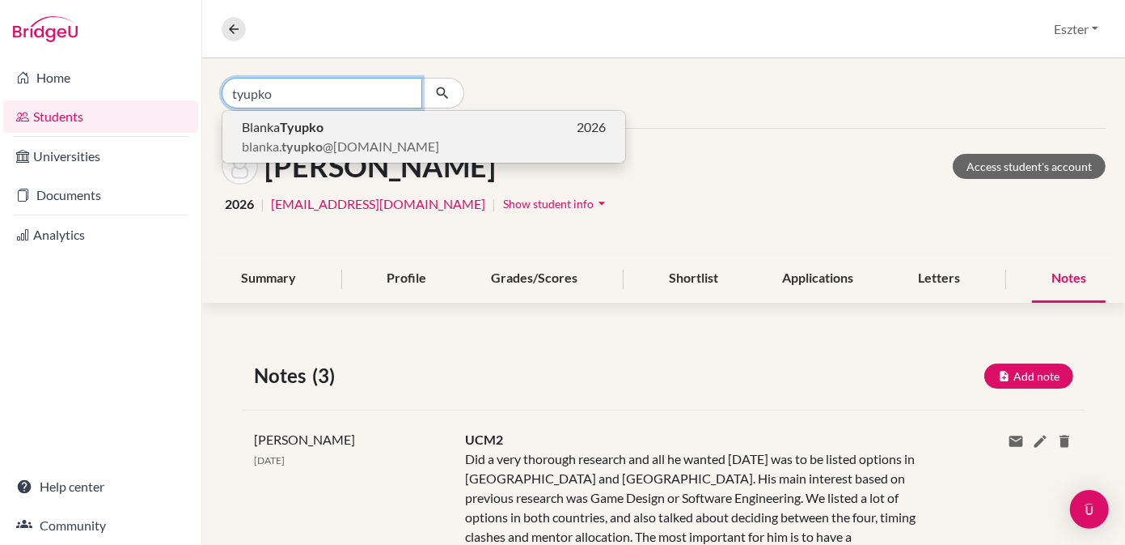
type input "tyupko"
click at [362, 125] on p "[PERSON_NAME] 2026" at bounding box center [424, 126] width 364 height 19
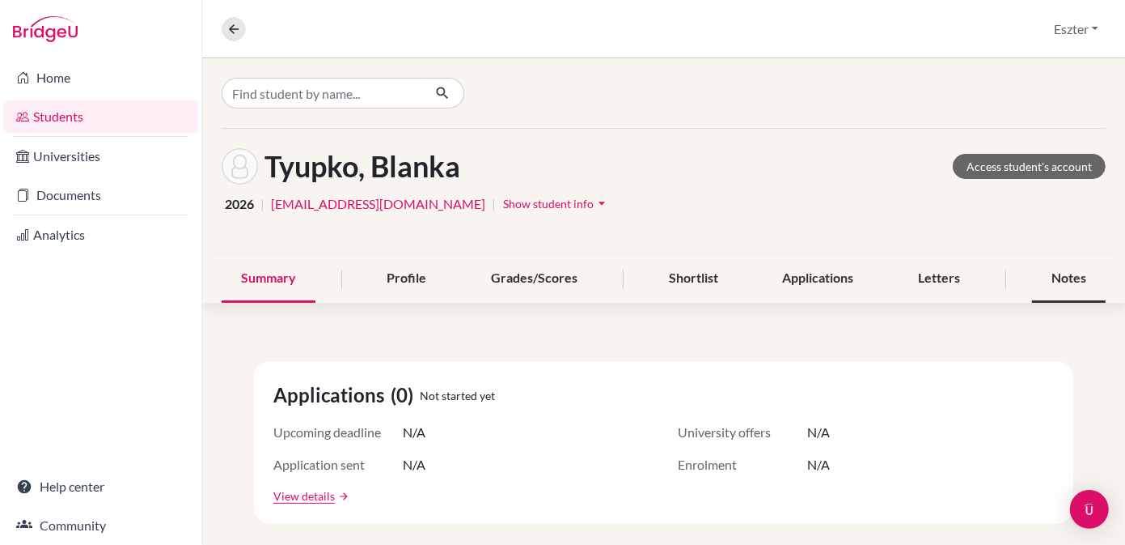
click at [1076, 269] on div "Notes" at bounding box center [1069, 279] width 74 height 48
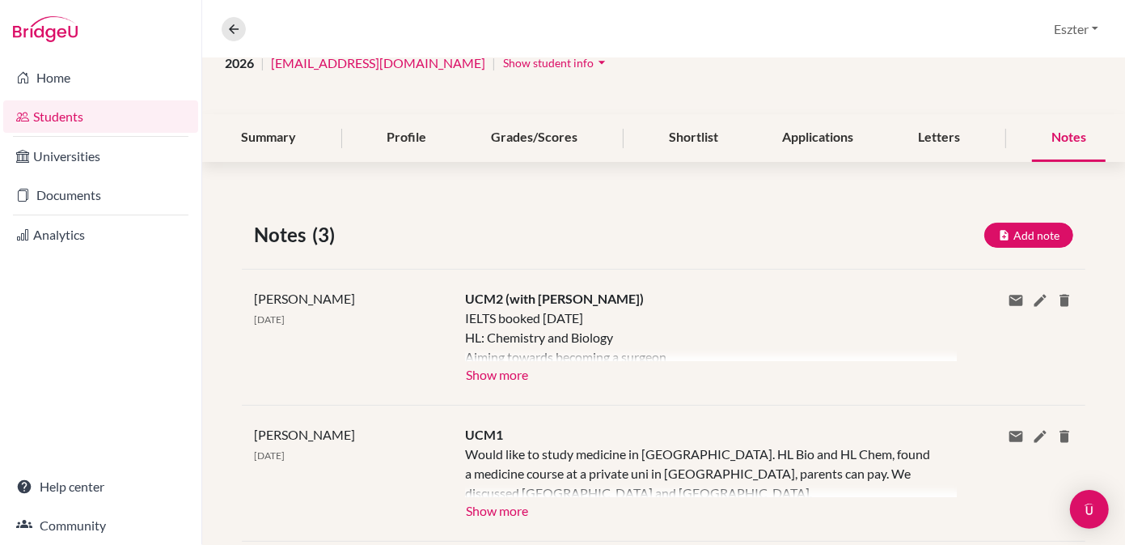
scroll to position [152, 0]
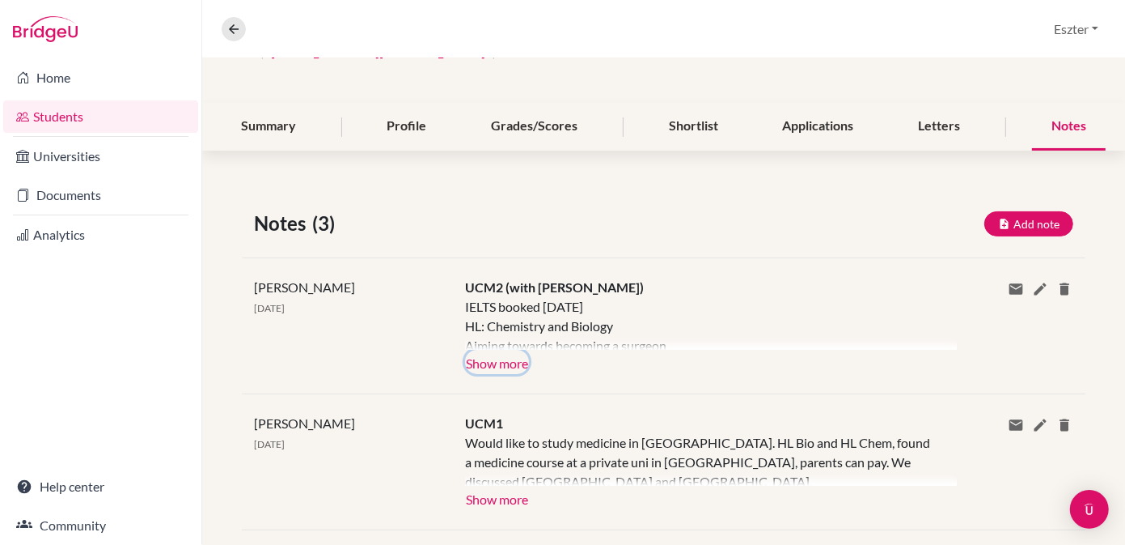
click at [502, 356] on button "Show more" at bounding box center [497, 362] width 64 height 24
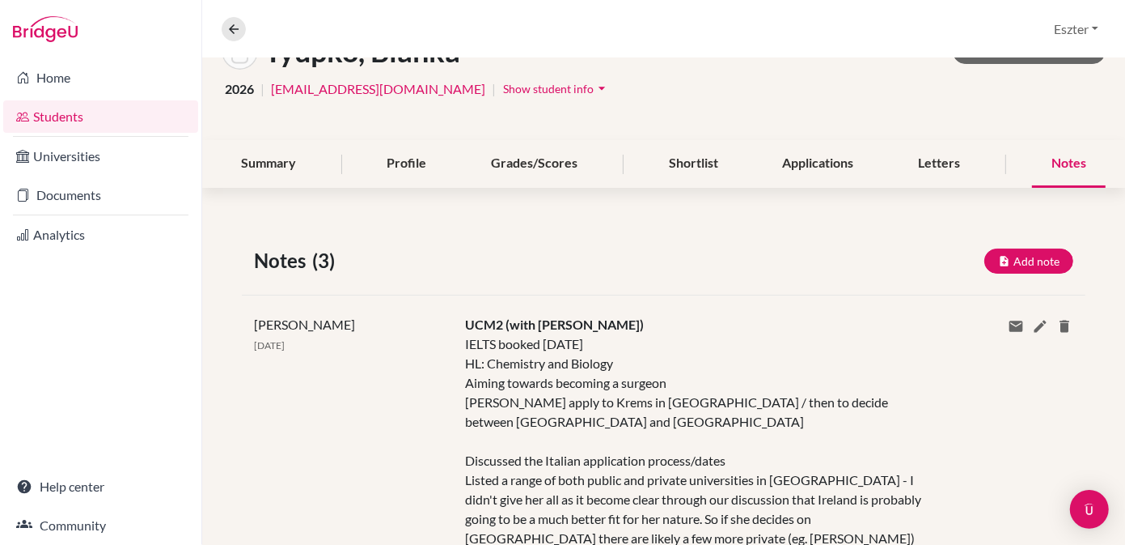
scroll to position [0, 0]
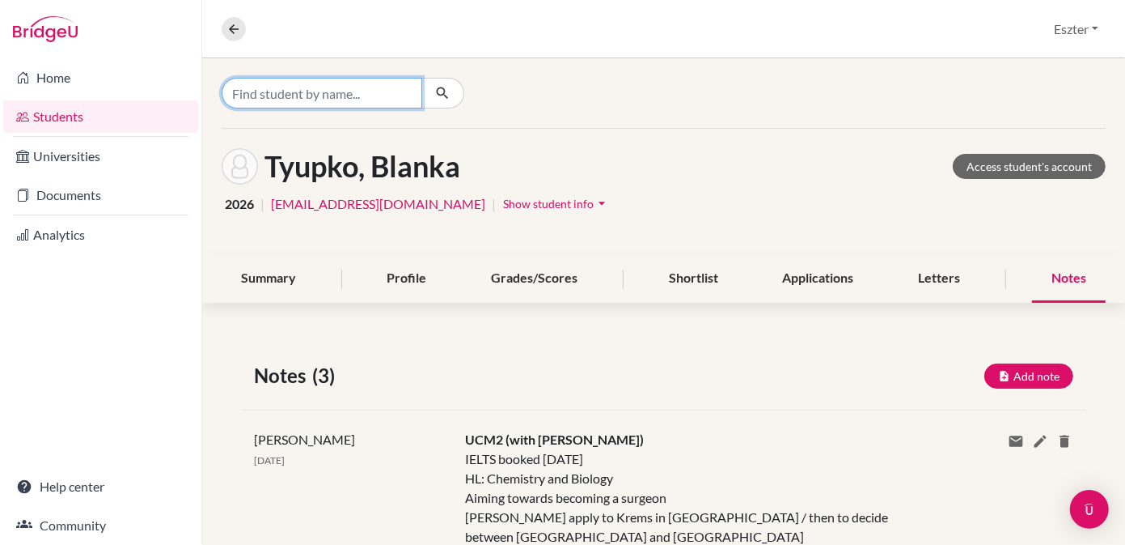
click at [332, 98] on input "Find student by name..." at bounding box center [322, 93] width 201 height 31
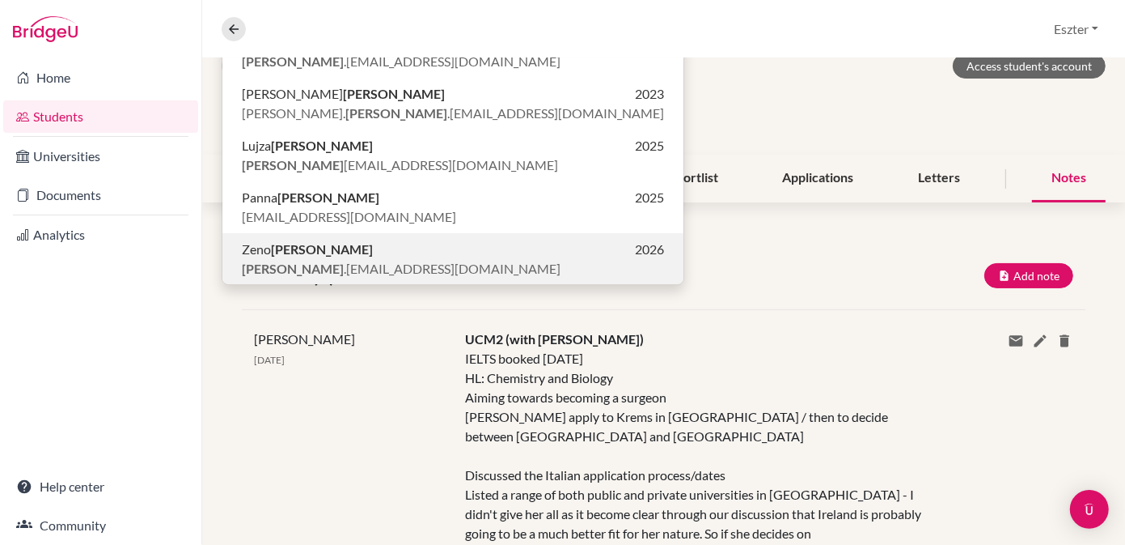
scroll to position [101, 0]
type input "[PERSON_NAME]"
click at [293, 263] on span "[PERSON_NAME] .[PERSON_NAME][EMAIL_ADDRESS][DOMAIN_NAME]" at bounding box center [401, 267] width 319 height 19
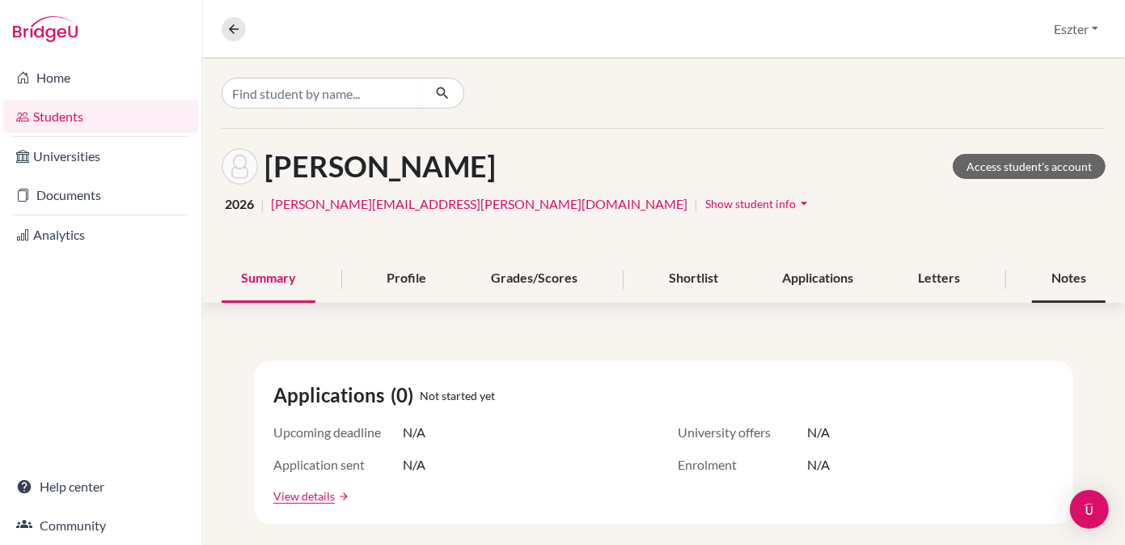
click at [1060, 272] on div "Notes" at bounding box center [1069, 279] width 74 height 48
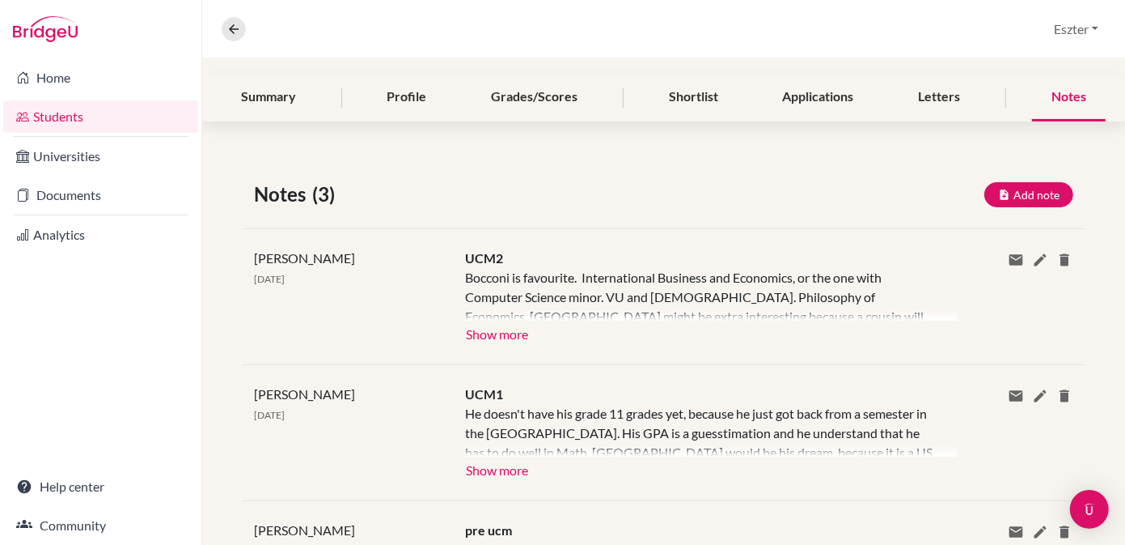
scroll to position [207, 0]
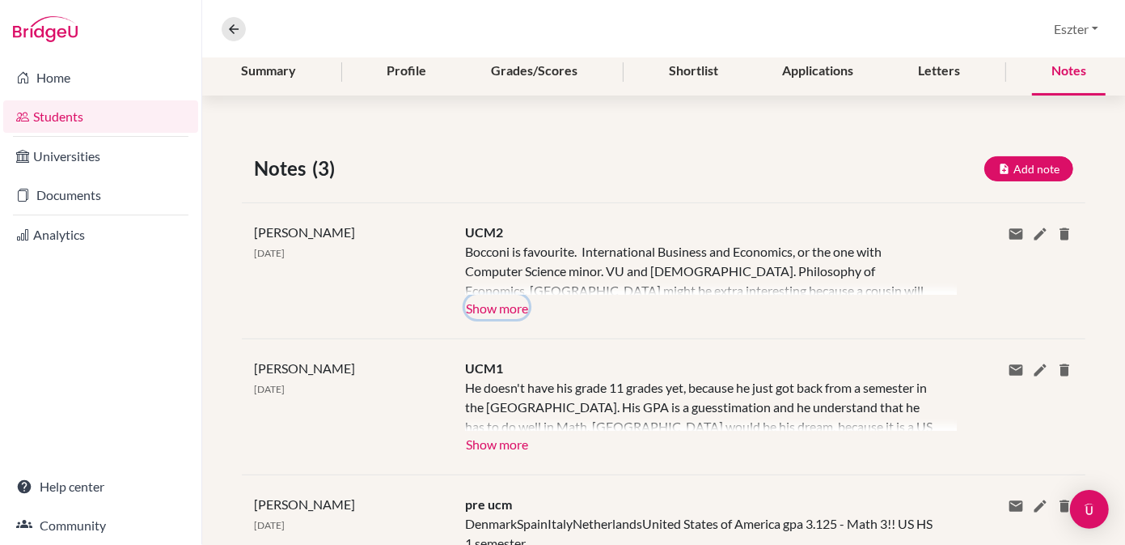
click at [492, 307] on button "Show more" at bounding box center [497, 307] width 64 height 24
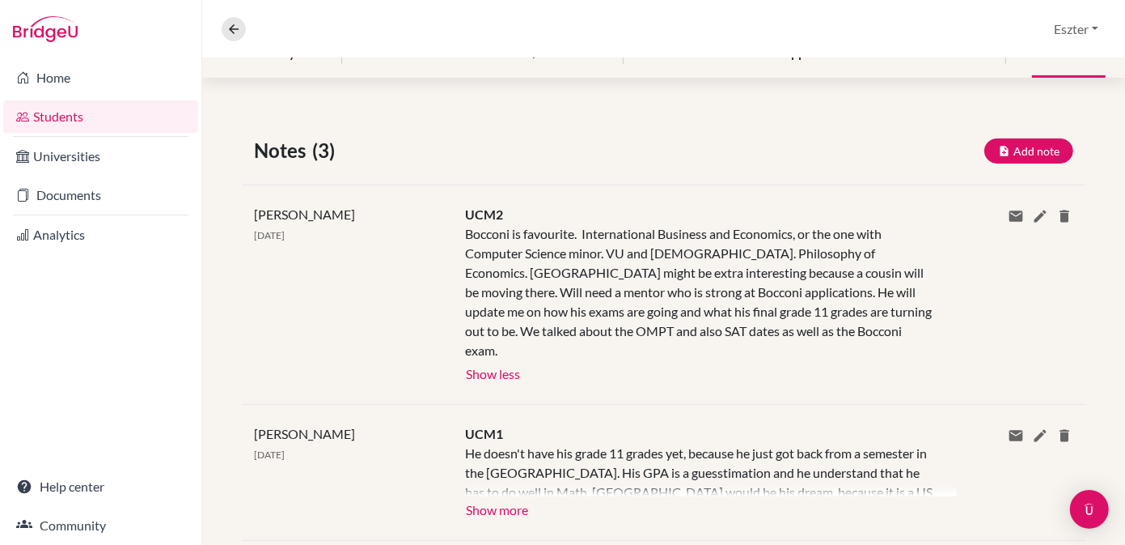
scroll to position [0, 0]
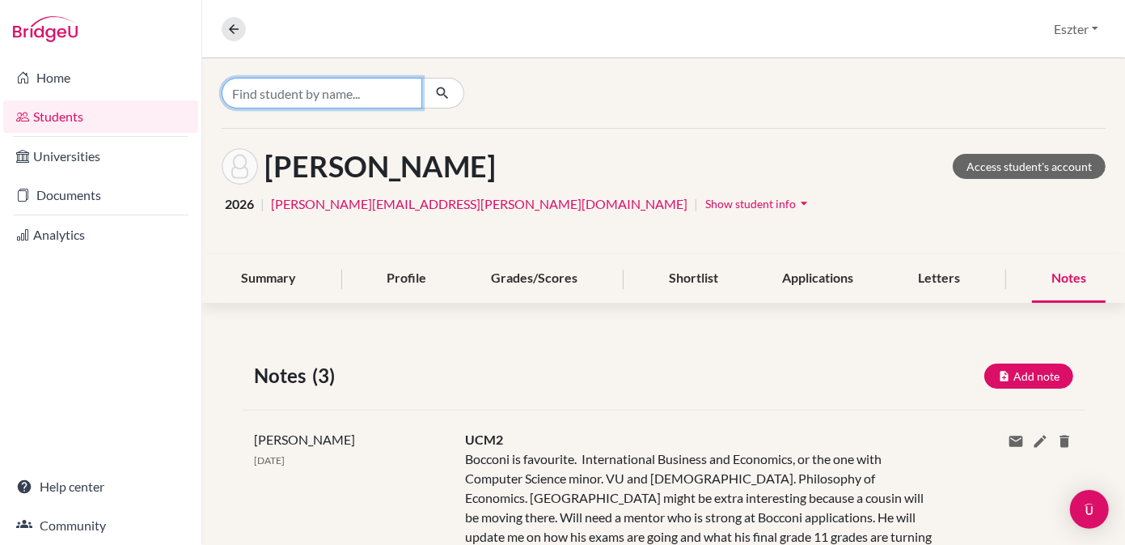
click at [377, 99] on input "Find student by name..." at bounding box center [322, 93] width 201 height 31
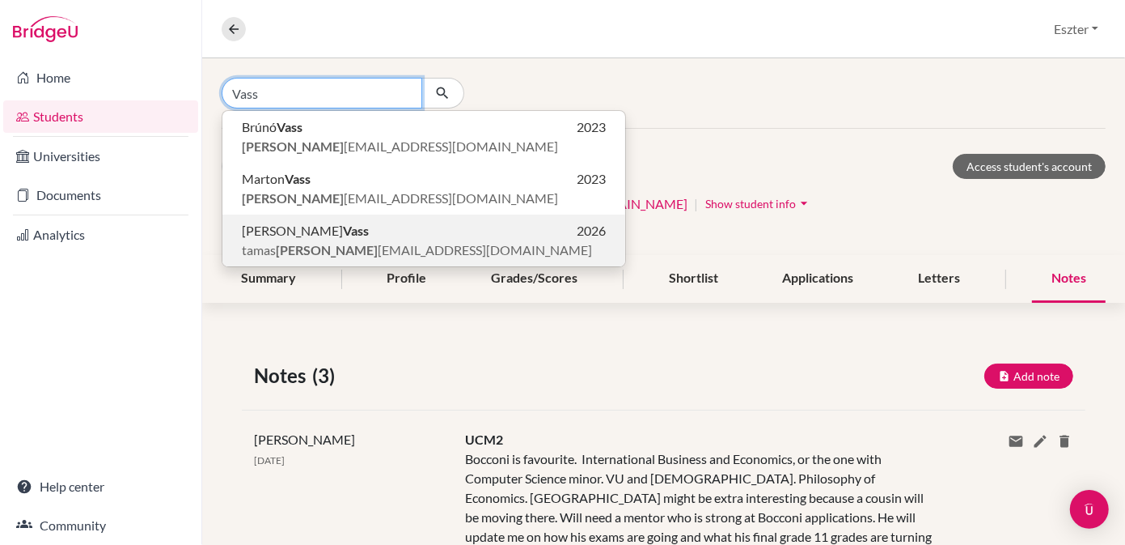
type input "Vass"
click at [346, 224] on p "[PERSON_NAME] 2026" at bounding box center [424, 230] width 364 height 19
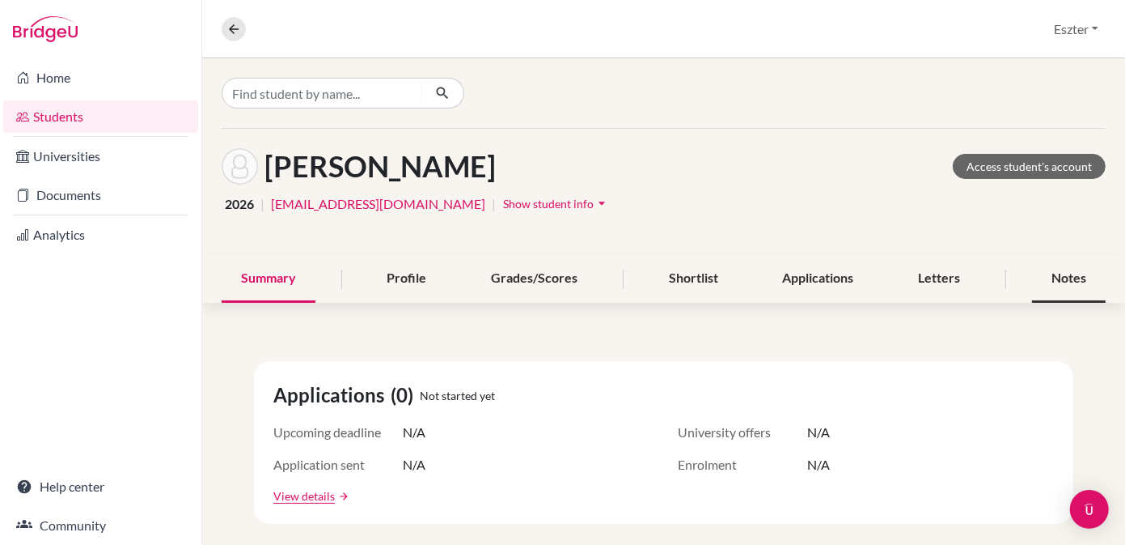
click at [1052, 280] on div "Notes" at bounding box center [1069, 279] width 74 height 48
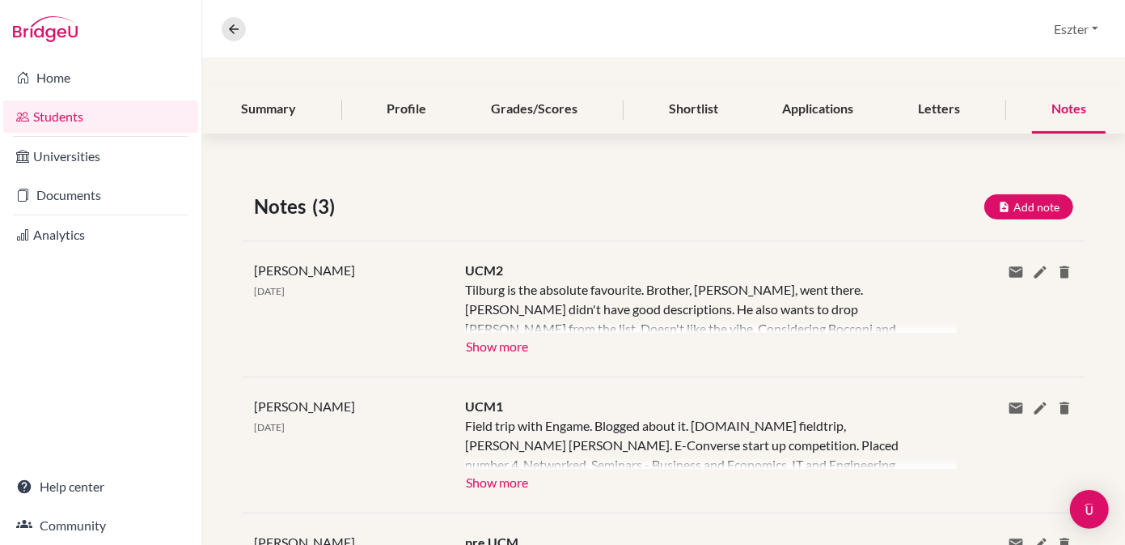
scroll to position [191, 0]
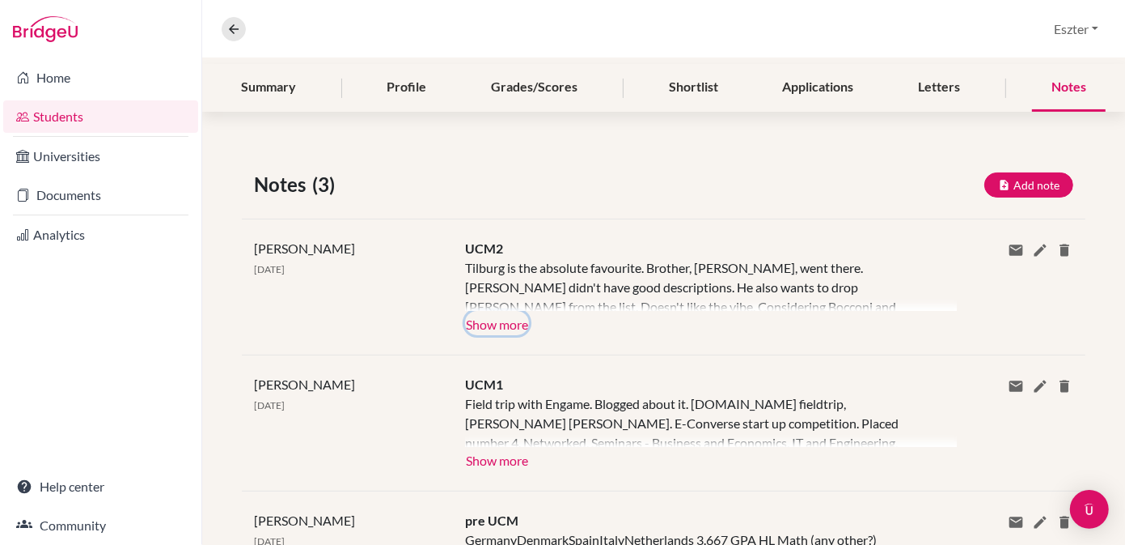
click at [518, 323] on button "Show more" at bounding box center [497, 323] width 64 height 24
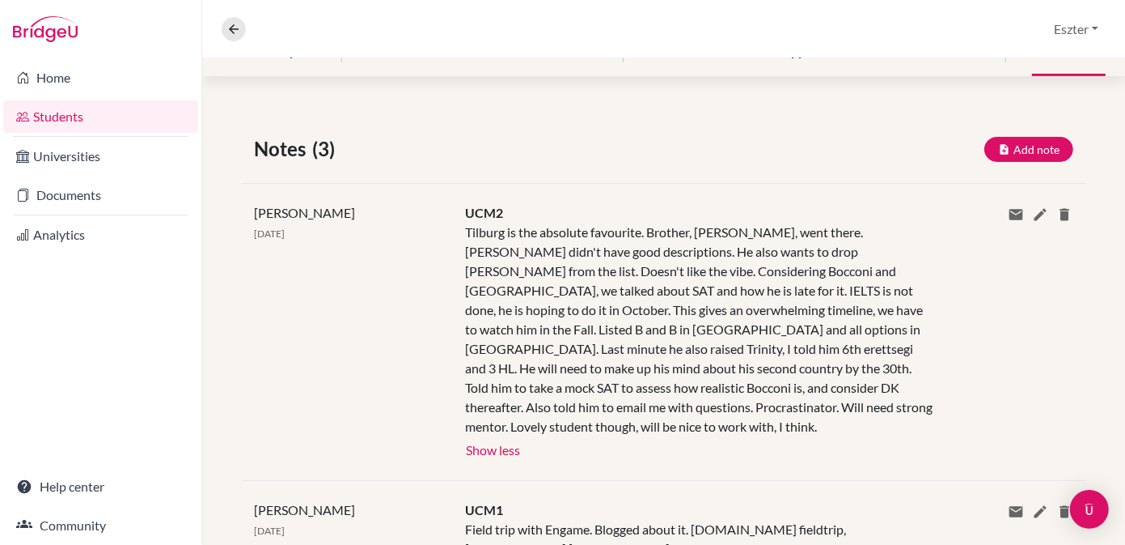
scroll to position [0, 0]
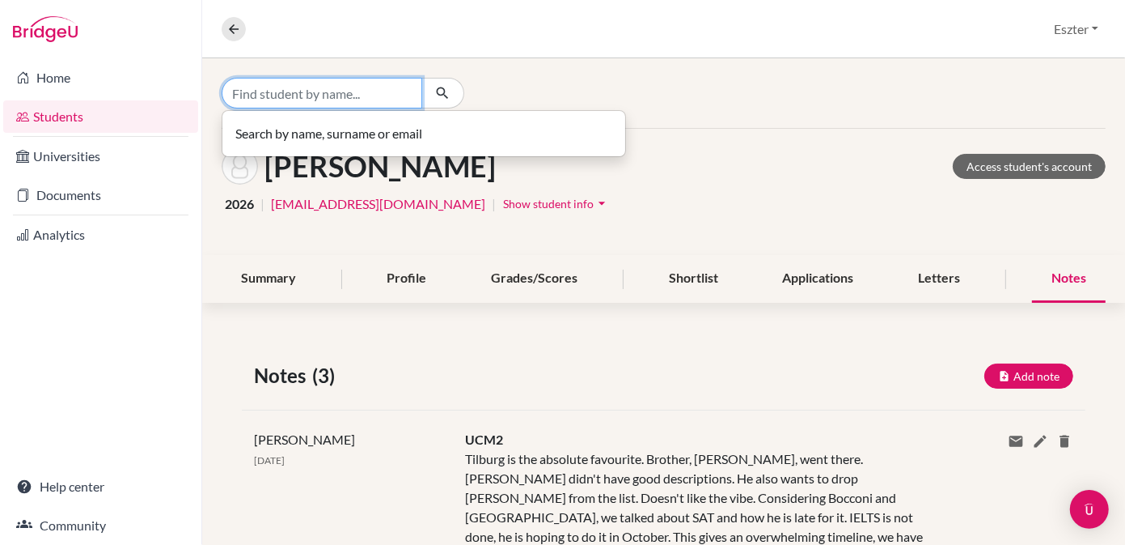
click at [382, 86] on input "Find student by name..." at bounding box center [322, 93] width 201 height 31
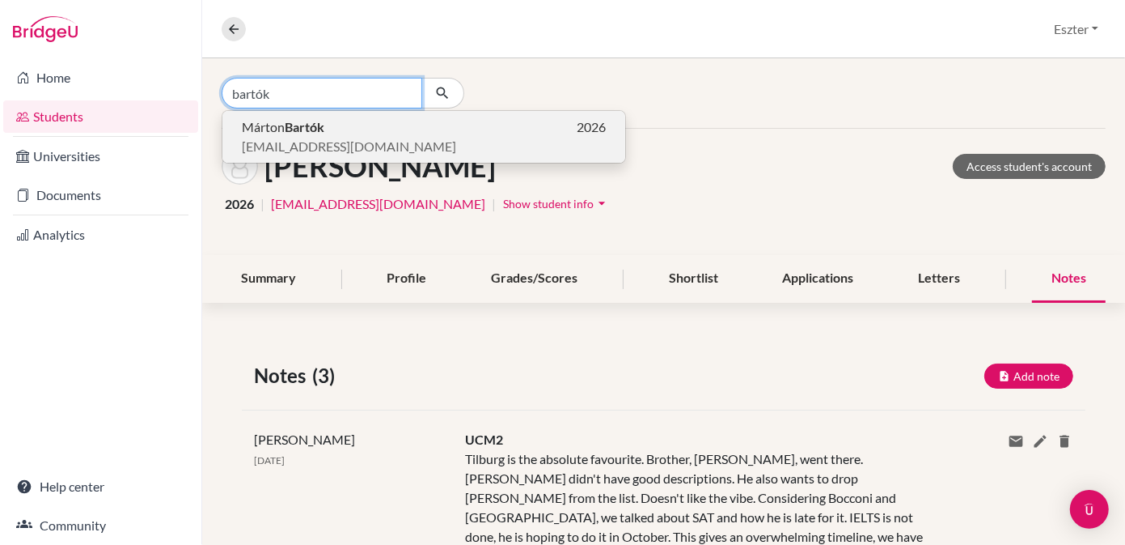
type input "bartók"
click at [362, 115] on button "[PERSON_NAME] 2026 [EMAIL_ADDRESS][DOMAIN_NAME]" at bounding box center [424, 137] width 403 height 52
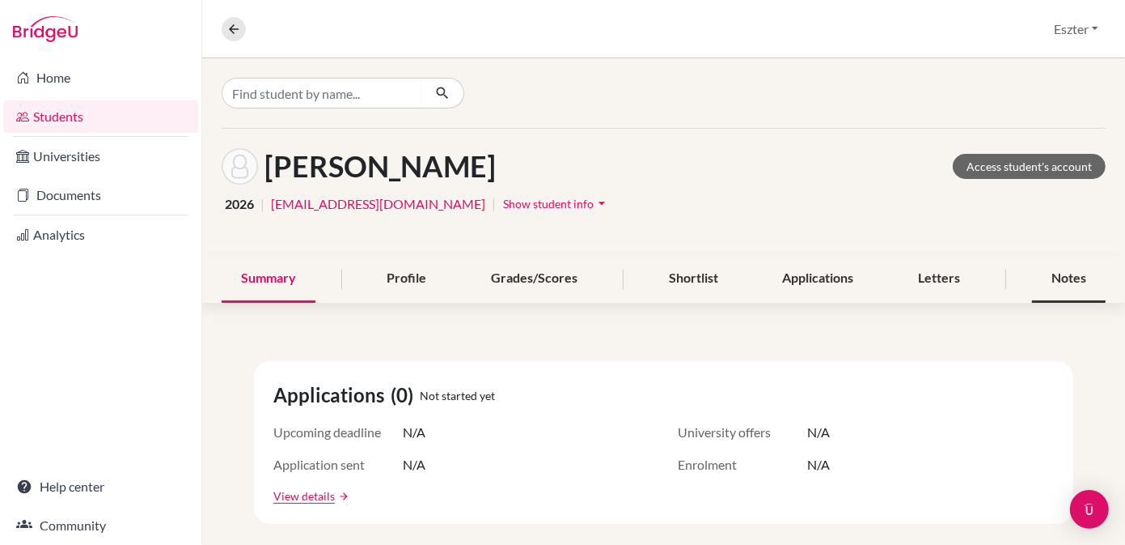
click at [1065, 287] on div "Notes" at bounding box center [1069, 279] width 74 height 48
